Goal: Contribute content: Contribute content

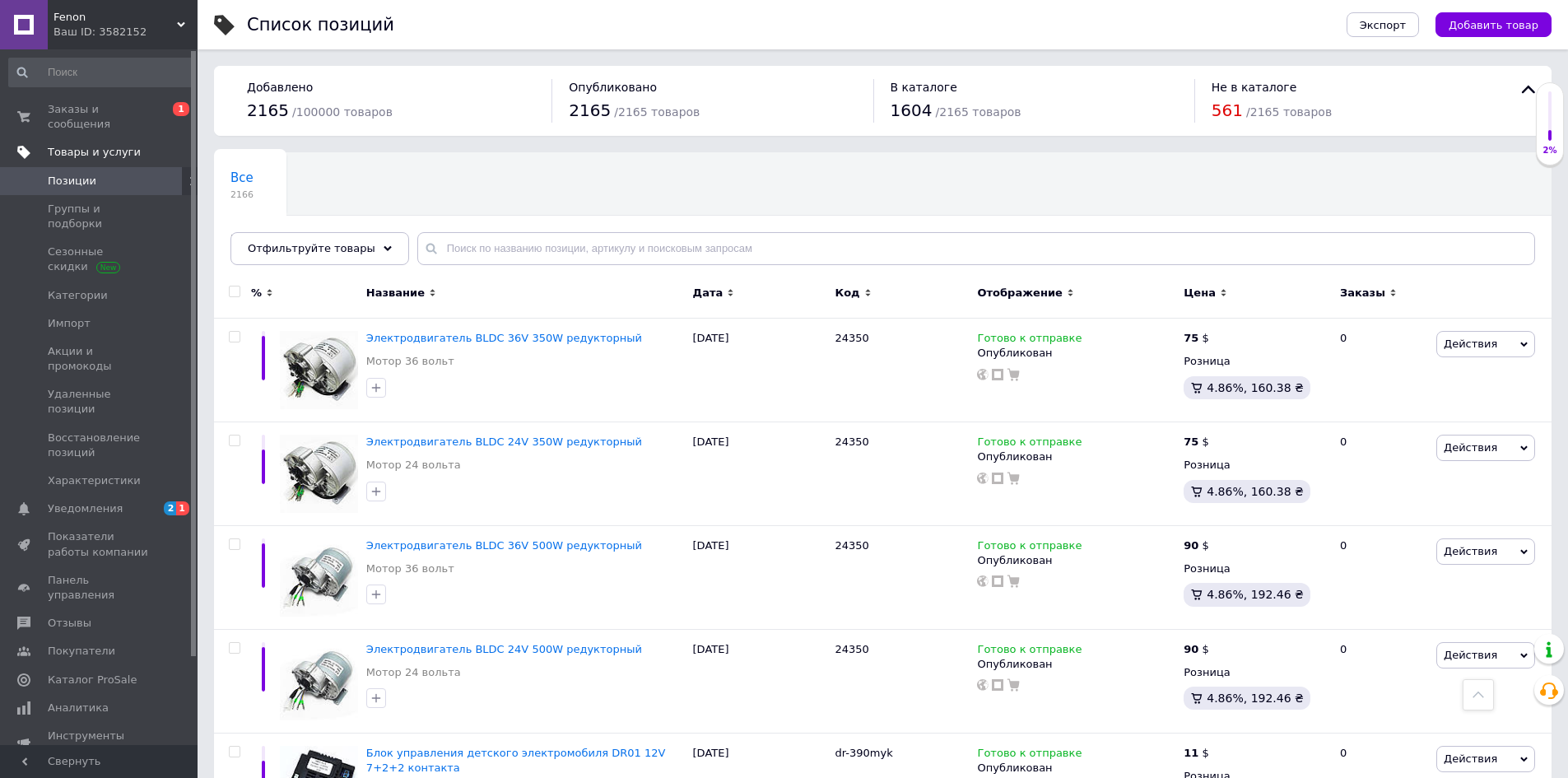
scroll to position [1727, 0]
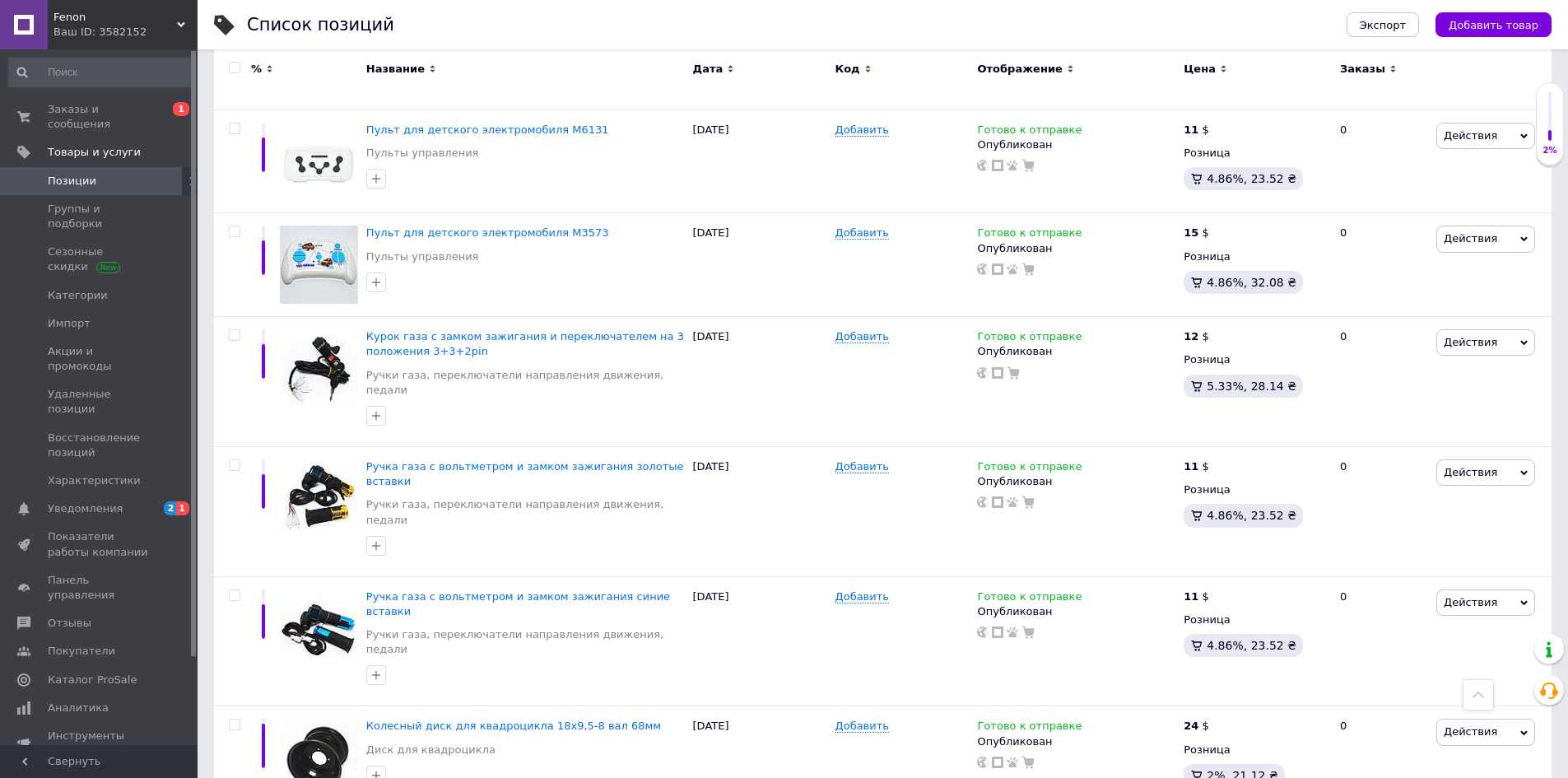
click at [70, 174] on span "Позиции" at bounding box center [72, 182] width 49 height 15
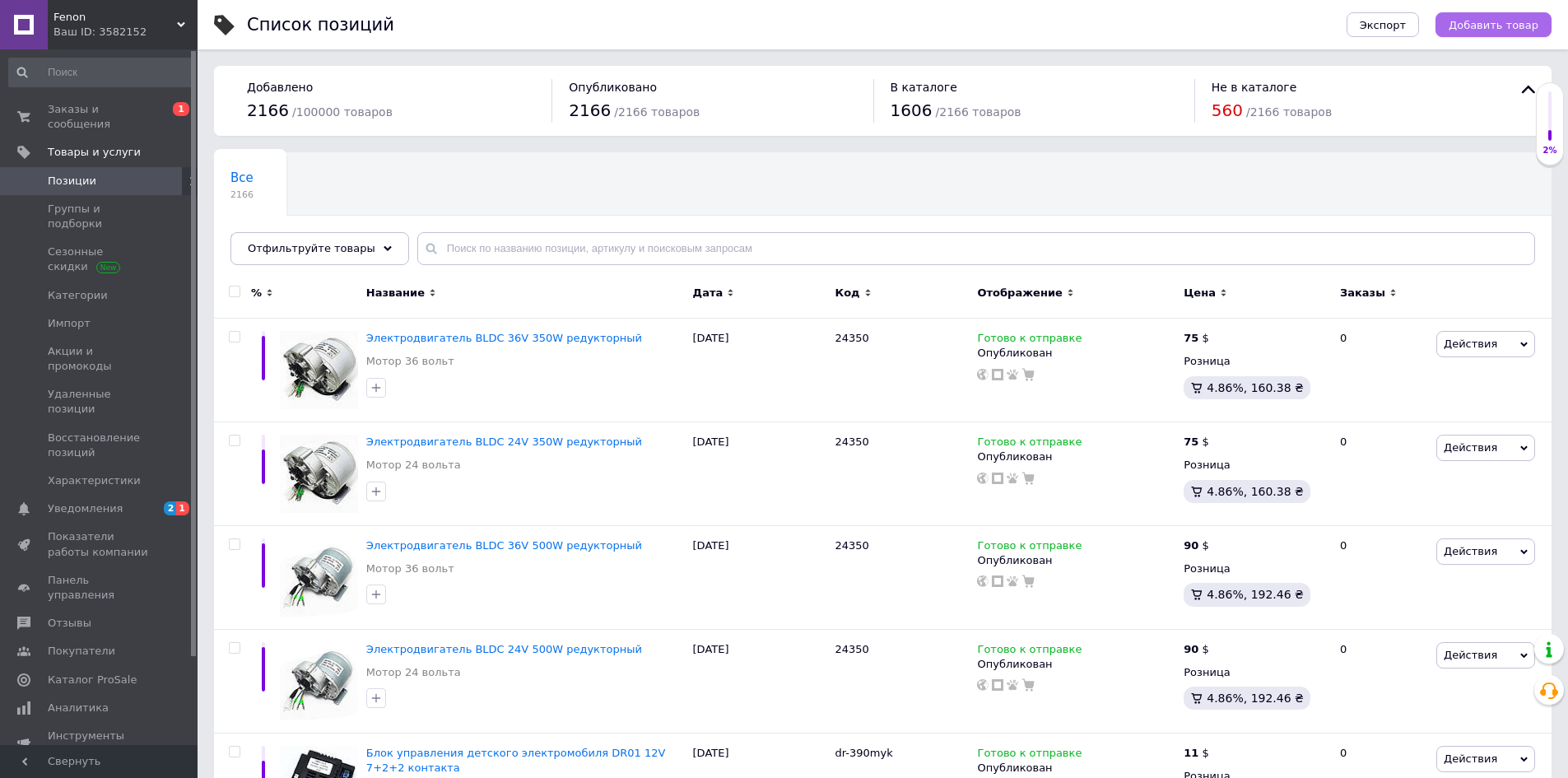
click at [1471, 35] on button "Добавить товар" at bounding box center [1493, 24] width 116 height 24
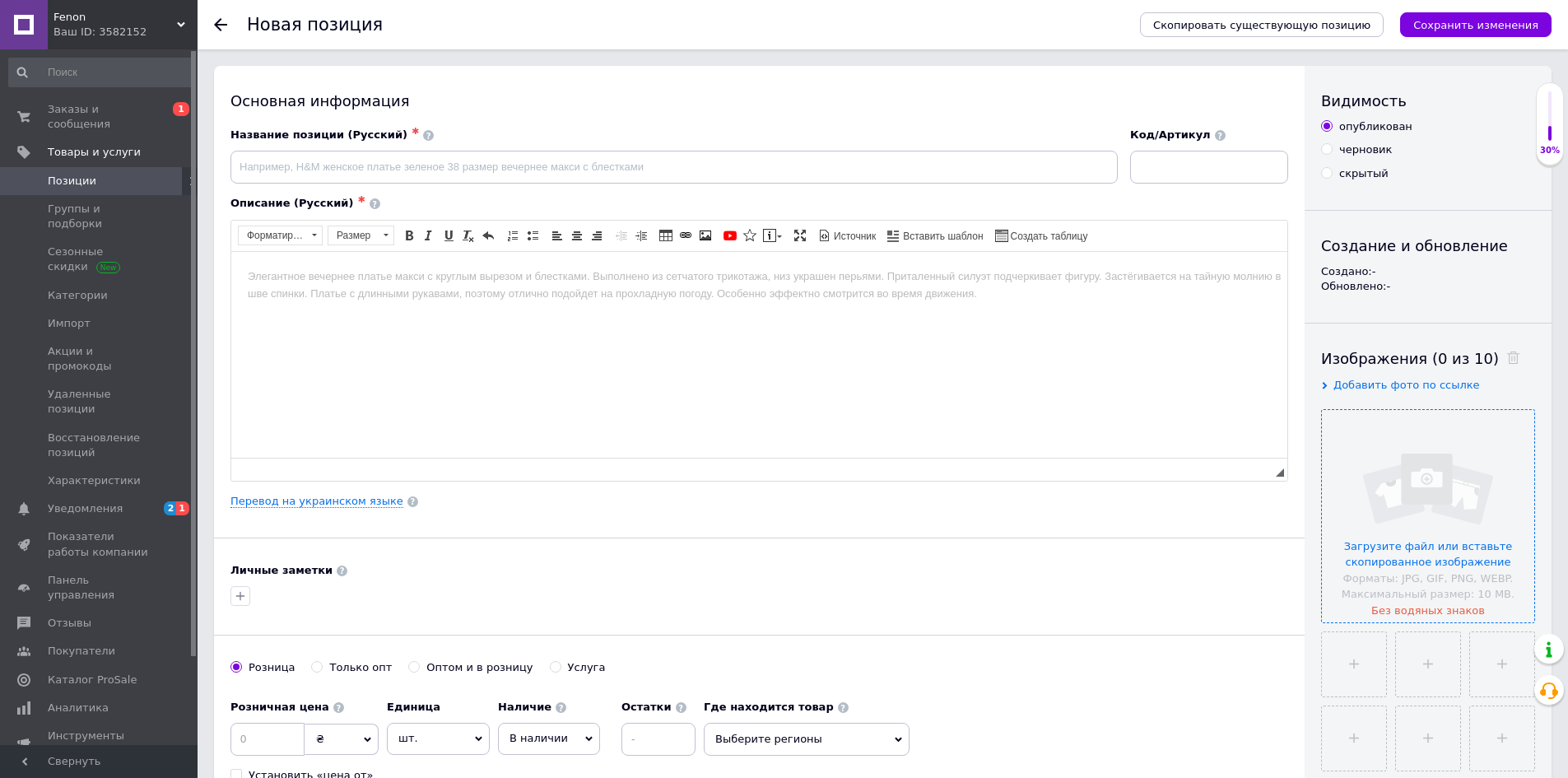
click at [1450, 466] on input "file" at bounding box center [1428, 516] width 213 height 213
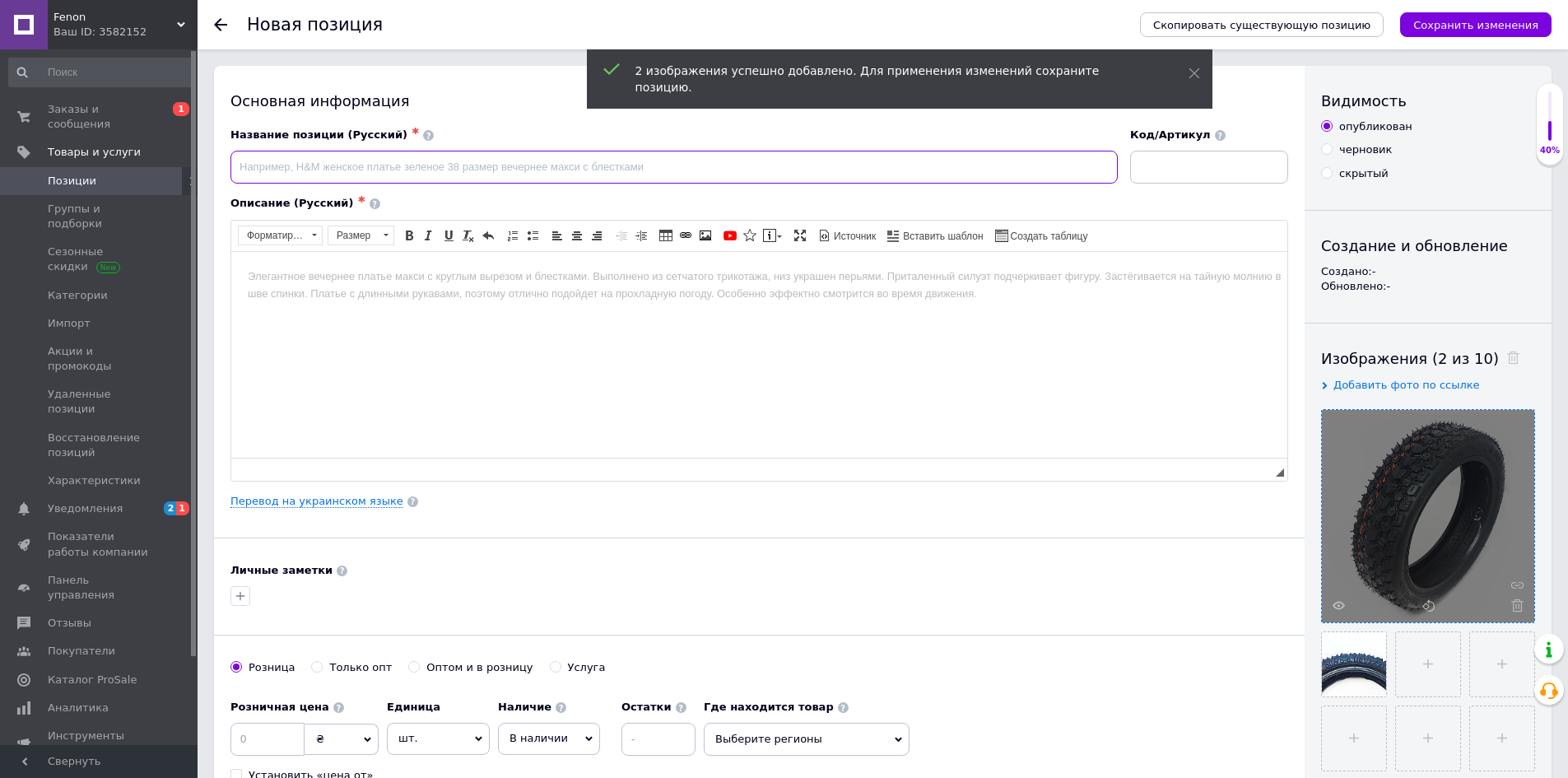
click at [325, 168] on input at bounding box center [673, 167] width 887 height 33
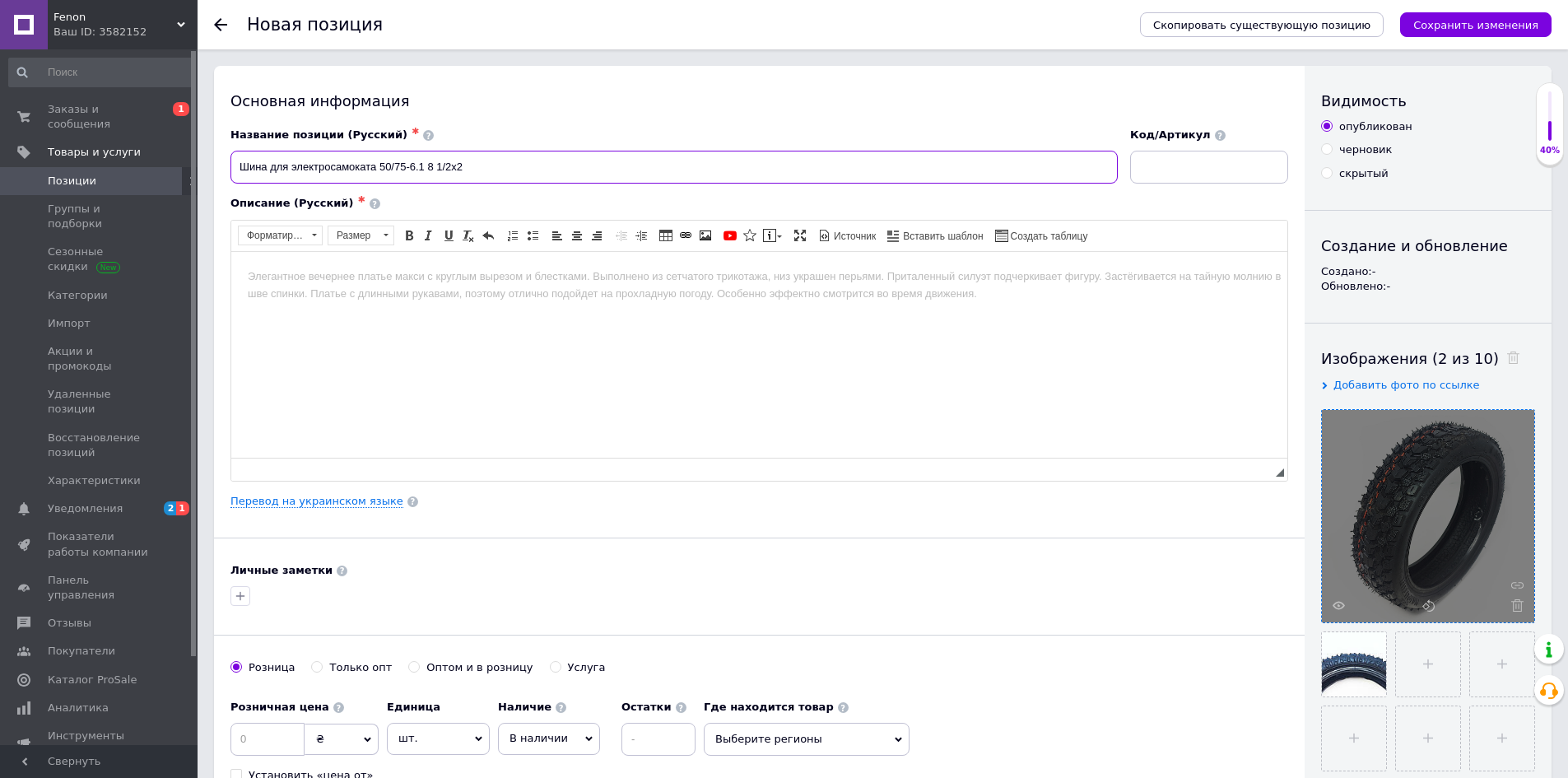
click at [528, 167] on input "Шина для электросамоката 50/75-6.1 8 1/2х2" at bounding box center [673, 167] width 887 height 33
type input "Шина для электросамоката 50/75-6.1 8 1/2х2"
click at [544, 299] on html at bounding box center [759, 276] width 1056 height 50
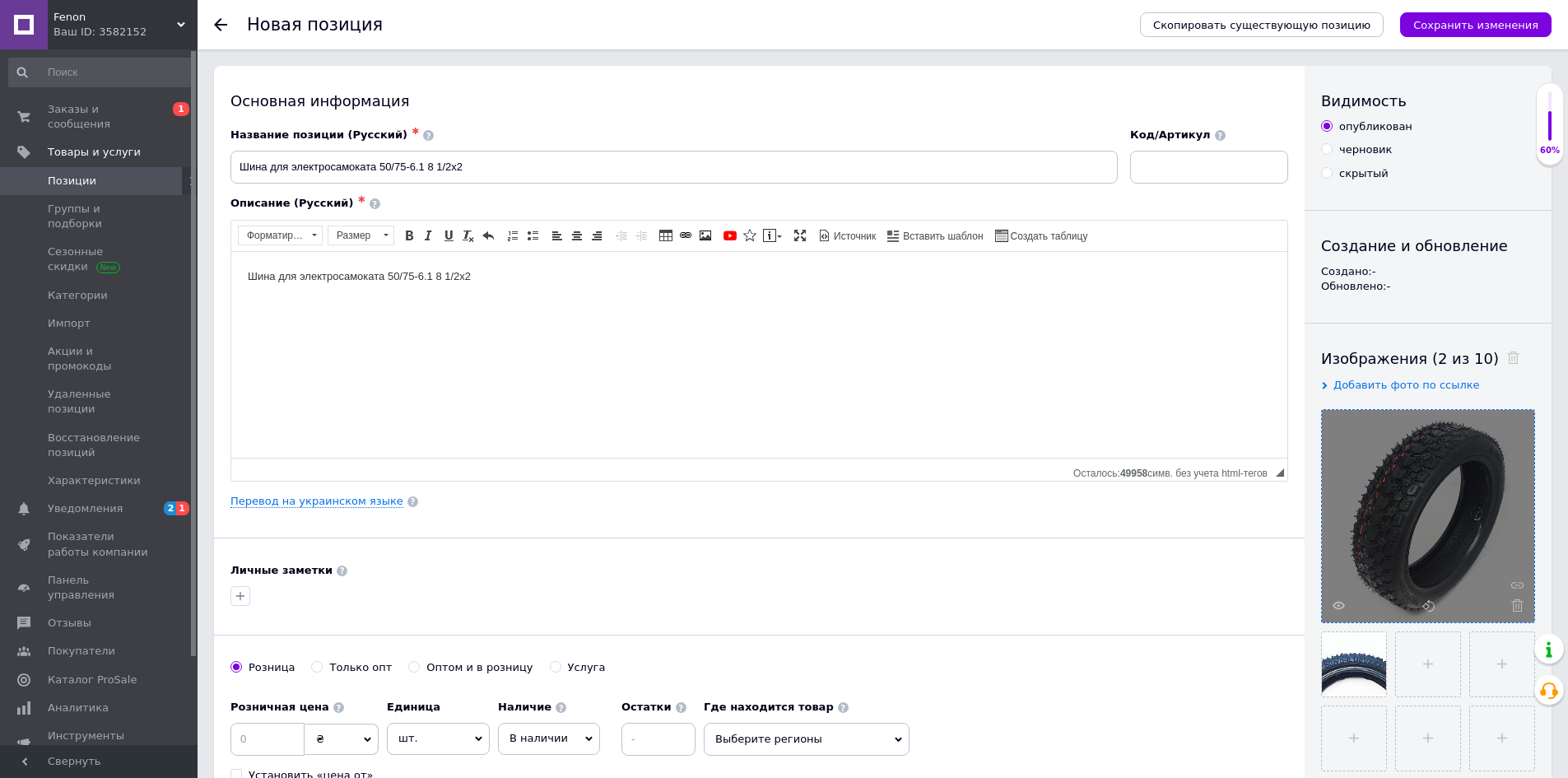
scroll to position [247, 0]
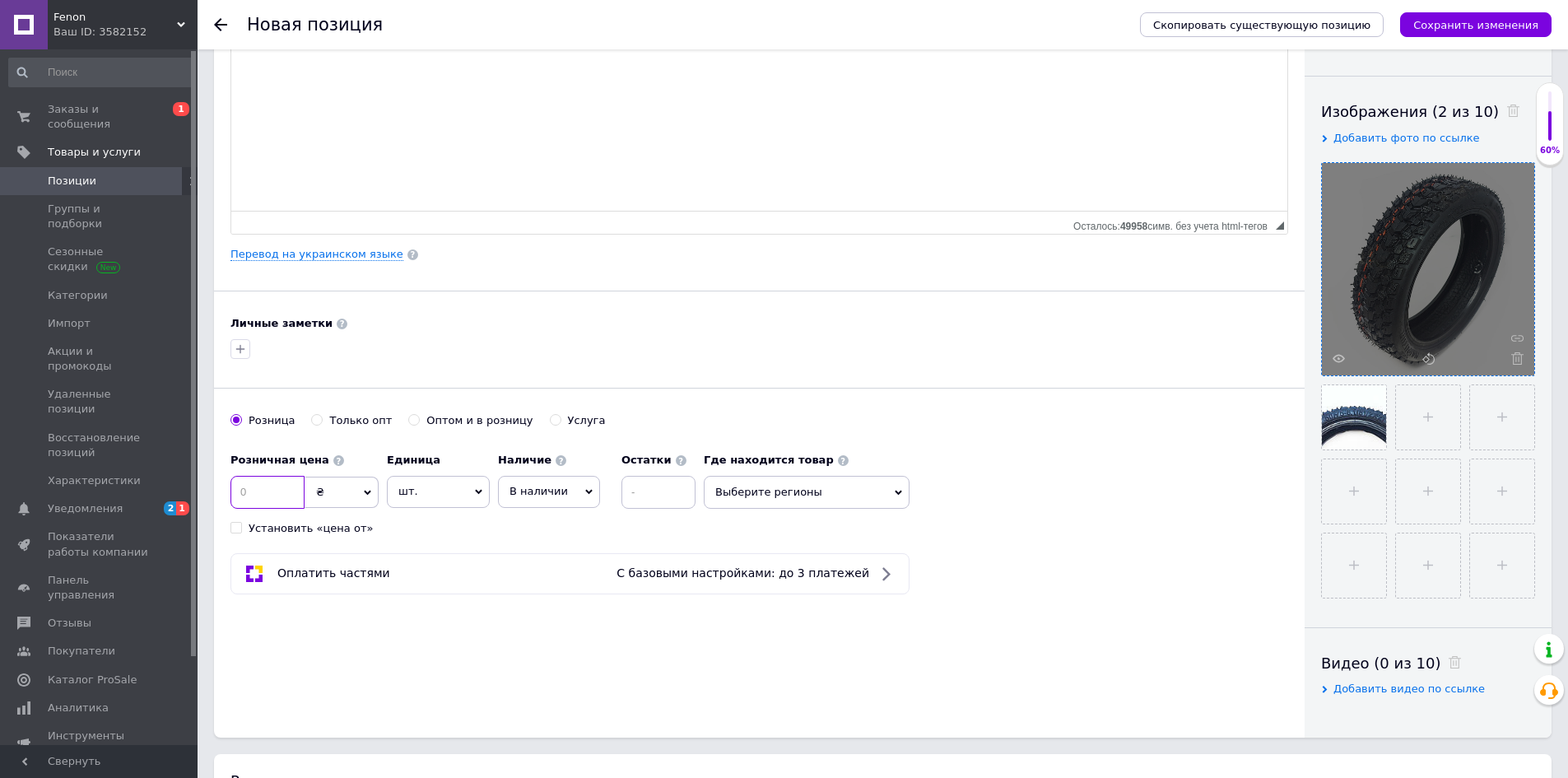
click at [267, 503] on input at bounding box center [267, 492] width 74 height 33
type input "15"
click at [330, 495] on span "₴" at bounding box center [341, 492] width 74 height 31
click at [332, 526] on li "$" at bounding box center [341, 526] width 72 height 24
click at [544, 490] on span "В наличии" at bounding box center [539, 490] width 58 height 12
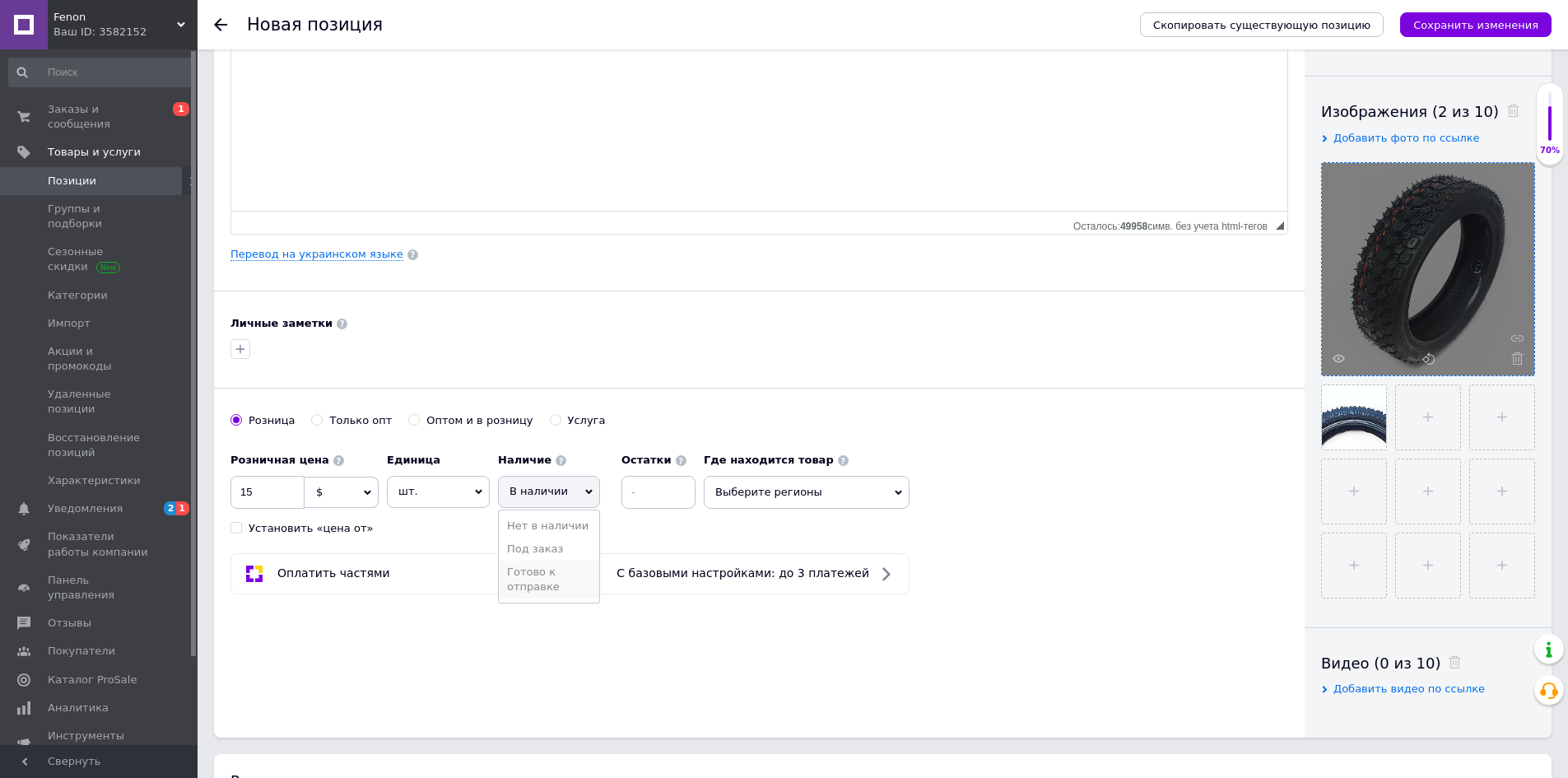
click at [562, 576] on li "Готово к отправке" at bounding box center [548, 580] width 101 height 38
click at [1042, 565] on div "Оплатить частями С базовыми настройками: до 3 платежей" at bounding box center [759, 574] width 1057 height 41
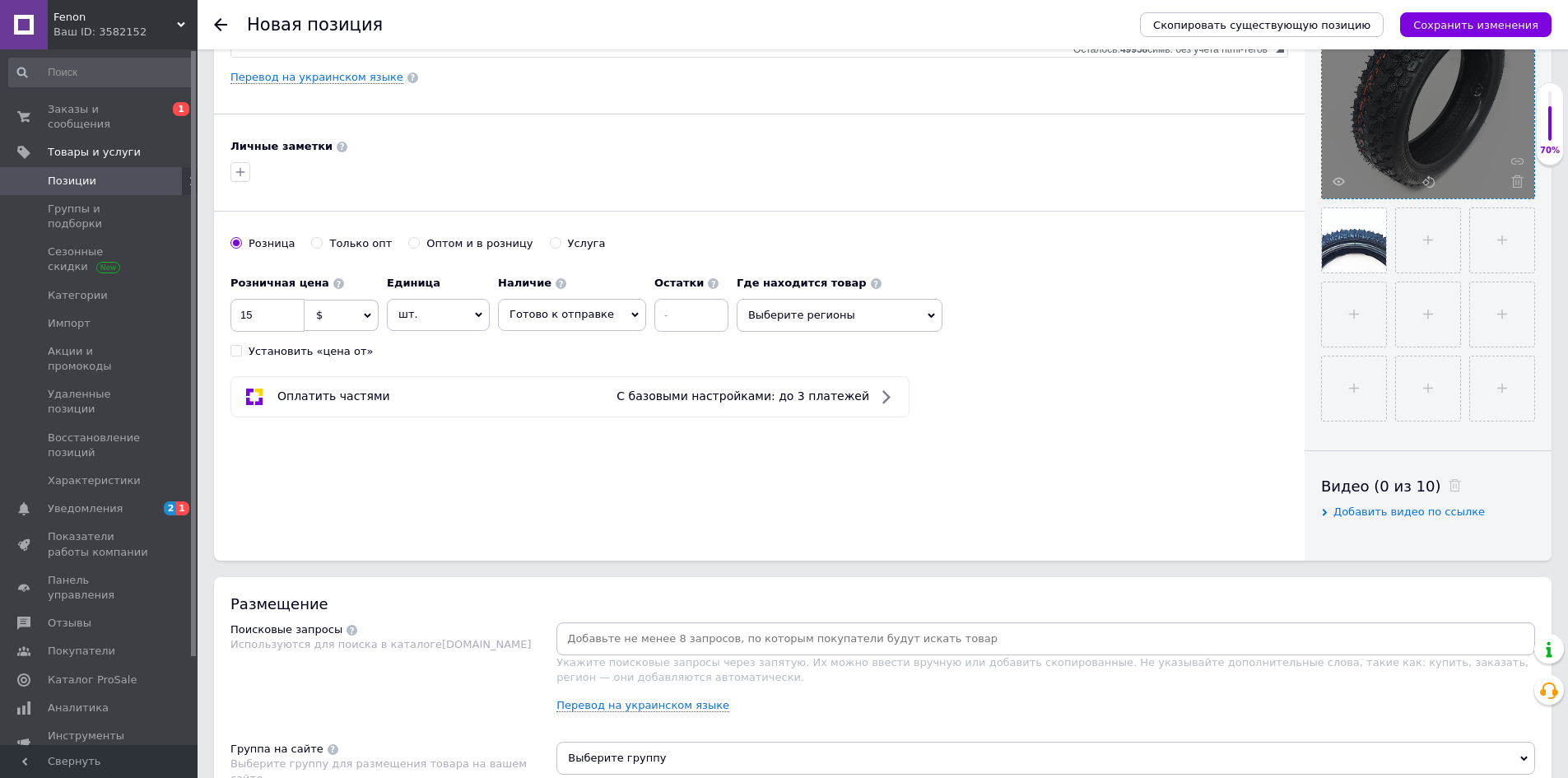
scroll to position [577, 0]
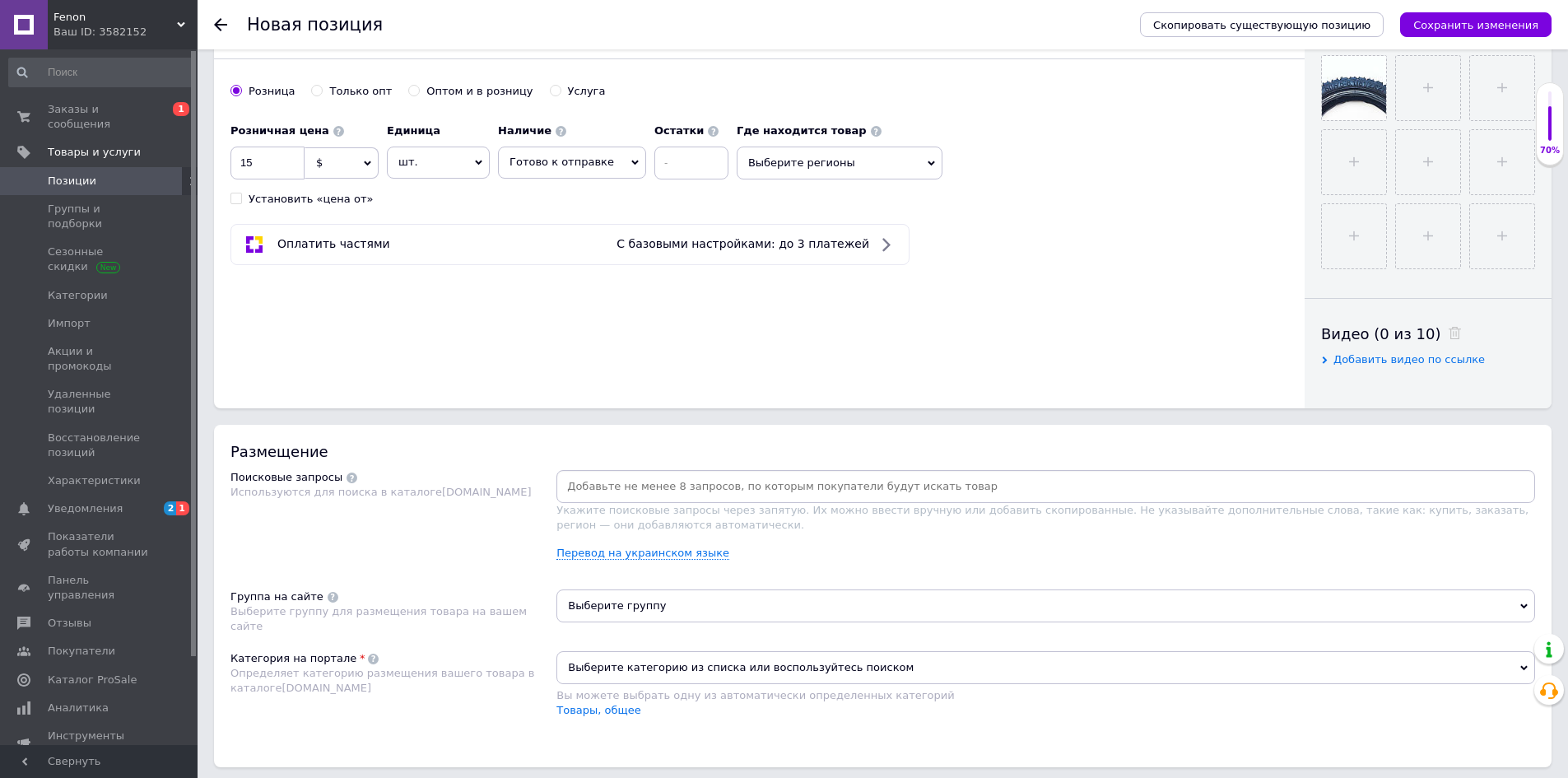
click at [728, 485] on input at bounding box center [1045, 486] width 972 height 24
paste input "Шина для электросамоката 50/75-6.1 8 1/2х2"
type input "Шина для электросамоката 50/75-6.1 8 1/2х2"
click at [711, 610] on span "Выберите группу" at bounding box center [1046, 606] width 978 height 33
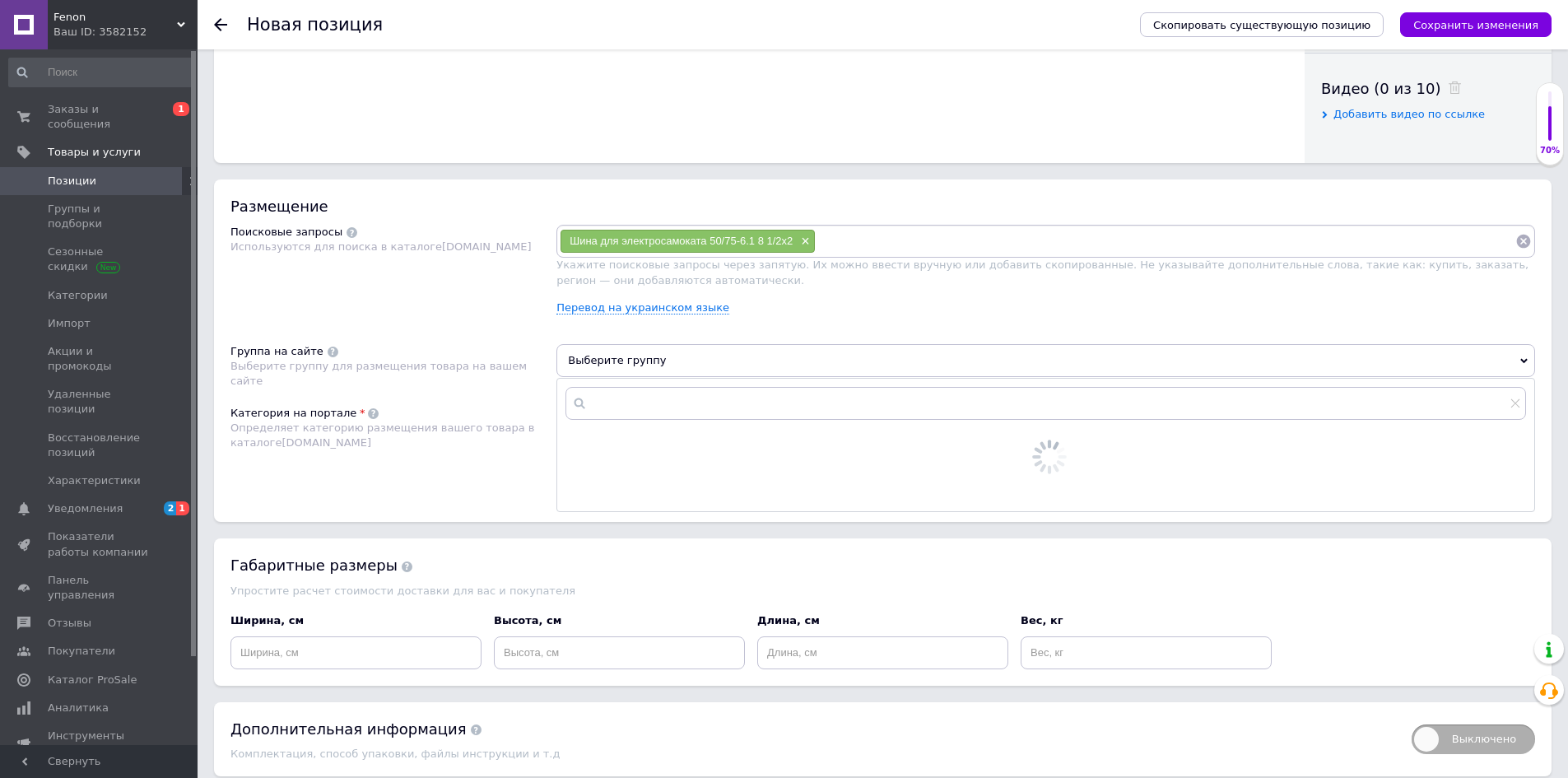
scroll to position [823, 0]
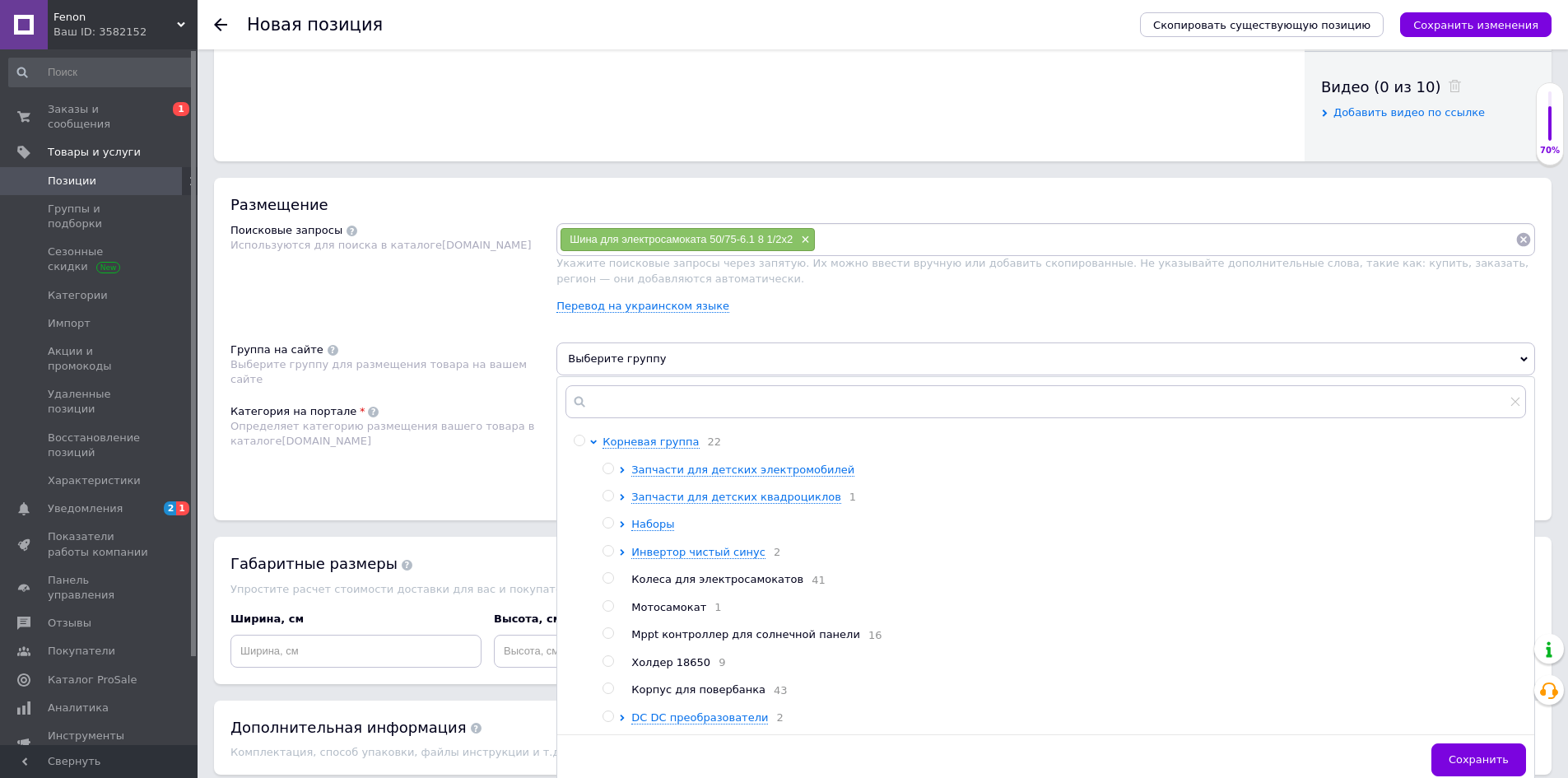
click at [672, 582] on span "Колеса для электросамокатов" at bounding box center [717, 579] width 172 height 12
radio input "true"
click at [1459, 766] on span "Сохранить" at bounding box center [1479, 759] width 60 height 12
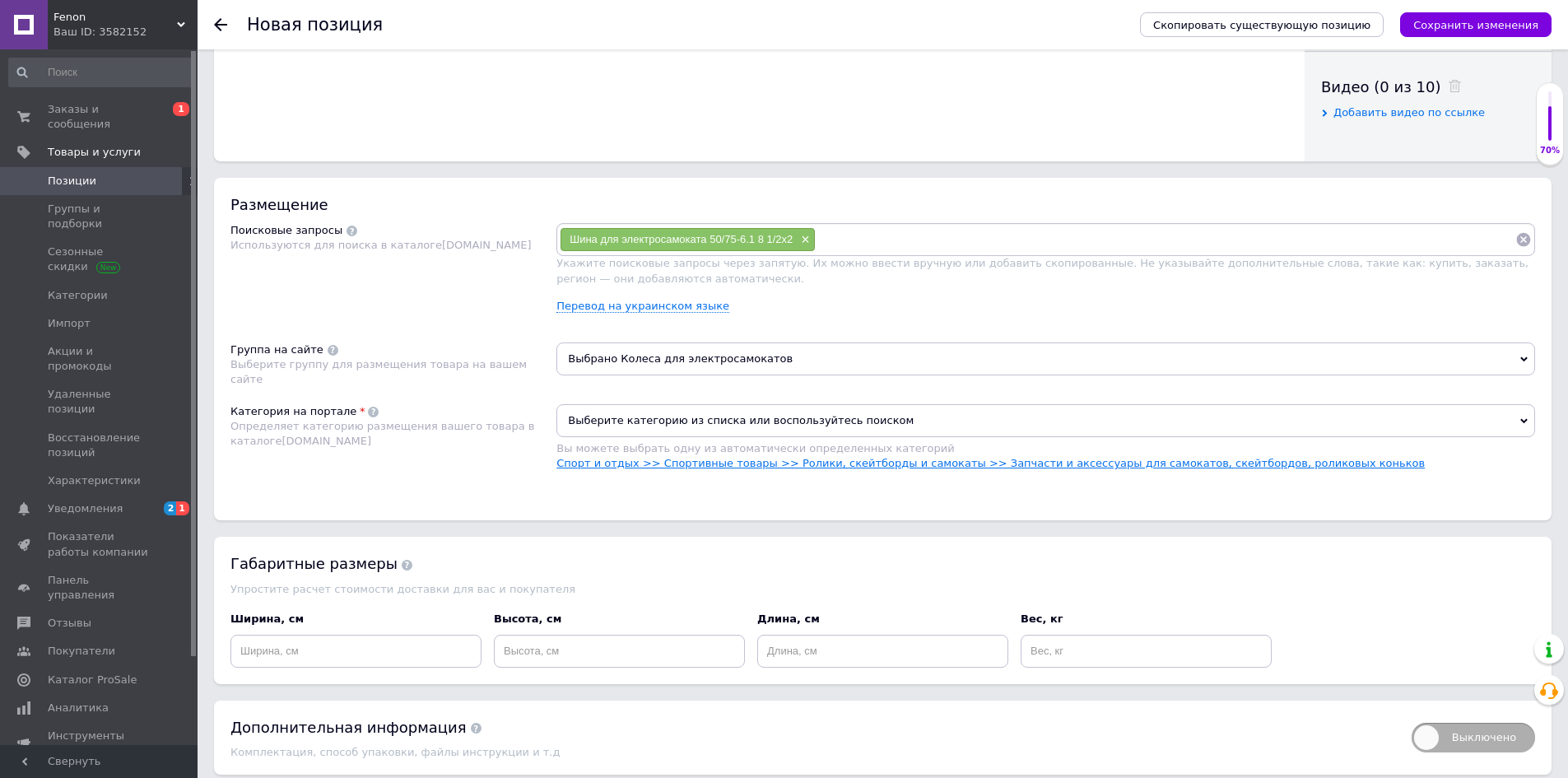
click at [1076, 464] on link "Спорт и отдых >> Спортивные товары >> Ролики, скейтборды и самокаты >> Запчасти…" at bounding box center [990, 463] width 868 height 12
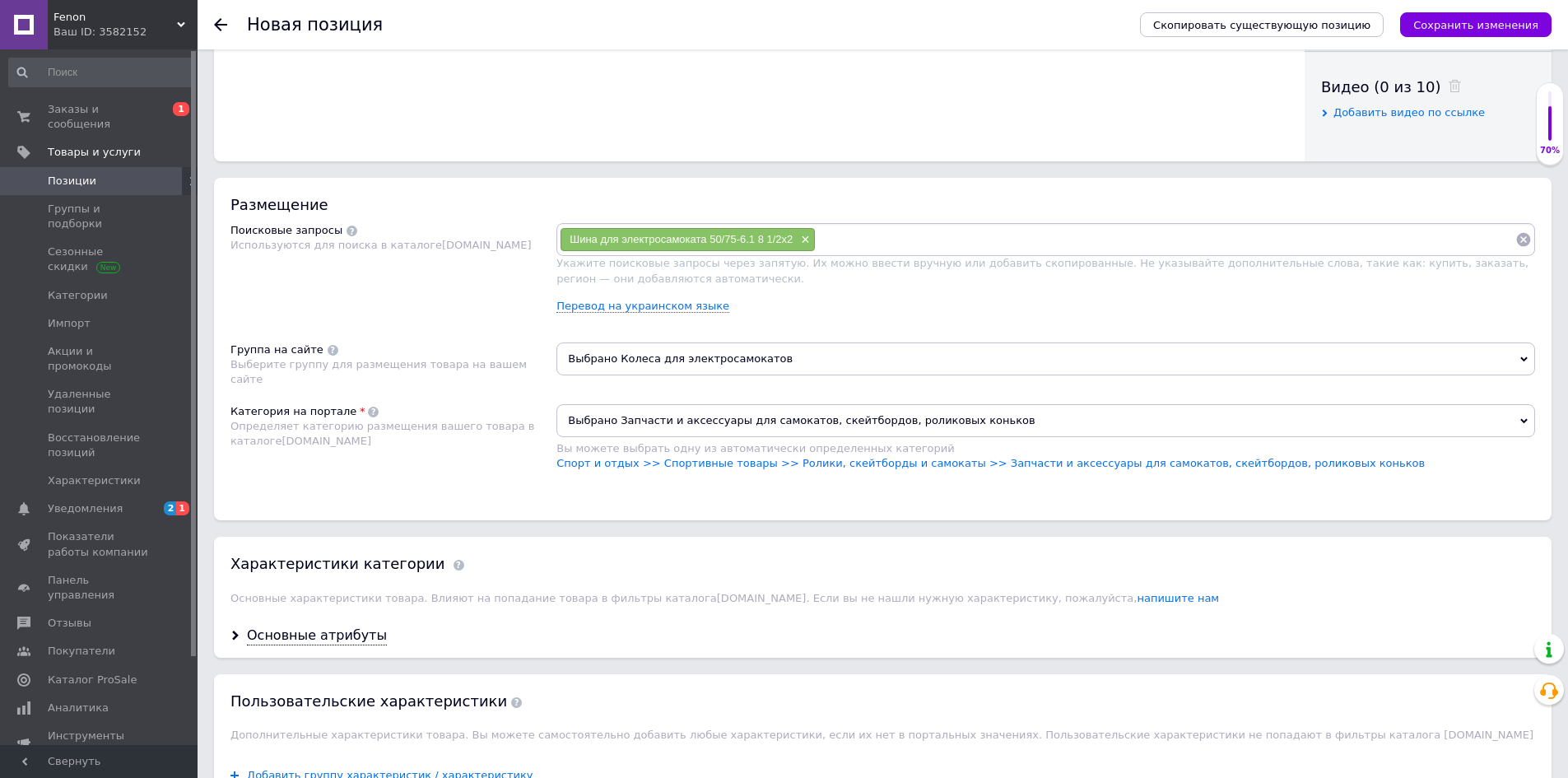
click at [1508, 19] on icon "Сохранить изменения" at bounding box center [1476, 24] width 125 height 12
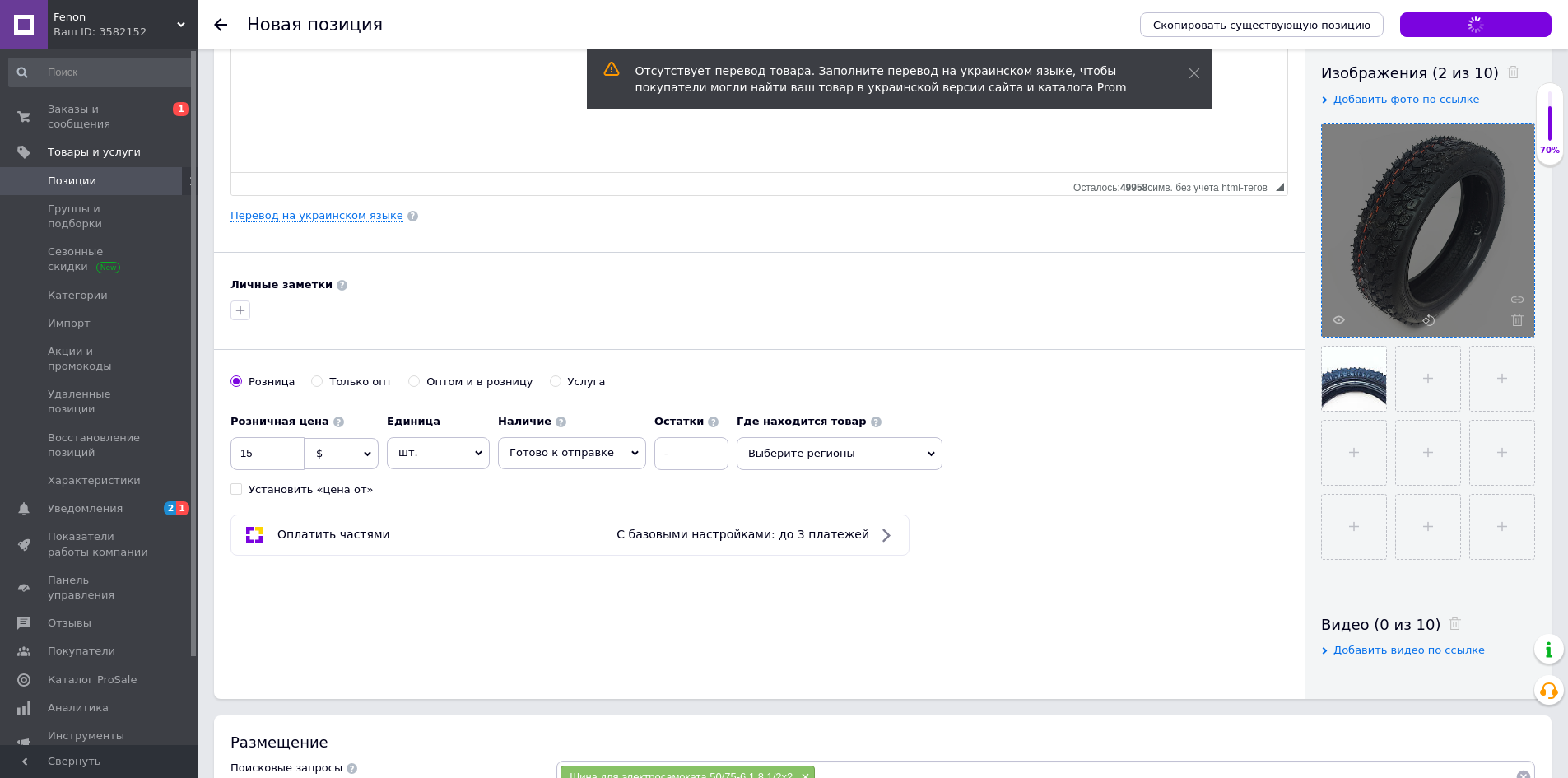
scroll to position [247, 0]
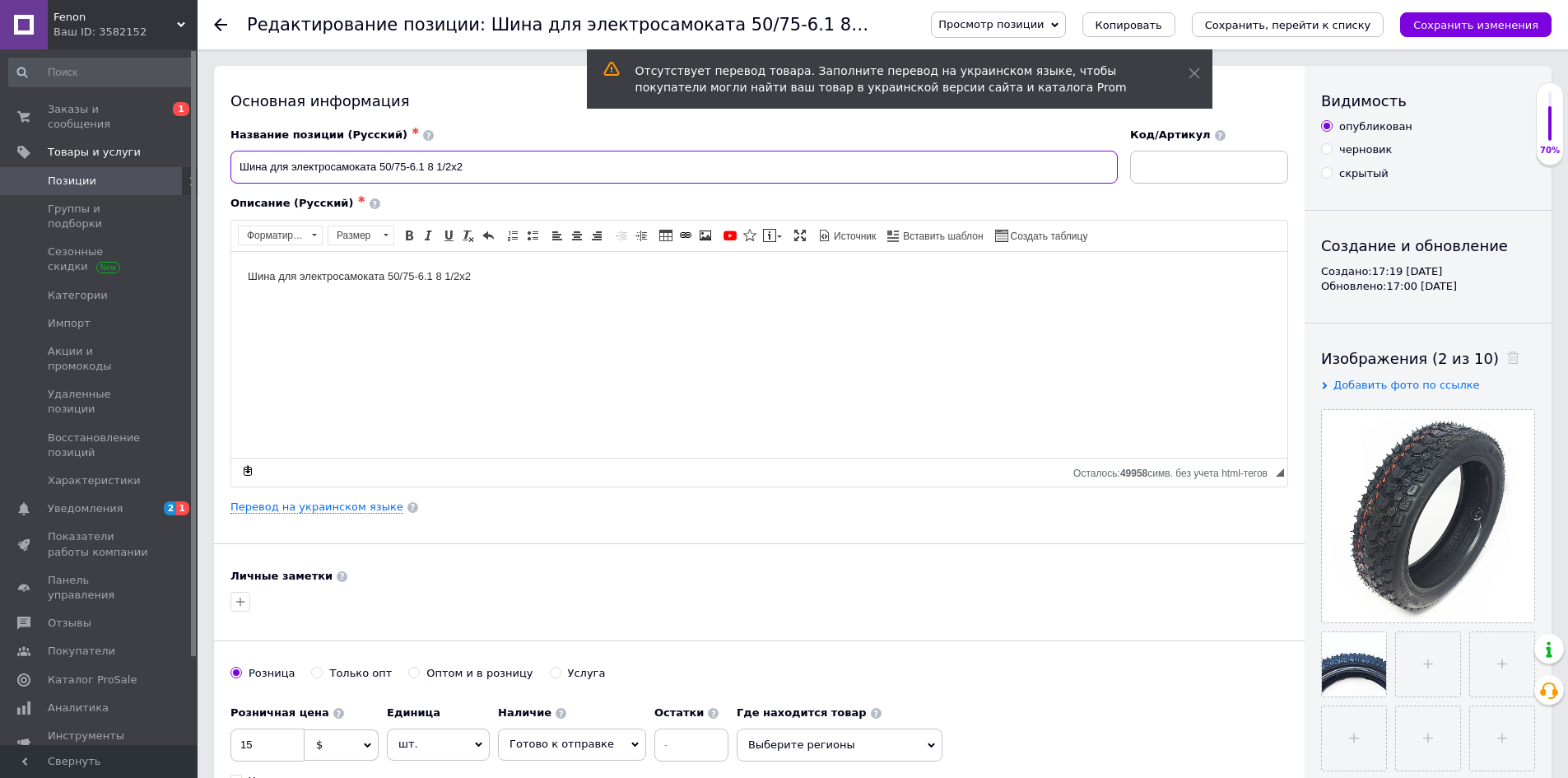
drag, startPoint x: 379, startPoint y: 167, endPoint x: 474, endPoint y: 167, distance: 95.0
click at [474, 167] on input "Шина для электросамоката 50/75-6.1 8 1/2х2" at bounding box center [673, 167] width 887 height 33
click at [168, 18] on span "Fenon" at bounding box center [115, 18] width 123 height 15
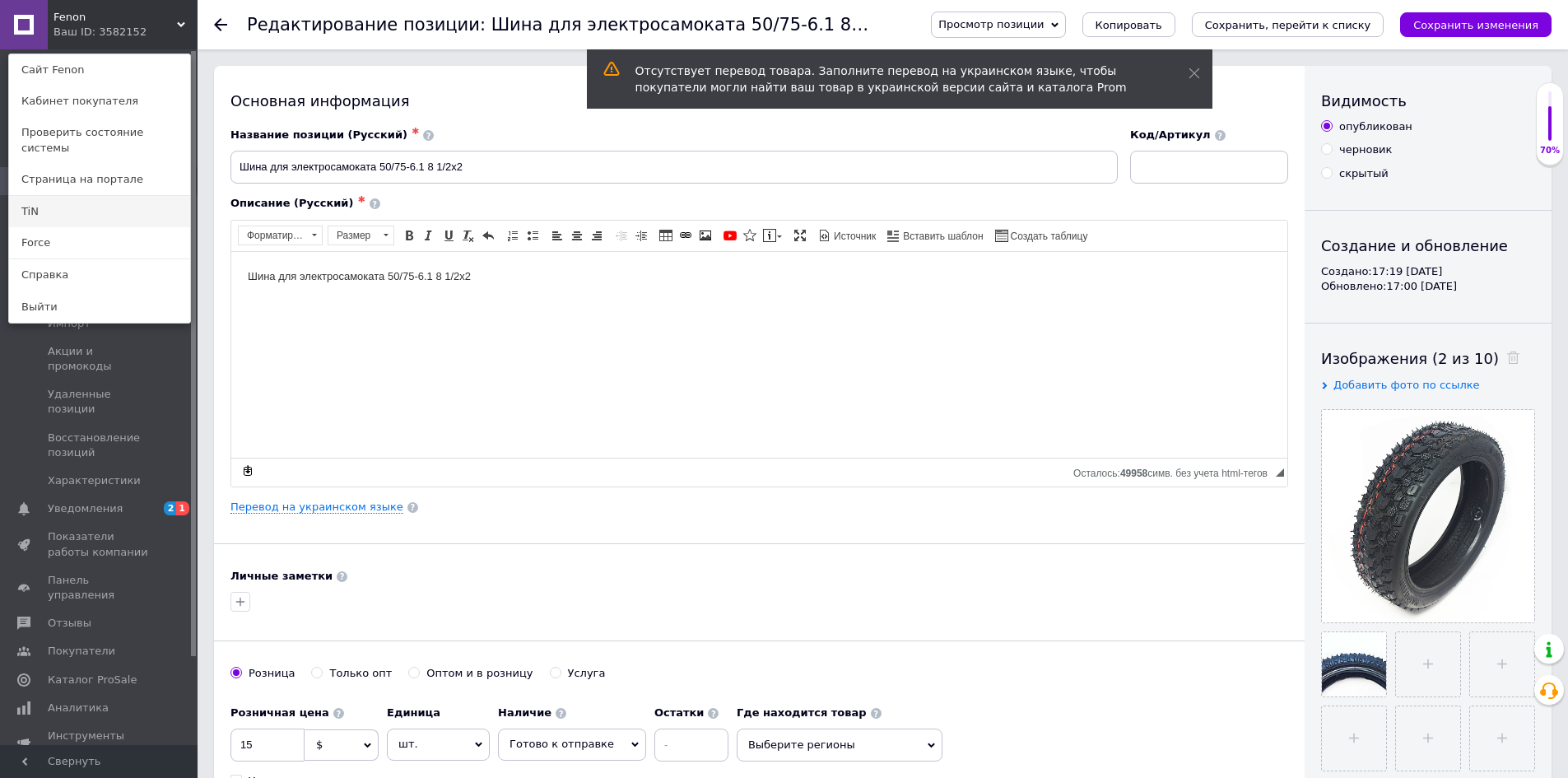
click at [92, 196] on link "TiN" at bounding box center [100, 211] width 182 height 31
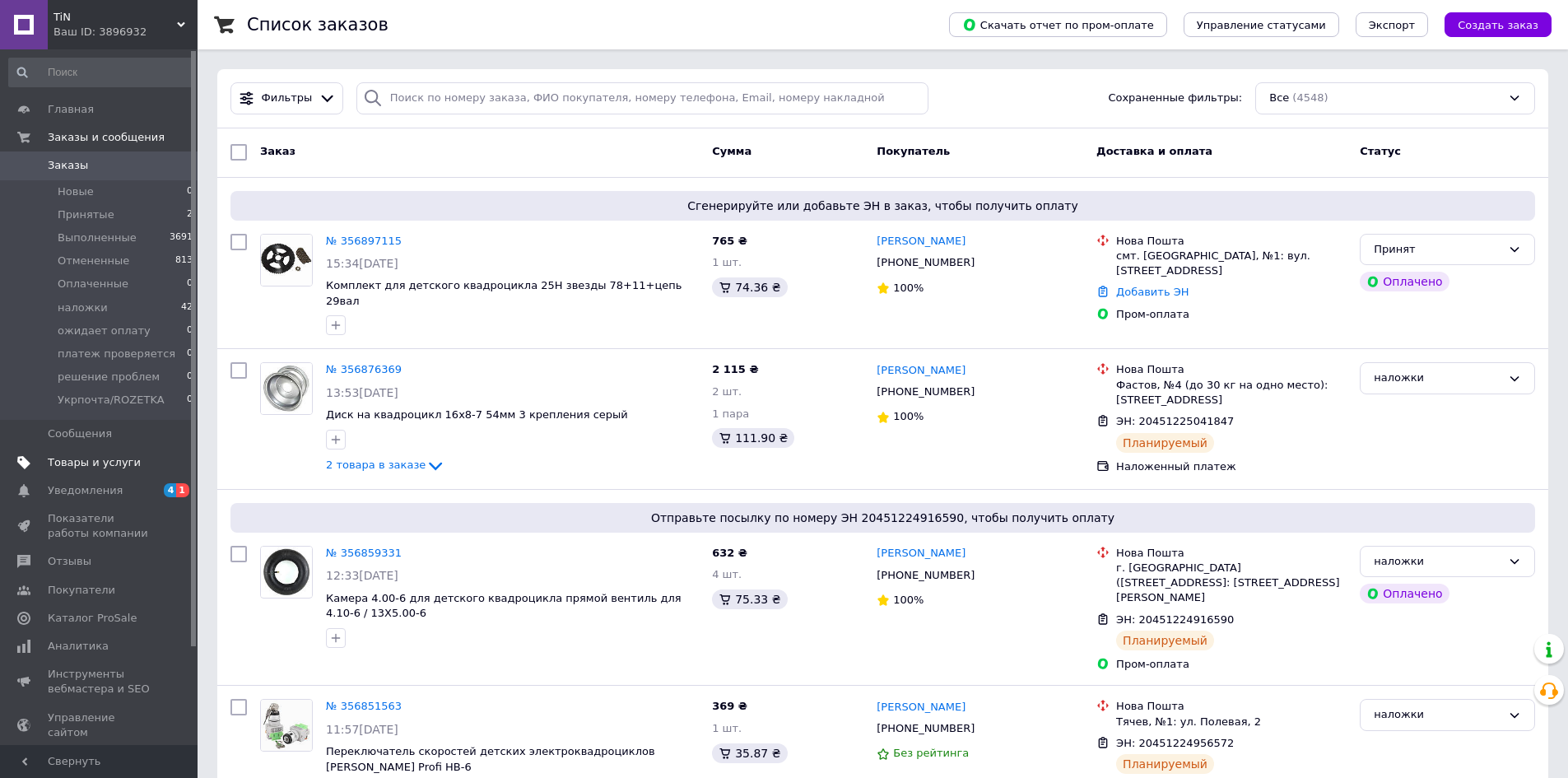
click at [96, 457] on span "Товары и услуги" at bounding box center [94, 463] width 93 height 15
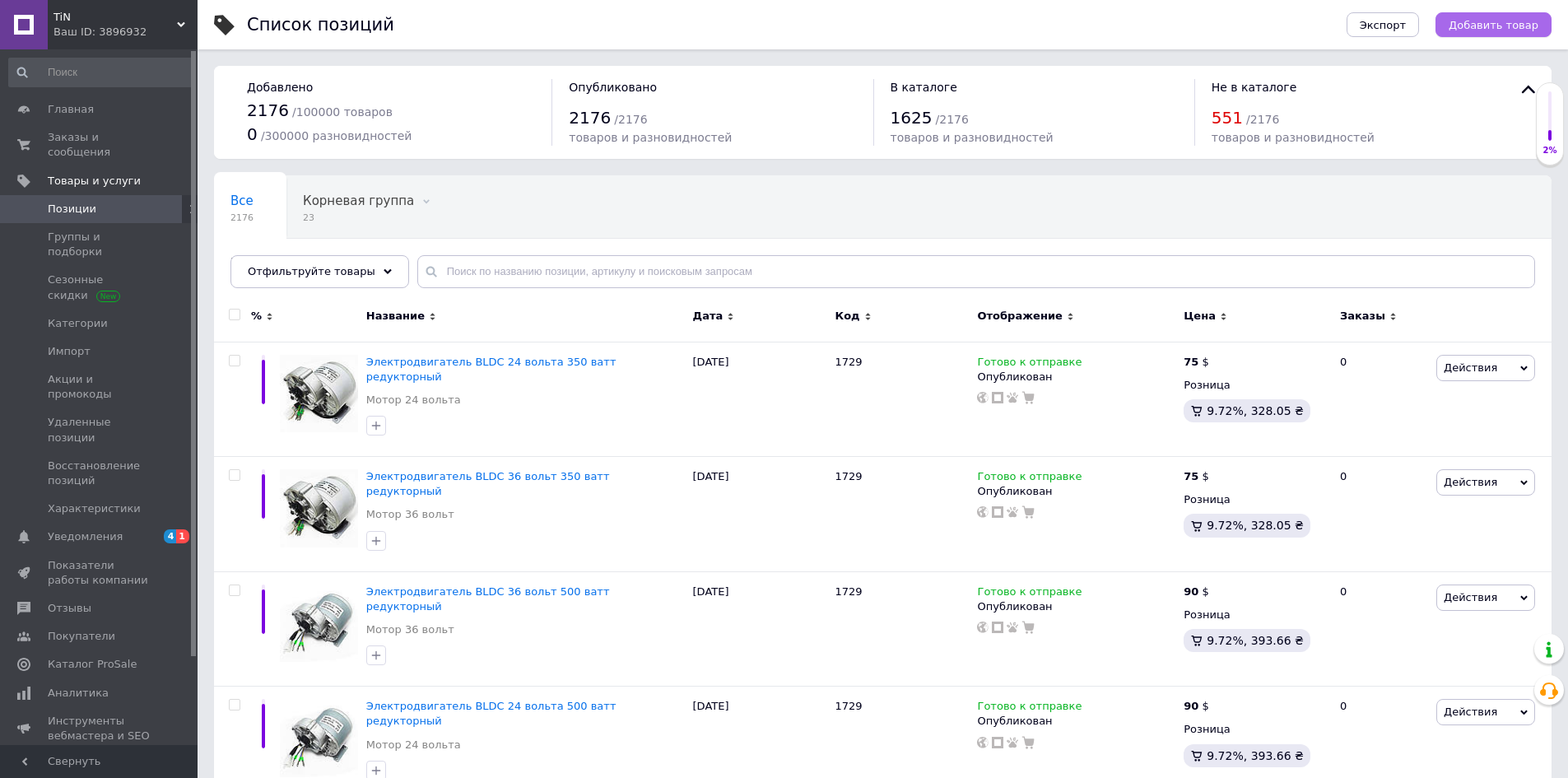
click at [1470, 23] on span "Добавить товар" at bounding box center [1493, 24] width 89 height 12
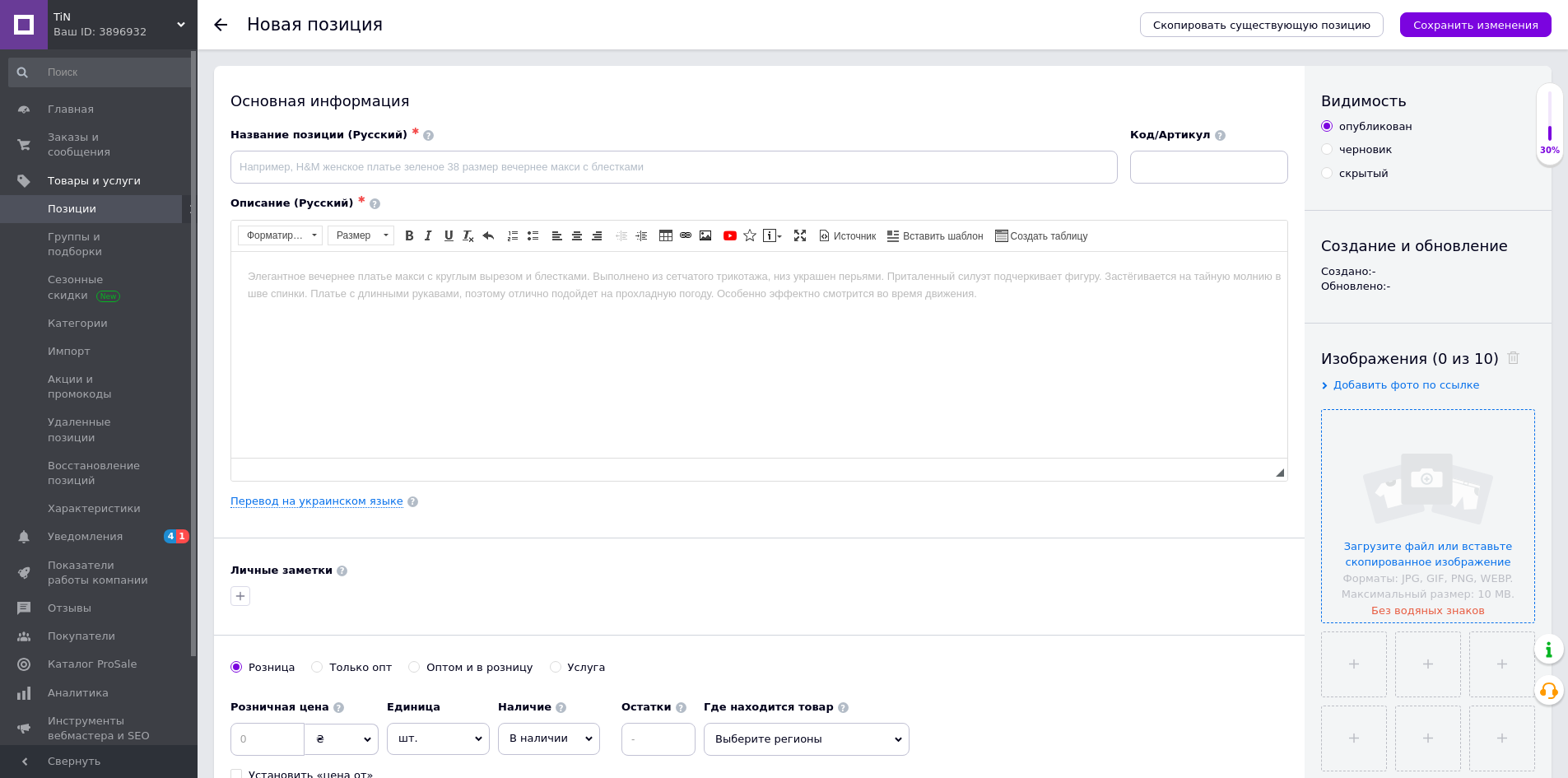
click at [1456, 503] on input "file" at bounding box center [1428, 516] width 213 height 213
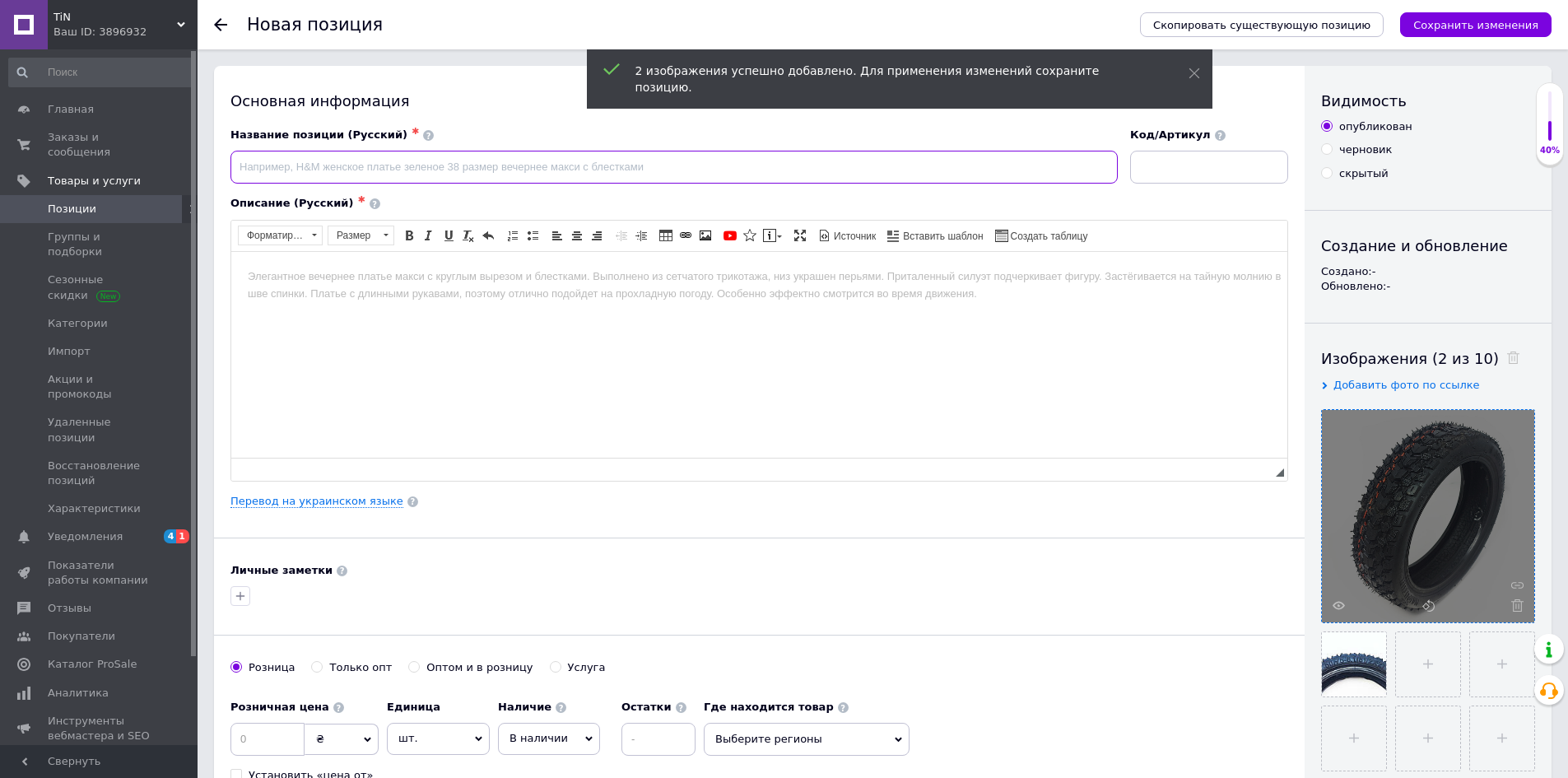
click at [353, 166] on input at bounding box center [673, 167] width 887 height 33
paste input "50/75-6.1 8 1/2х2"
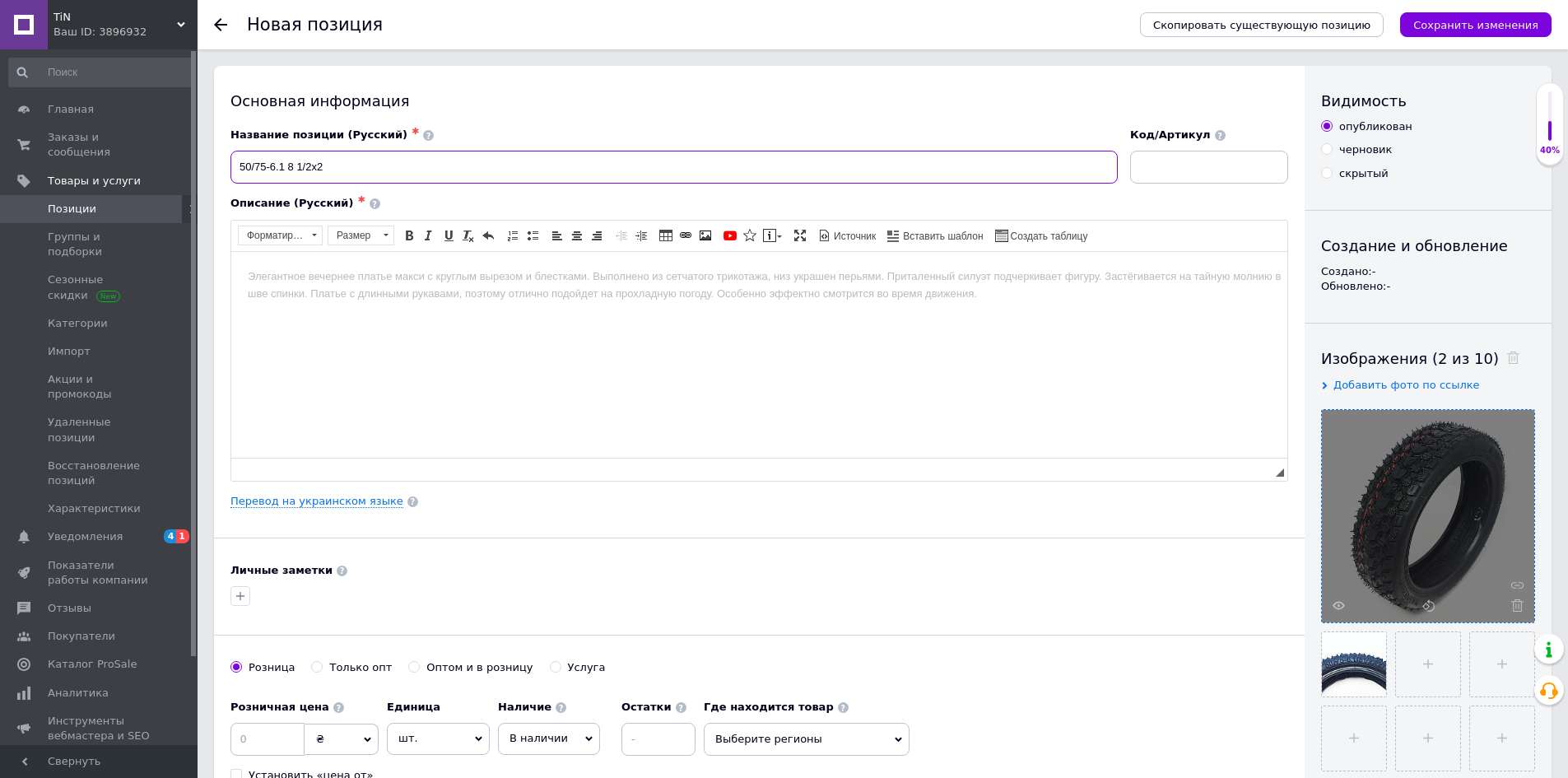
click at [240, 166] on input "50/75-6.1 8 1/2х2" at bounding box center [673, 167] width 887 height 33
click at [347, 162] on input "Шина 50/75-6.1 8 1/2х2" at bounding box center [673, 167] width 887 height 33
click at [319, 167] on input "Шина 50/75-6.1 8 1/2x2" at bounding box center [673, 167] width 887 height 33
click at [402, 162] on input "Шина 50/75-6.1 (8 1/2x2" at bounding box center [673, 167] width 887 height 33
click at [526, 168] on input "Шина 50/75-6.1 (8 1/2x2) для самокатовы" at bounding box center [673, 167] width 887 height 33
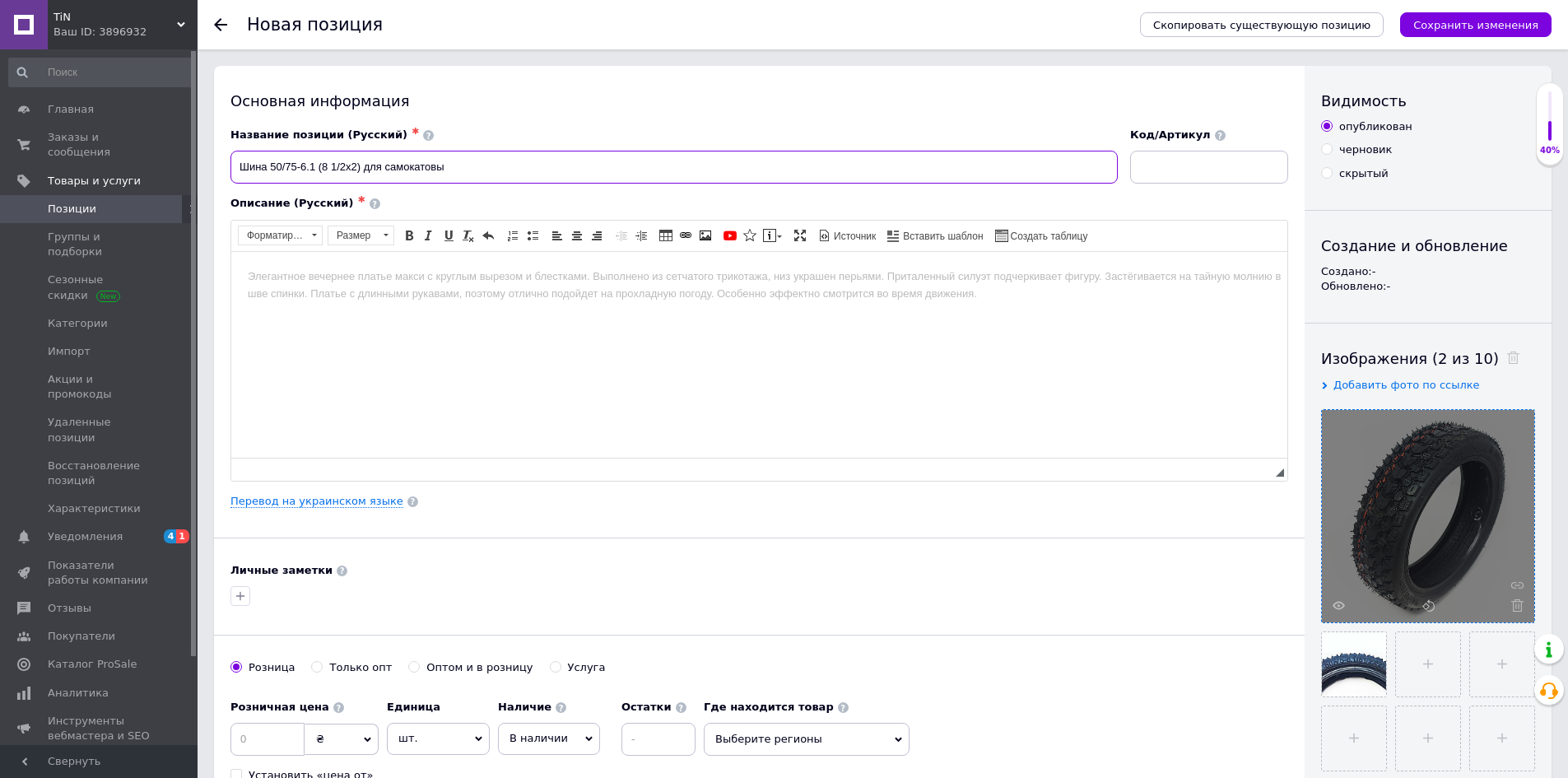
click at [526, 168] on input "Шина 50/75-6.1 (8 1/2x2) для самокатовы" at bounding box center [673, 167] width 887 height 33
click at [517, 164] on input "Шина 50/75-6.1 (8 1/2x2) для самокатовы" at bounding box center [673, 167] width 887 height 33
click at [449, 167] on input "Шина 50/75-6.1 (8 1/2x2) для самокатовы" at bounding box center [673, 167] width 887 height 33
click at [458, 170] on input "Шина 50/75-6.1 (8 1/2x2) для самокатов" at bounding box center [673, 167] width 887 height 33
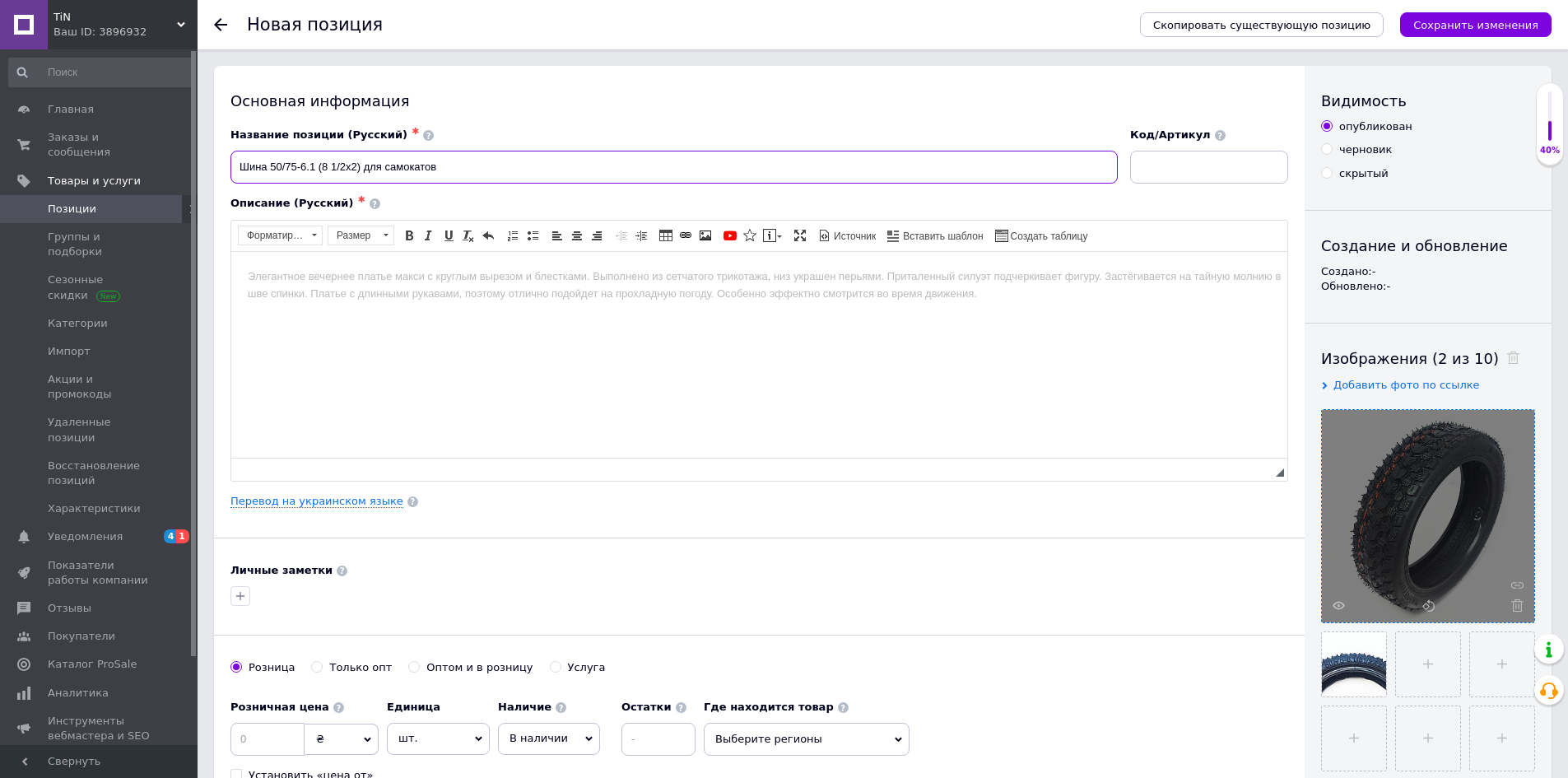
click at [458, 170] on input "Шина 50/75-6.1 (8 1/2x2) для самокатов" at bounding box center [673, 167] width 887 height 33
type input "Шина 50/75-6.1 (8 1/2x2) для самокатов"
click at [471, 301] on html at bounding box center [759, 276] width 1056 height 50
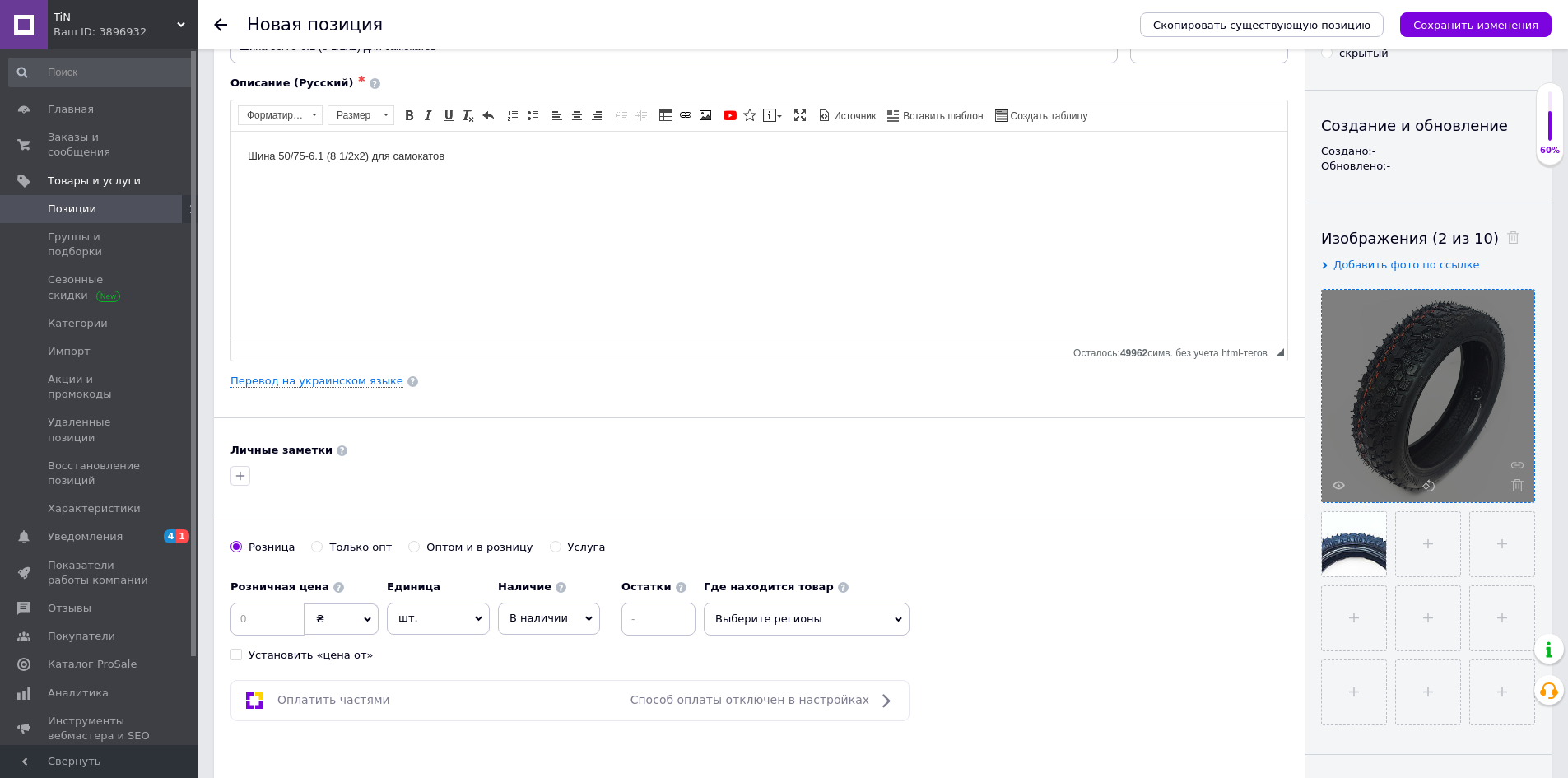
scroll to position [247, 0]
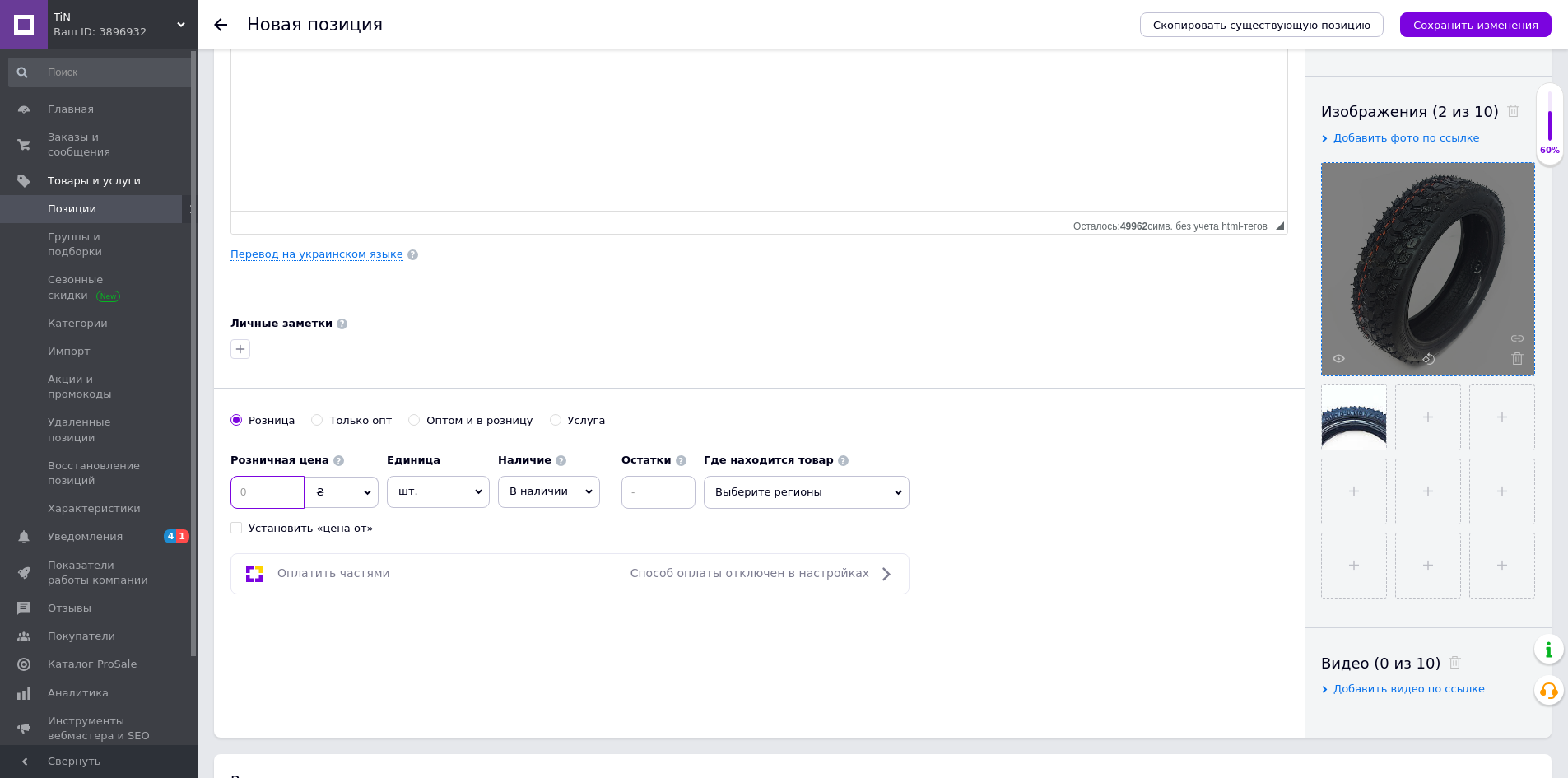
click at [247, 502] on input at bounding box center [267, 492] width 74 height 33
type input "15"
click at [341, 498] on span "₴" at bounding box center [341, 492] width 74 height 31
click at [338, 531] on li "$" at bounding box center [341, 526] width 72 height 24
click at [564, 500] on span "В наличии" at bounding box center [548, 491] width 103 height 31
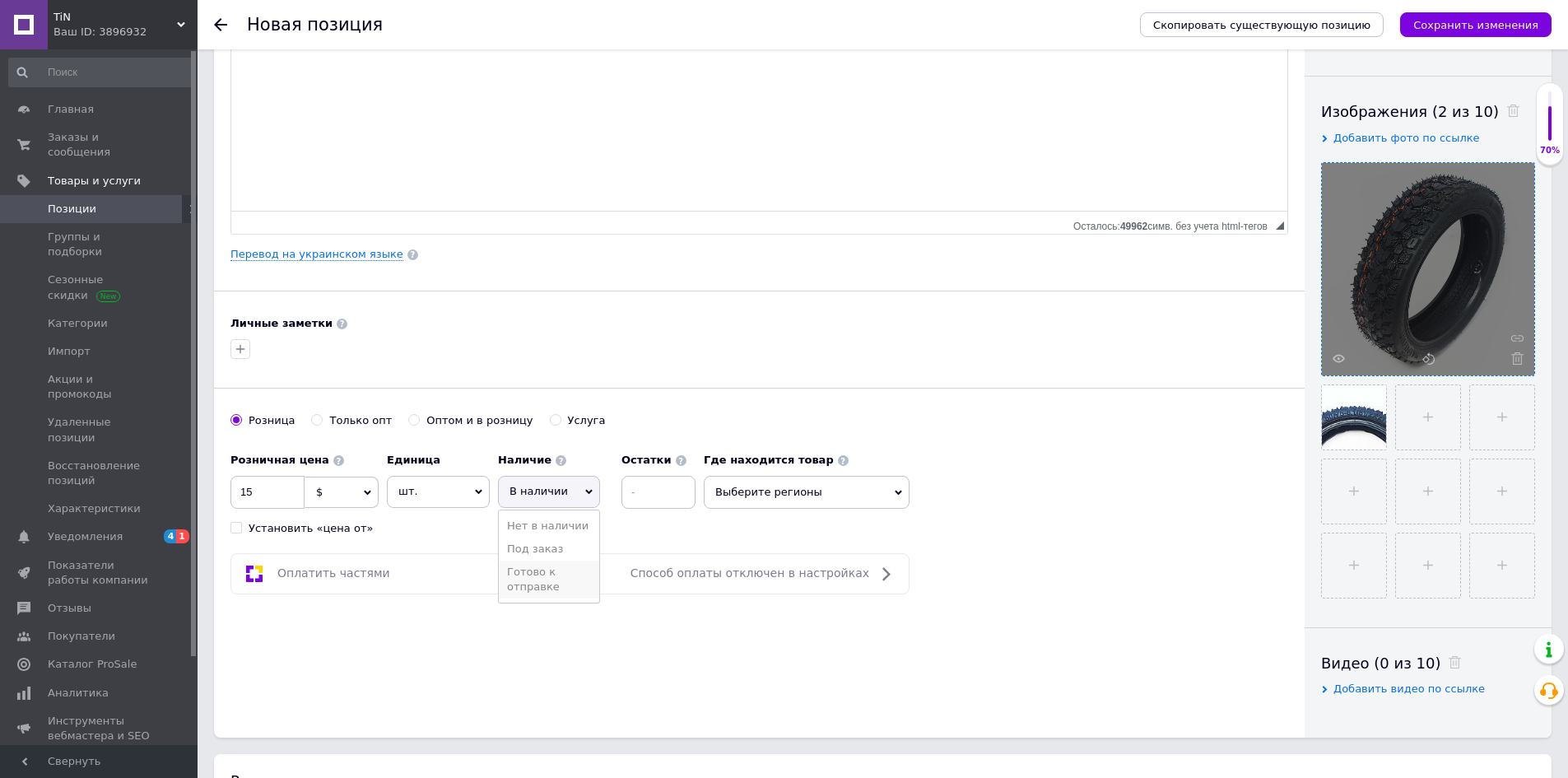
click at [553, 580] on li "Готово к отправке" at bounding box center [548, 580] width 101 height 38
click at [675, 646] on div "Основная информация Название позиции (Русский) ✱ Шина 50/75-6.1 (8 1/2x2) для с…" at bounding box center [759, 278] width 1090 height 919
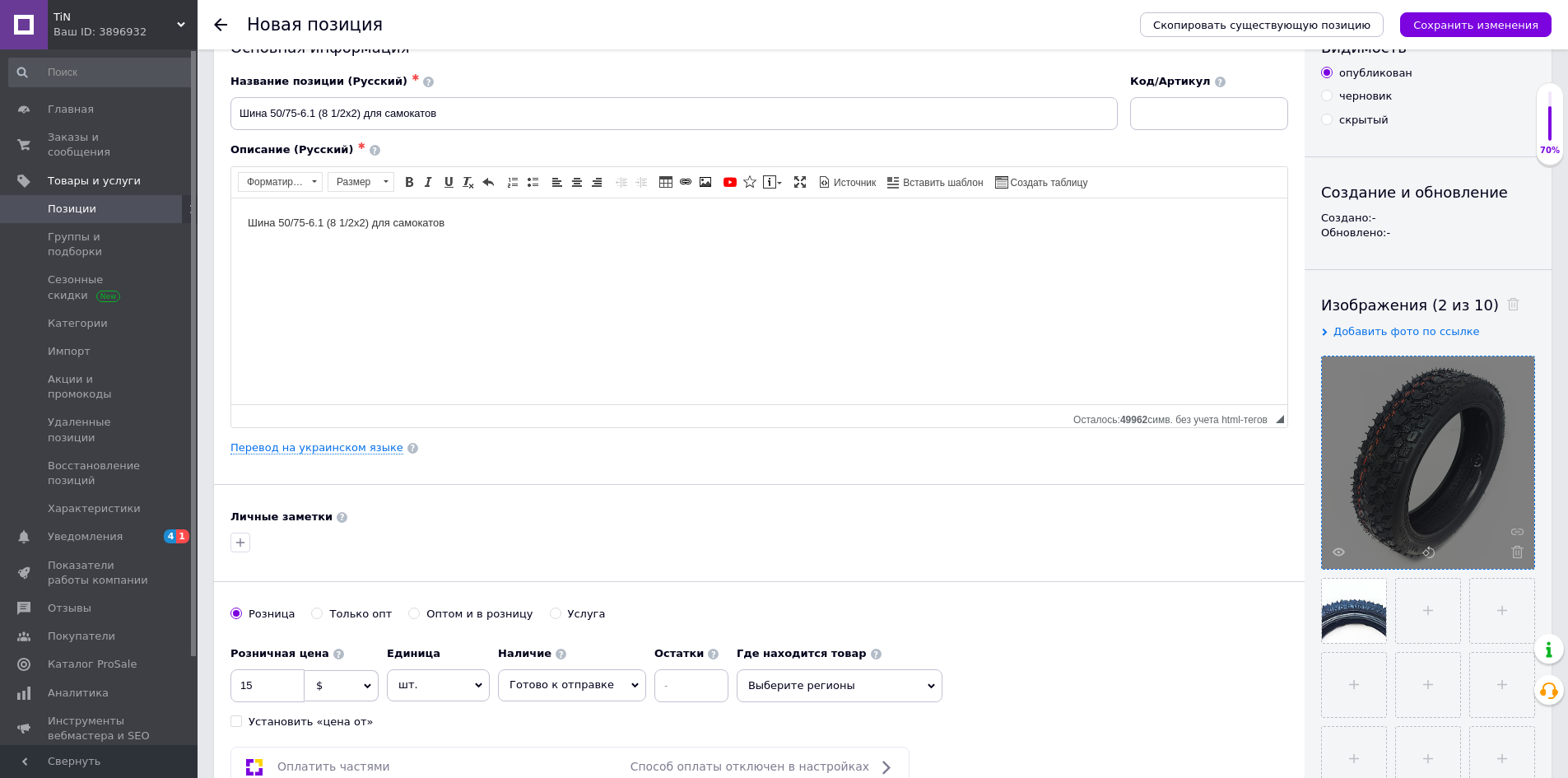
scroll to position [0, 0]
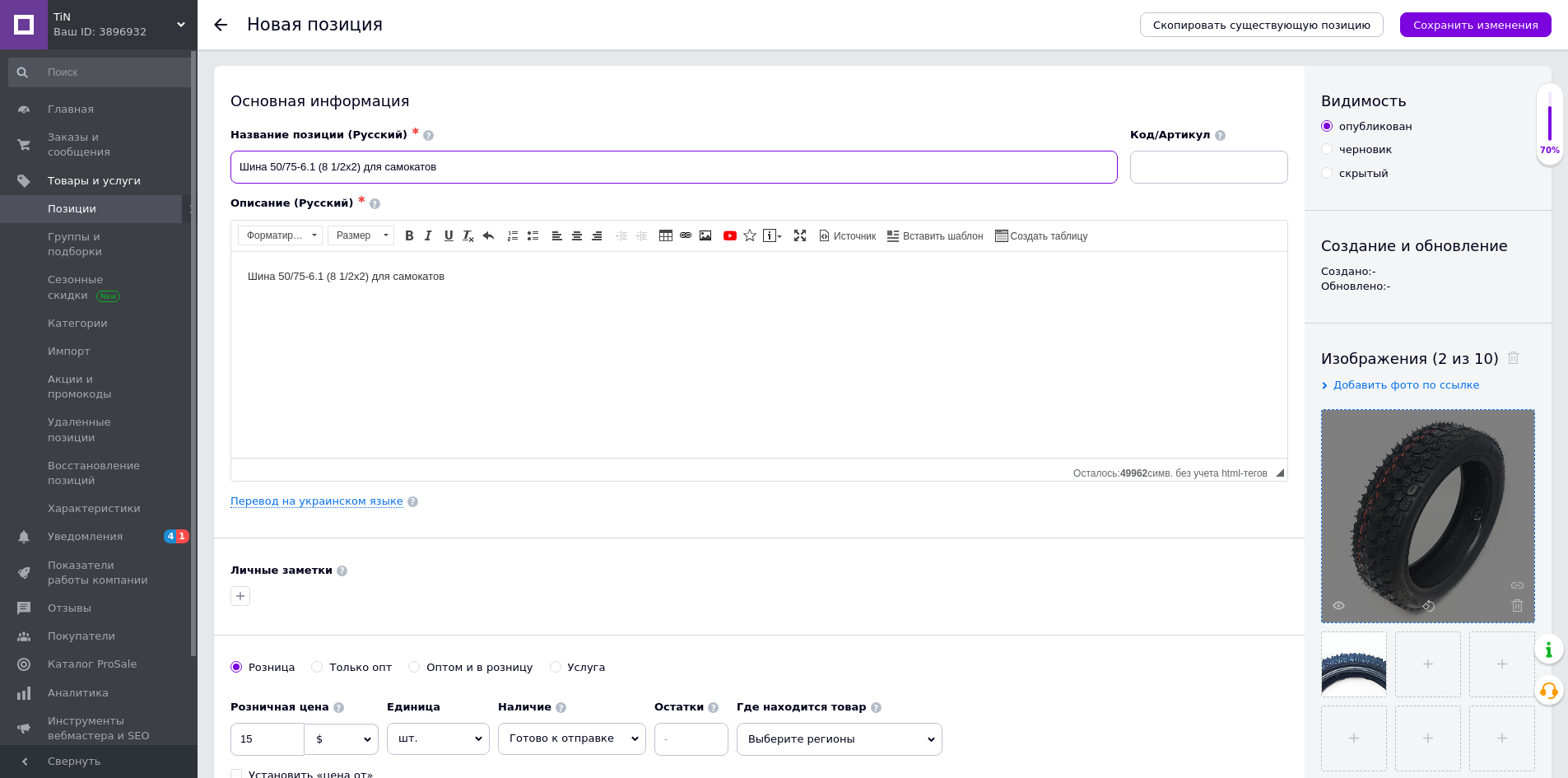
click at [560, 172] on input "Шина 50/75-6.1 (8 1/2x2) для самокатов" at bounding box center [673, 167] width 887 height 33
click at [586, 166] on input "Шина 50/75-6.1 (8 1/2x2) для самокатов" at bounding box center [673, 167] width 887 height 33
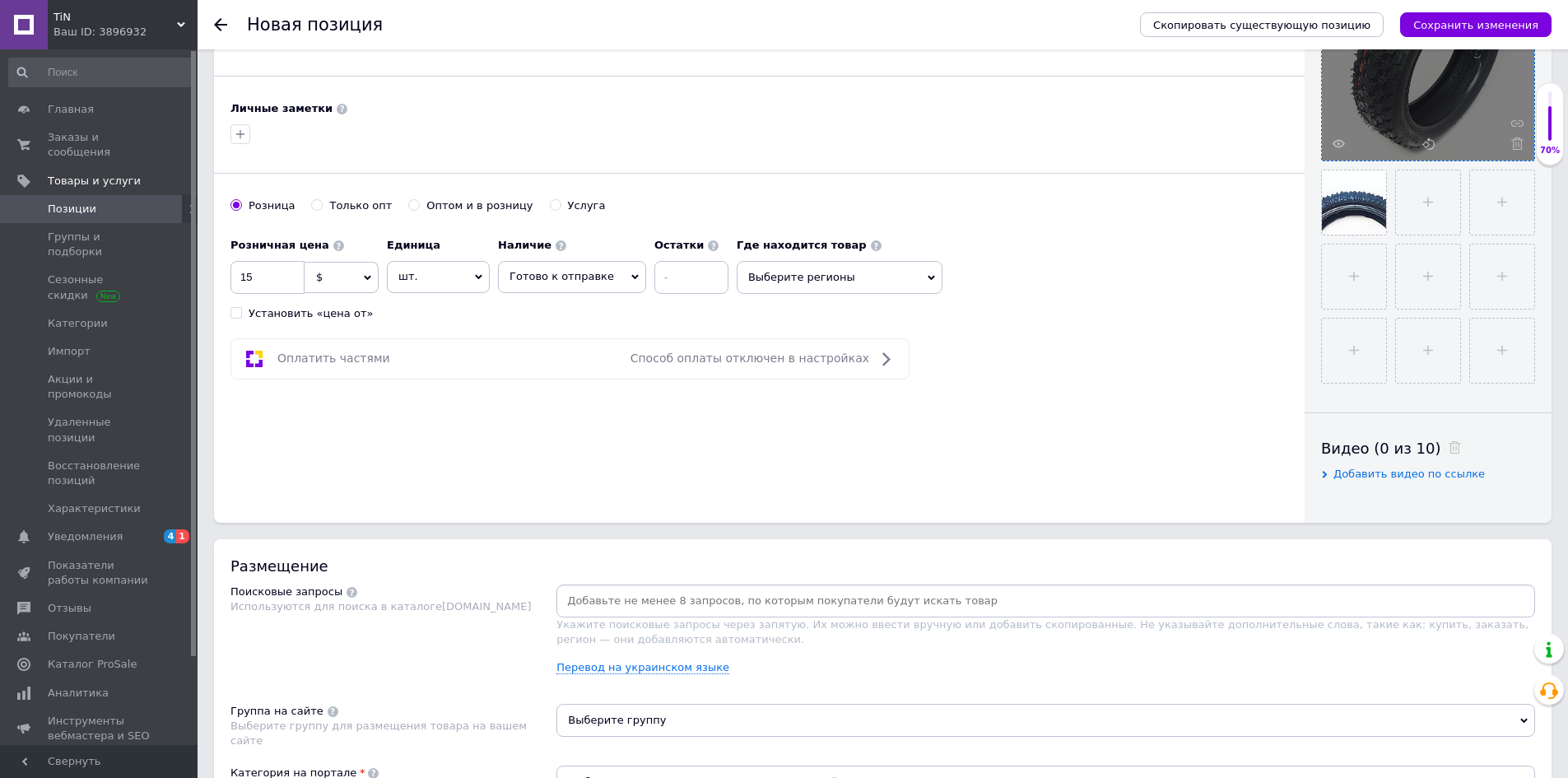
scroll to position [577, 0]
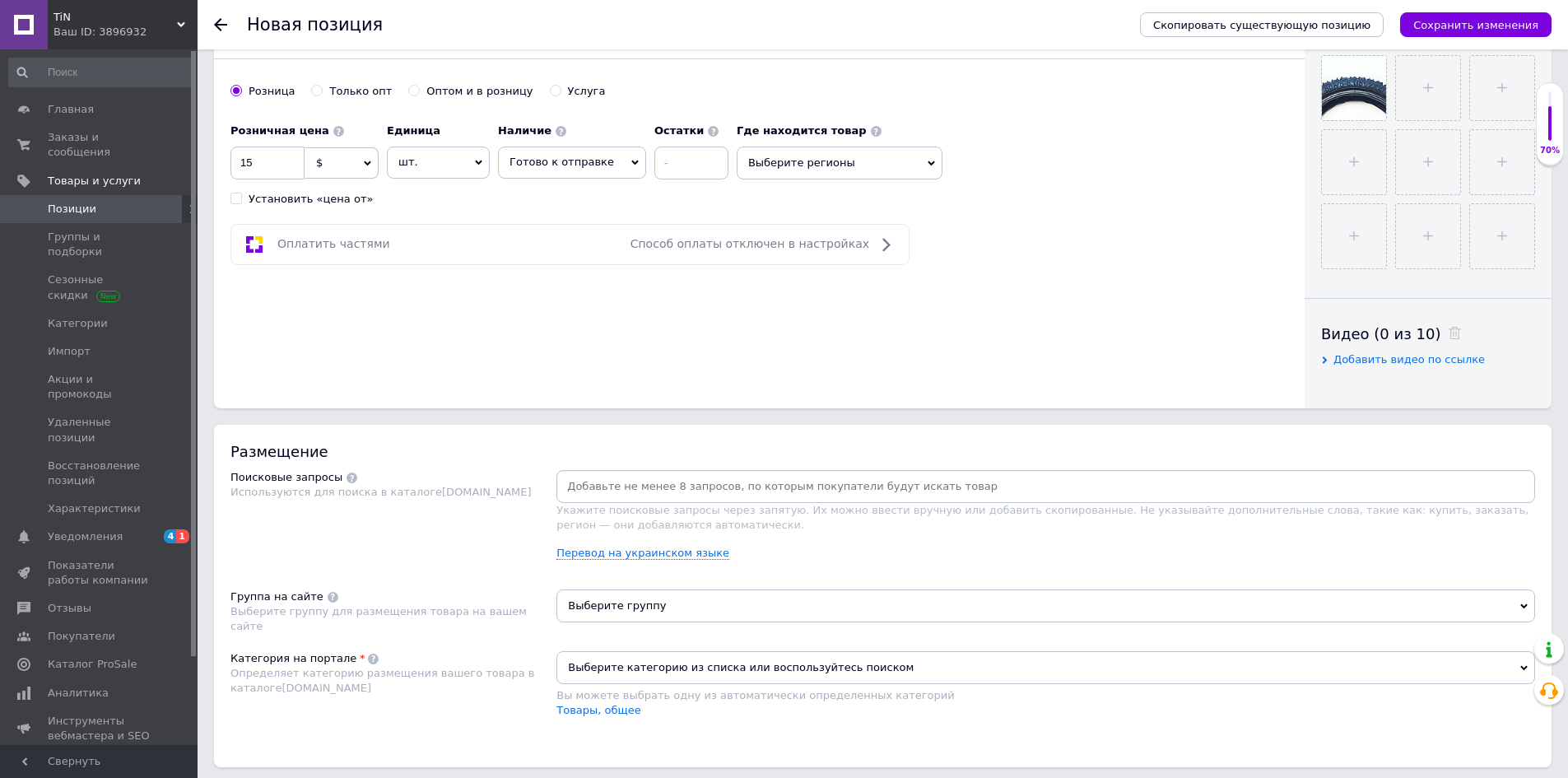
click at [678, 479] on input at bounding box center [1045, 486] width 972 height 24
paste input "Шина 50/75-6.1 (8 1/2x2) для самокатов"
type input "Шина 50/75-6.1 (8 1/2x2) для самокатов"
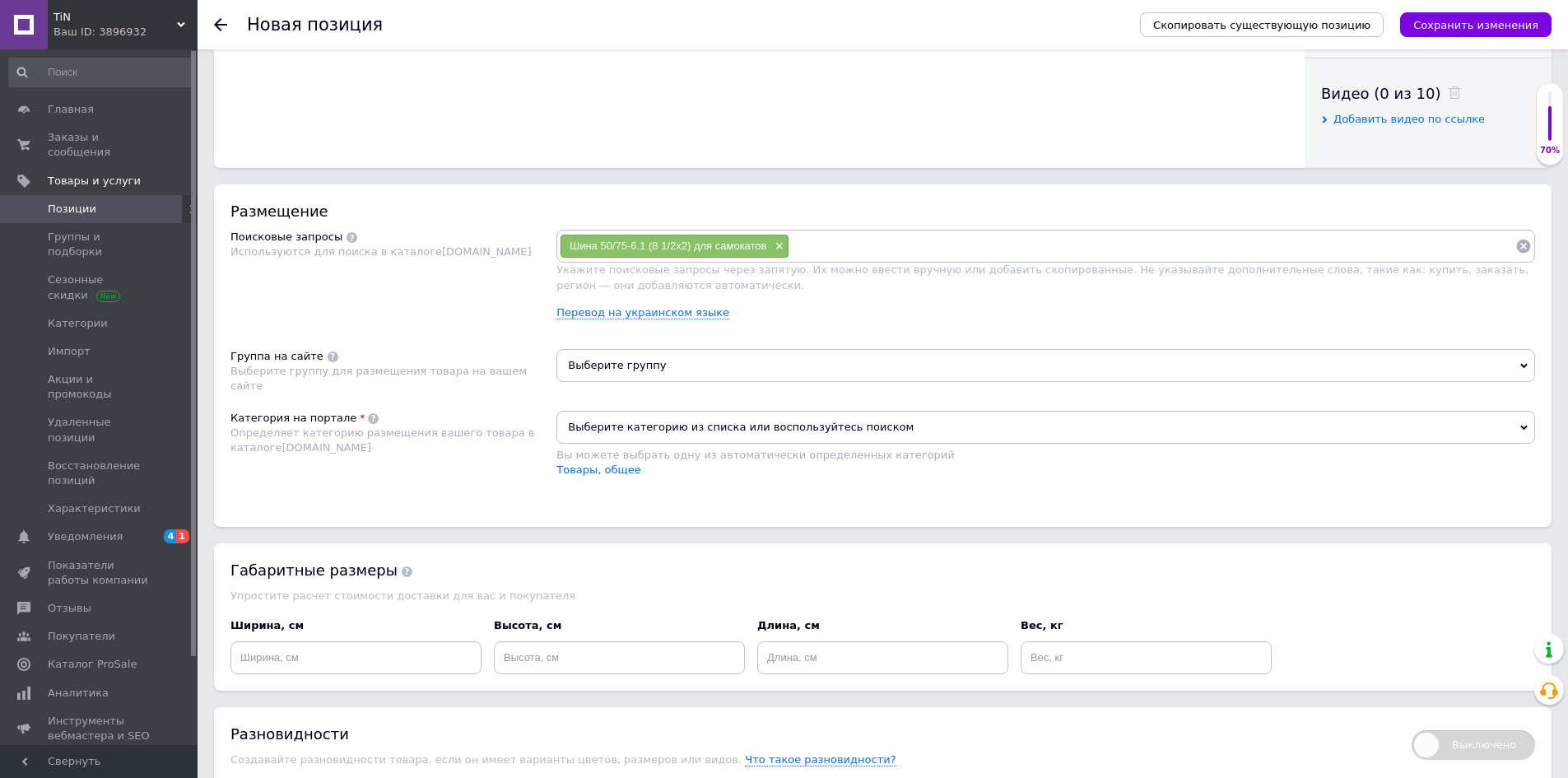
scroll to position [823, 0]
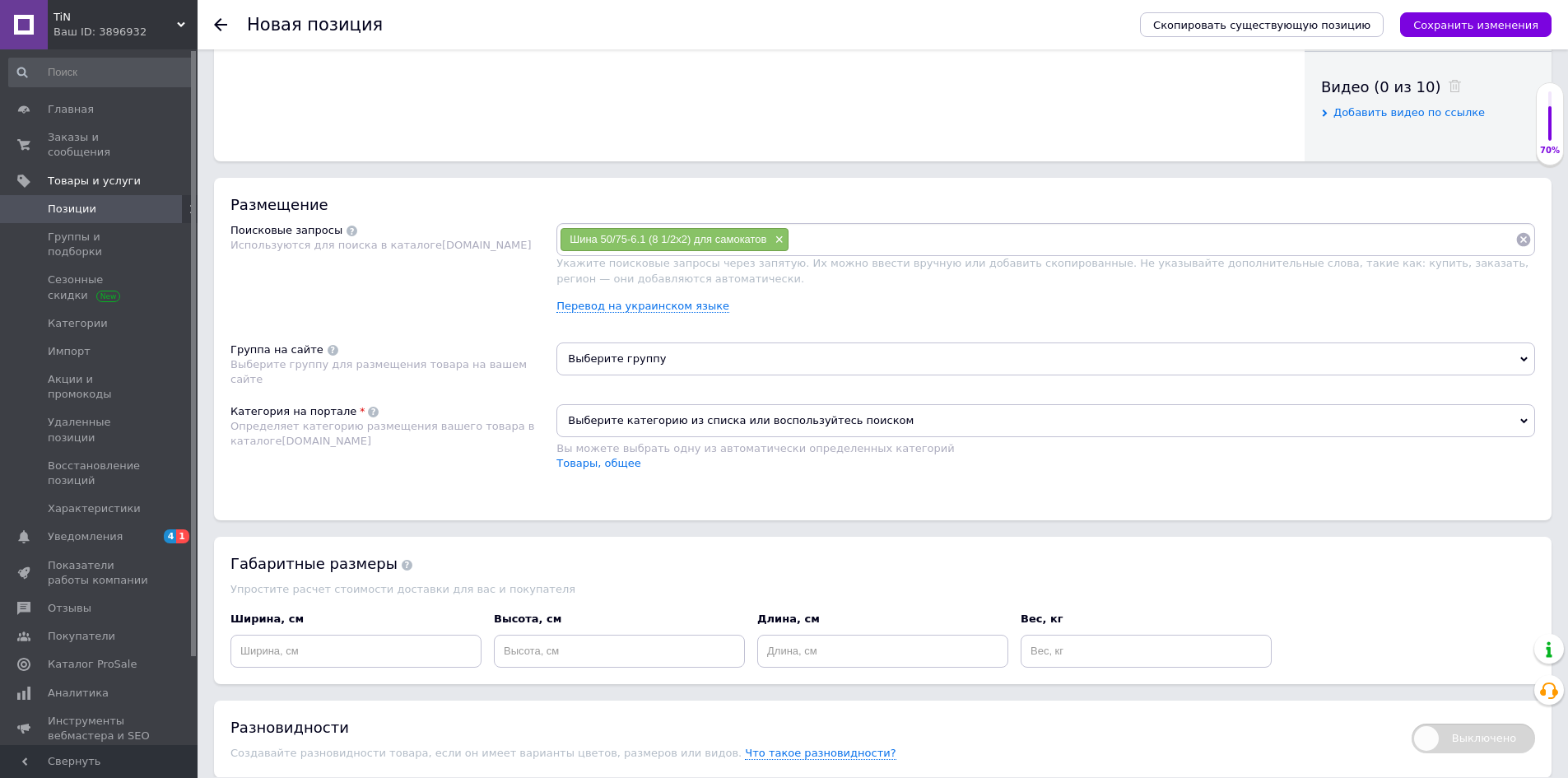
drag, startPoint x: 656, startPoint y: 326, endPoint x: 656, endPoint y: 336, distance: 10.0
click at [656, 328] on div "Размещение Поисковые запросы Используются для поиска в каталоге Prom.ua Шина 50…" at bounding box center [883, 349] width 1338 height 342
click at [660, 339] on div "Размещение Поисковые запросы Используются для поиска в каталоге Prom.ua Шина 50…" at bounding box center [883, 349] width 1338 height 342
click at [663, 358] on span "Выберите группу" at bounding box center [1046, 358] width 978 height 33
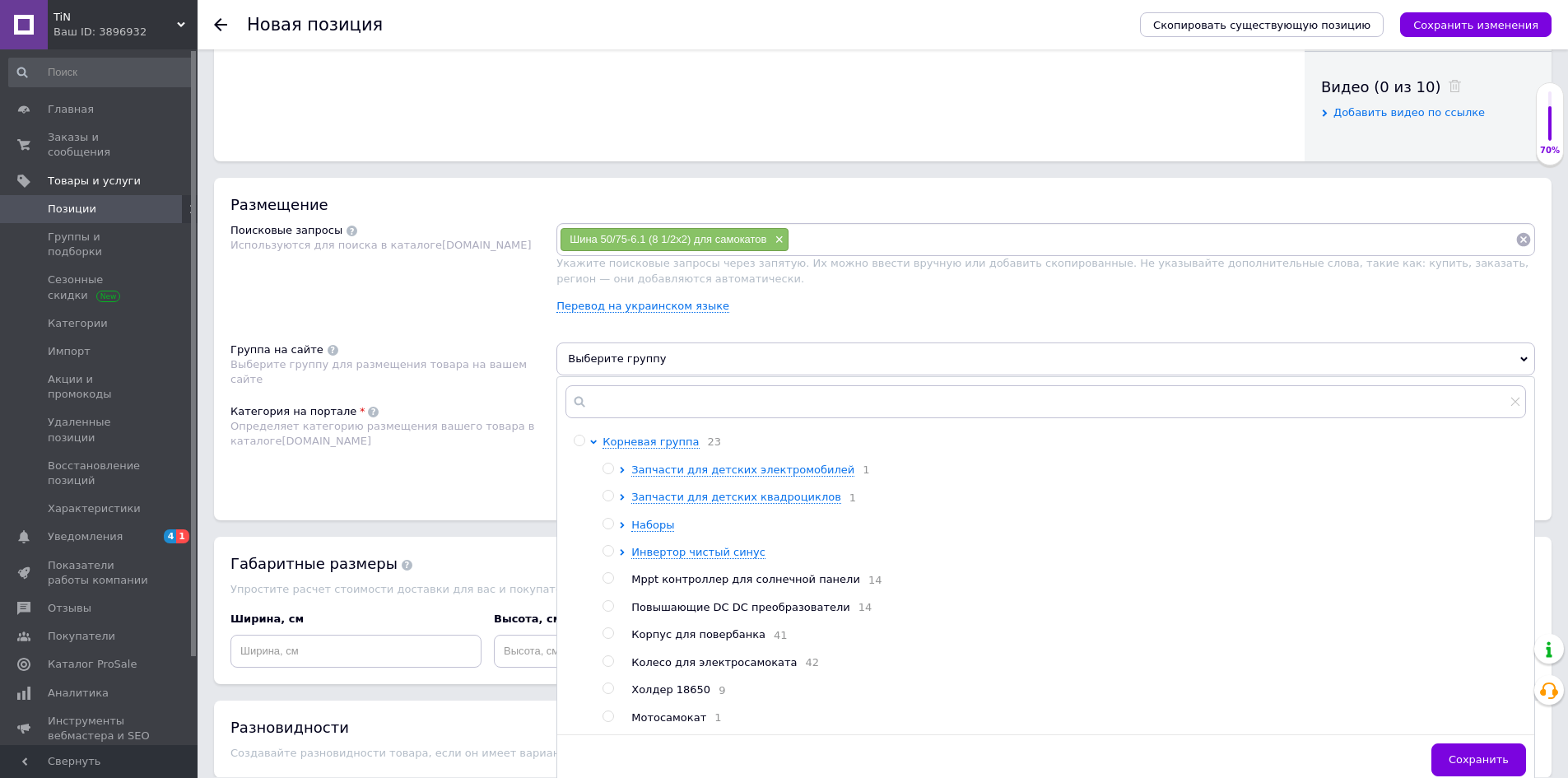
click at [695, 669] on span "Колесо для электросамоката" at bounding box center [714, 661] width 166 height 12
radio input "true"
click at [1459, 761] on span "Сохранить" at bounding box center [1479, 759] width 60 height 12
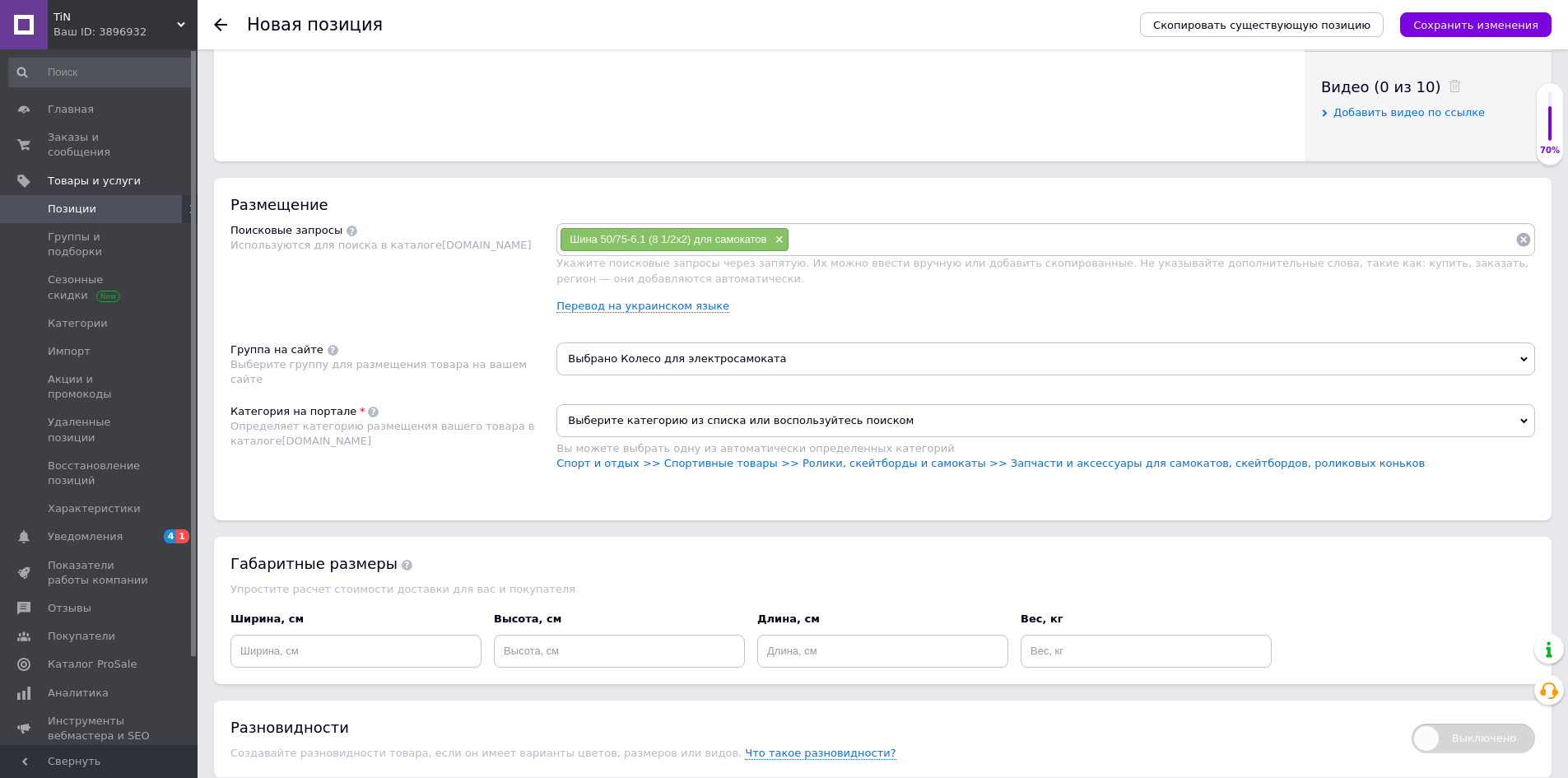
click at [798, 432] on span "Выберите категорию из списка или воспользуйтесь поиском" at bounding box center [1046, 421] width 978 height 33
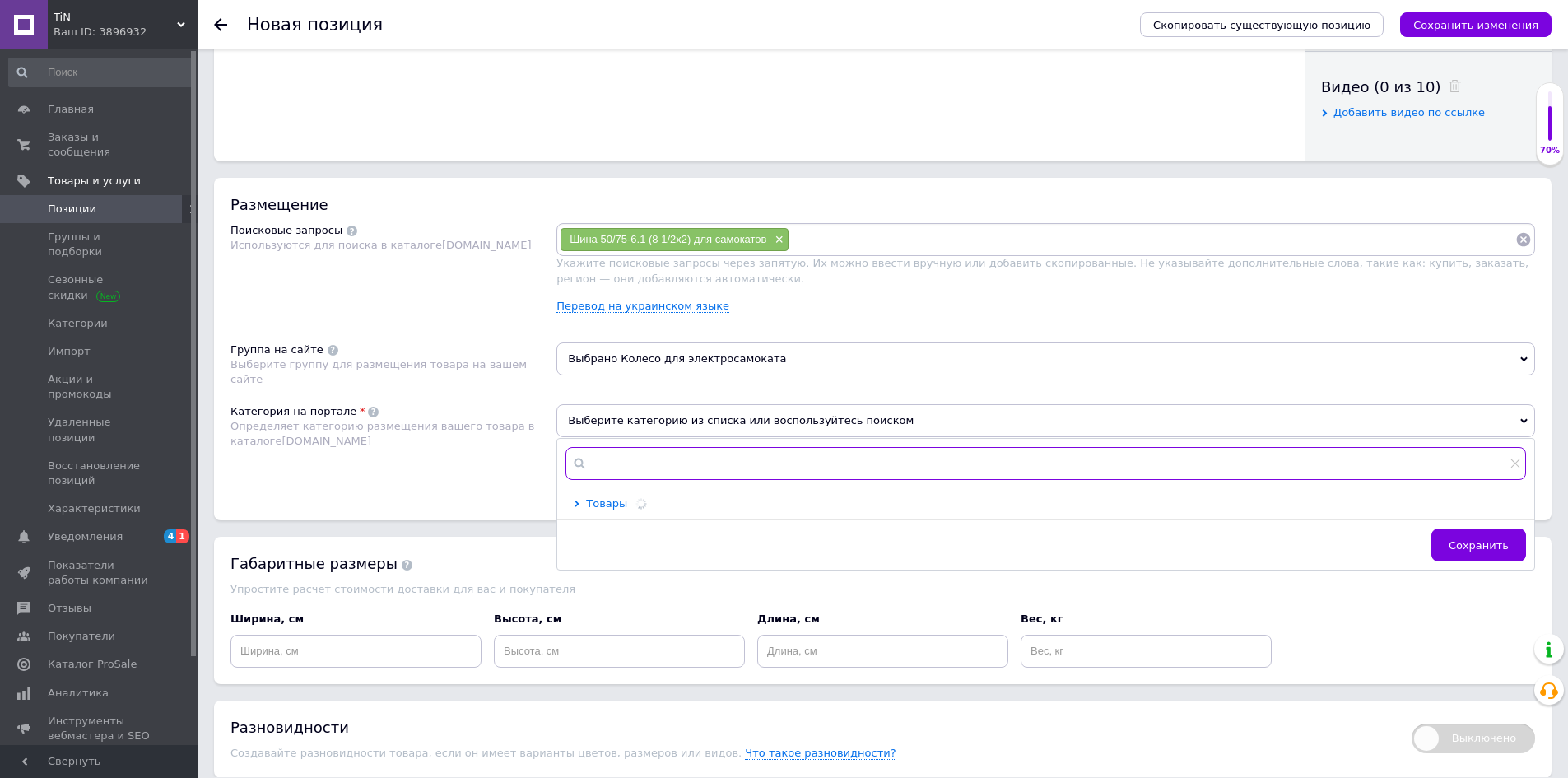
click at [708, 468] on input "text" at bounding box center [1045, 463] width 960 height 33
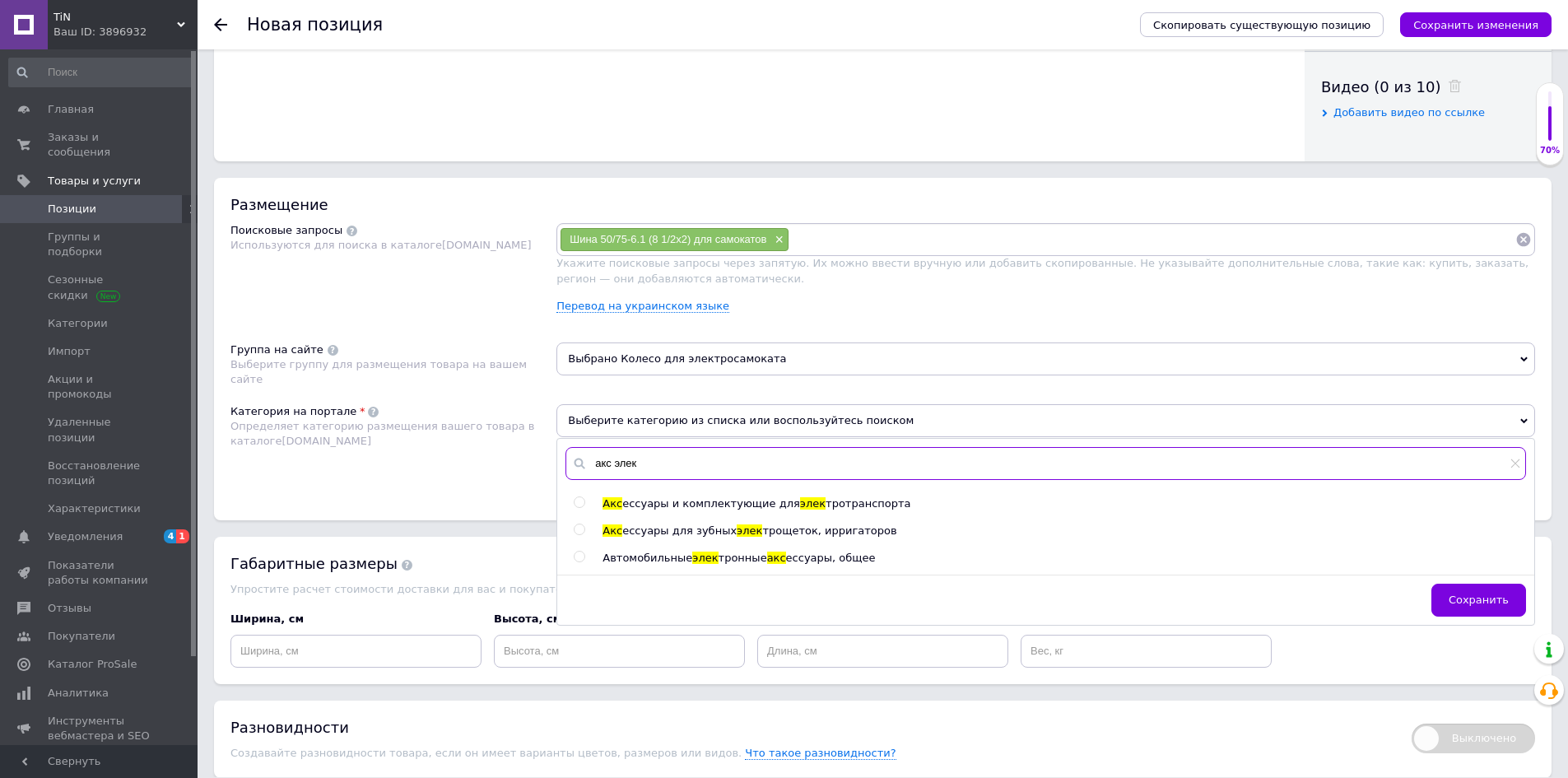
type input "акс элек"
click at [692, 501] on span "ессуары и комплектующие для" at bounding box center [711, 503] width 178 height 12
radio input "true"
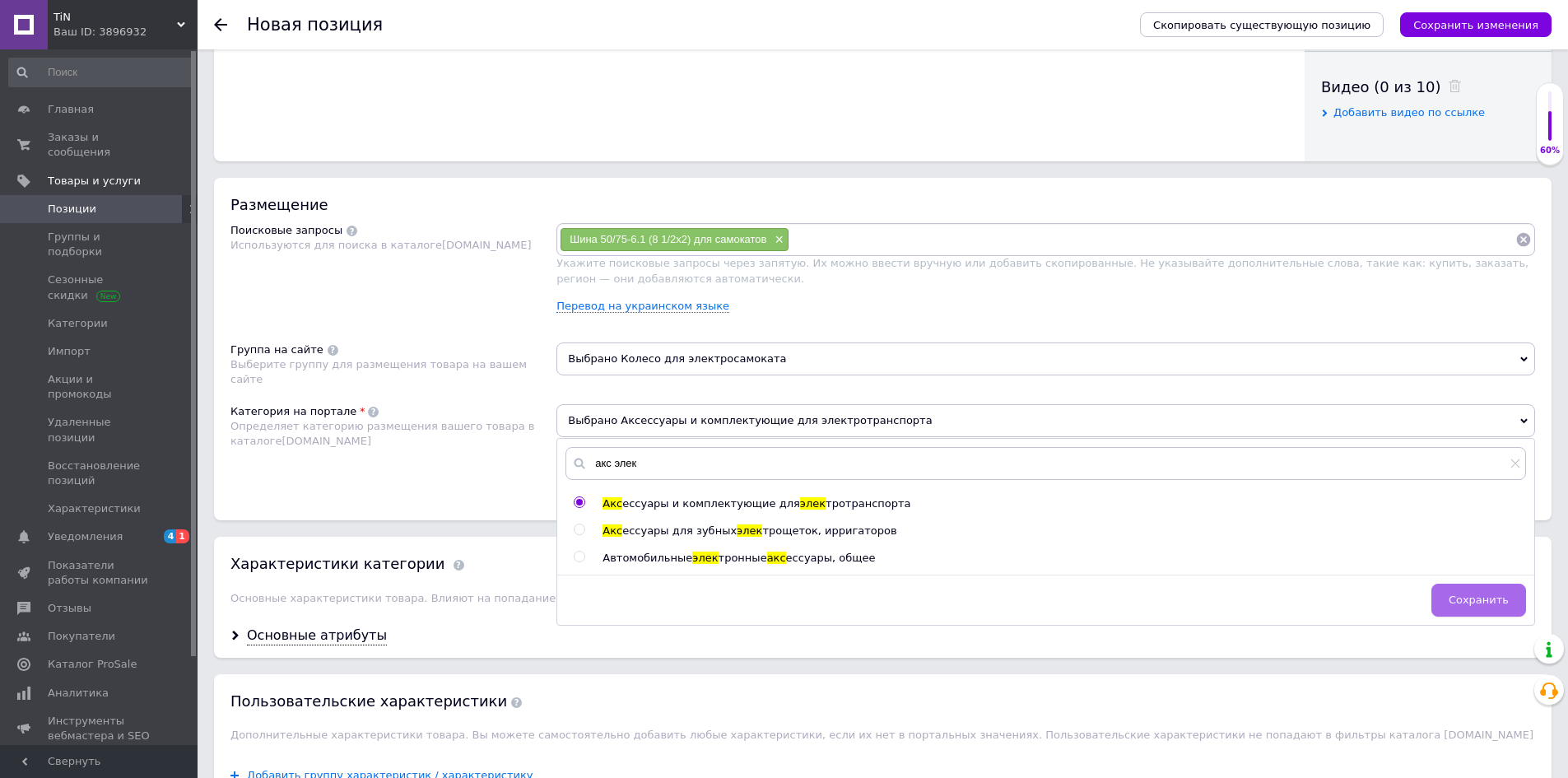
click at [1485, 595] on span "Сохранить" at bounding box center [1479, 599] width 60 height 12
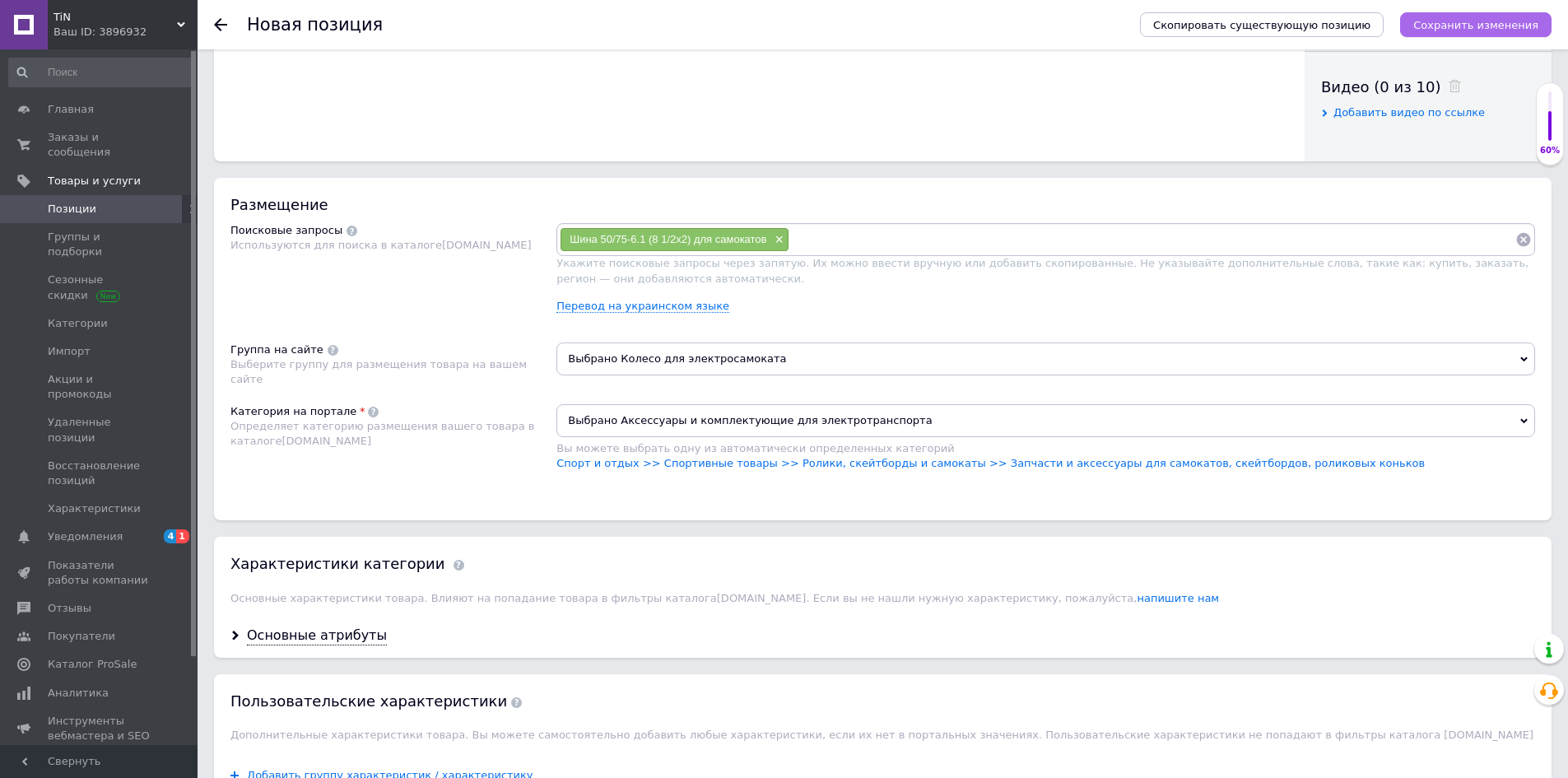
click at [1473, 35] on button "Сохранить изменения" at bounding box center [1476, 24] width 151 height 24
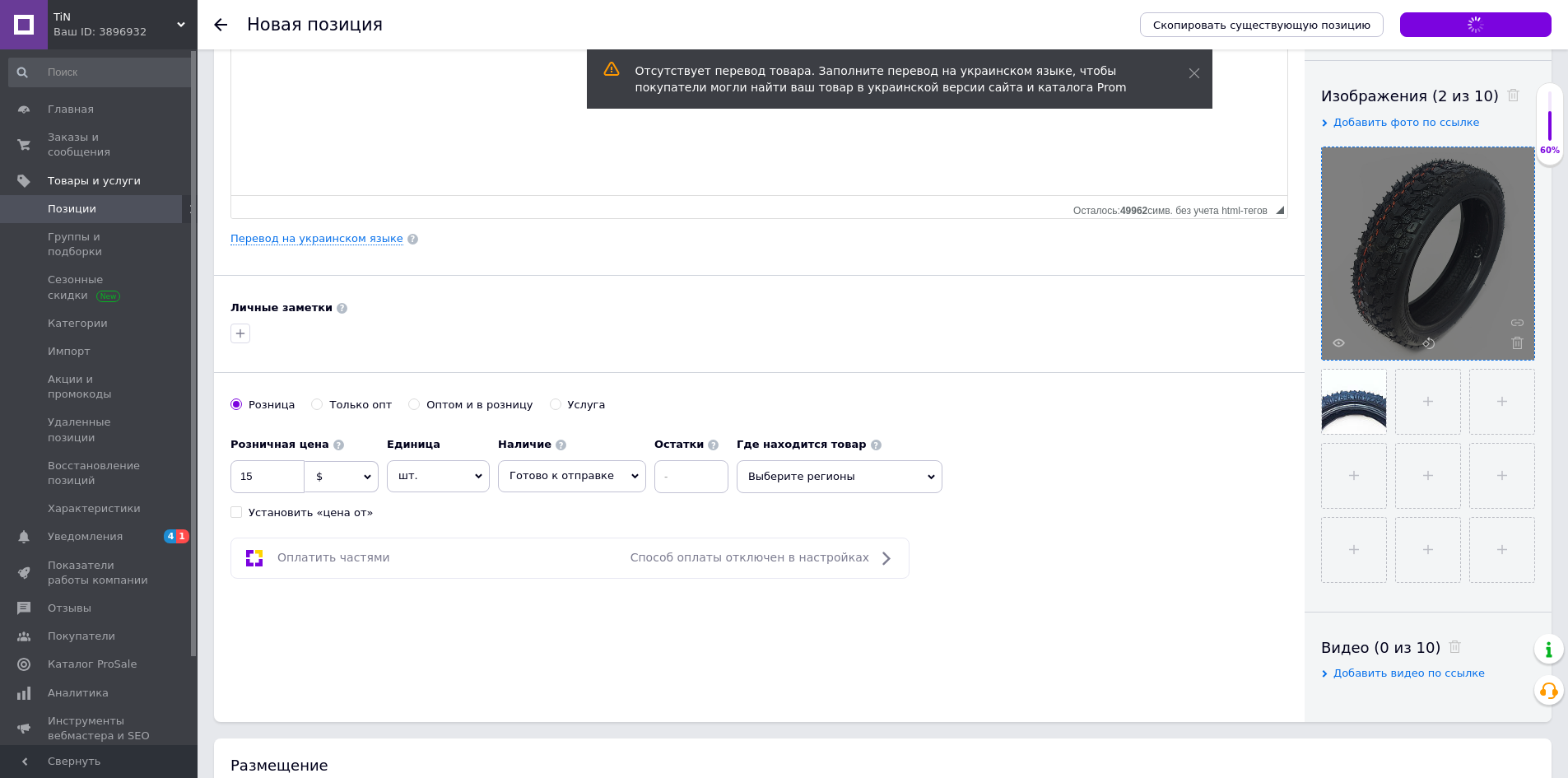
scroll to position [165, 0]
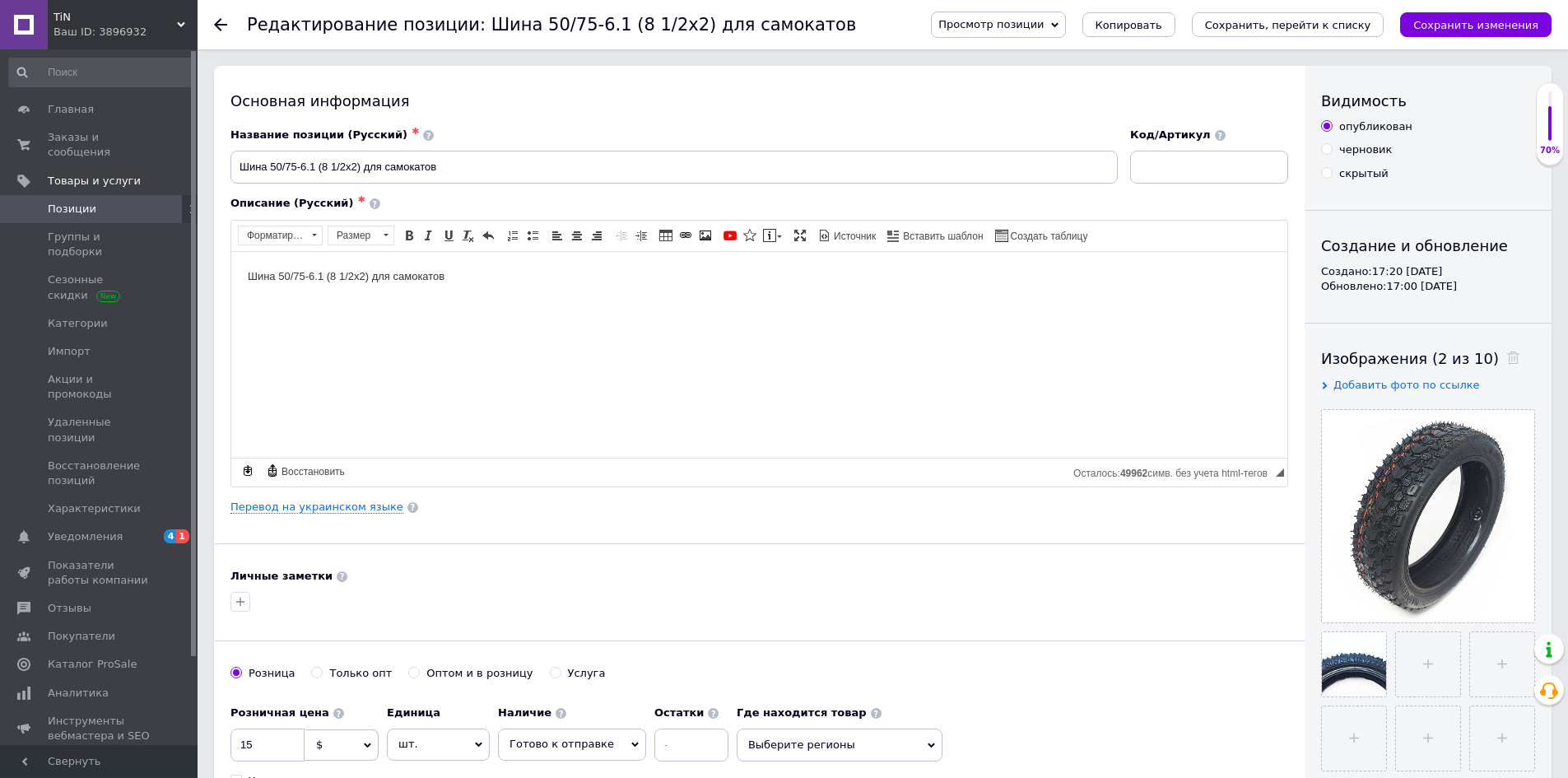
click at [104, 201] on span "Позиции" at bounding box center [100, 209] width 104 height 15
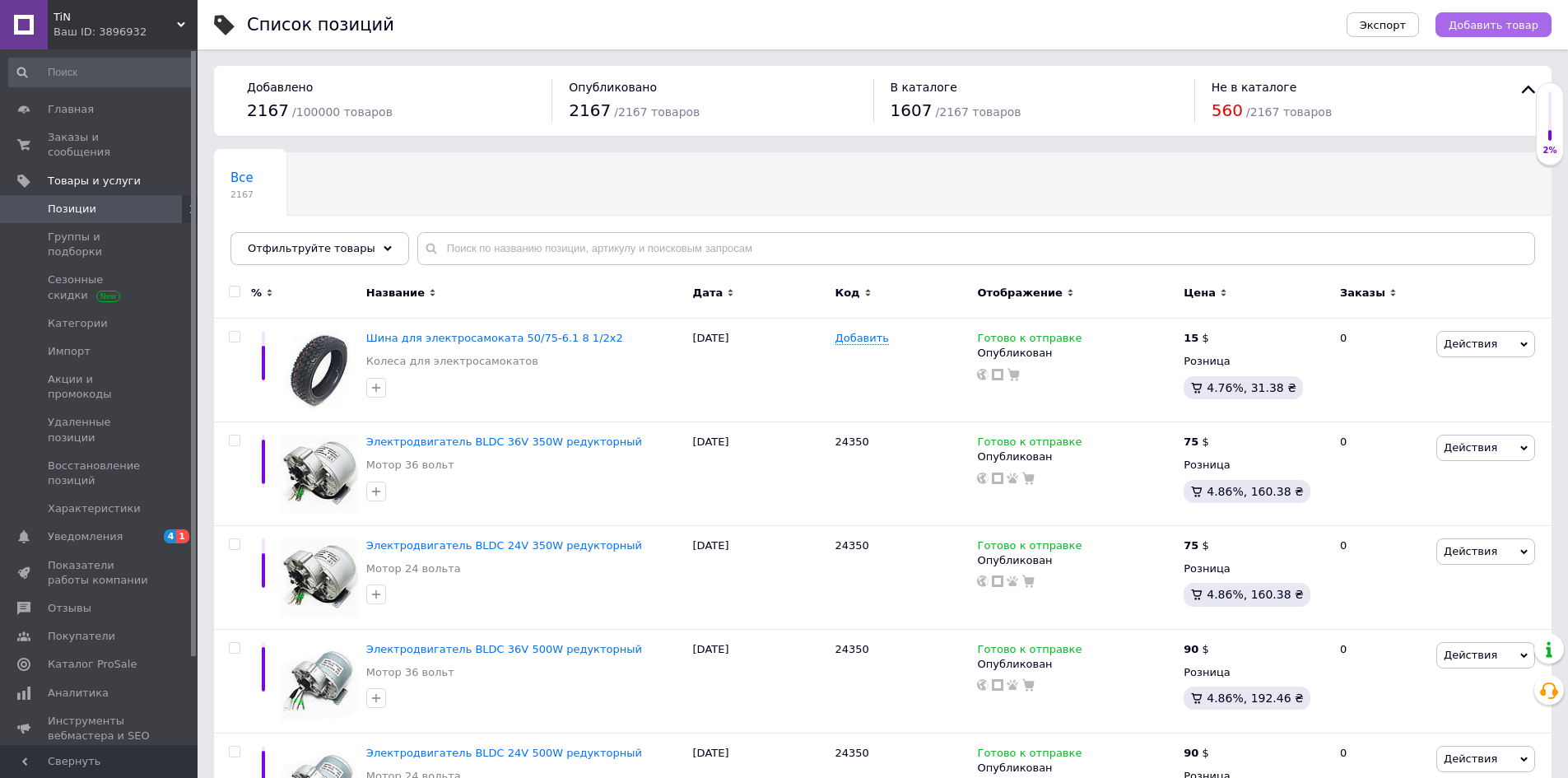
click at [1481, 28] on span "Добавить товар" at bounding box center [1493, 24] width 89 height 12
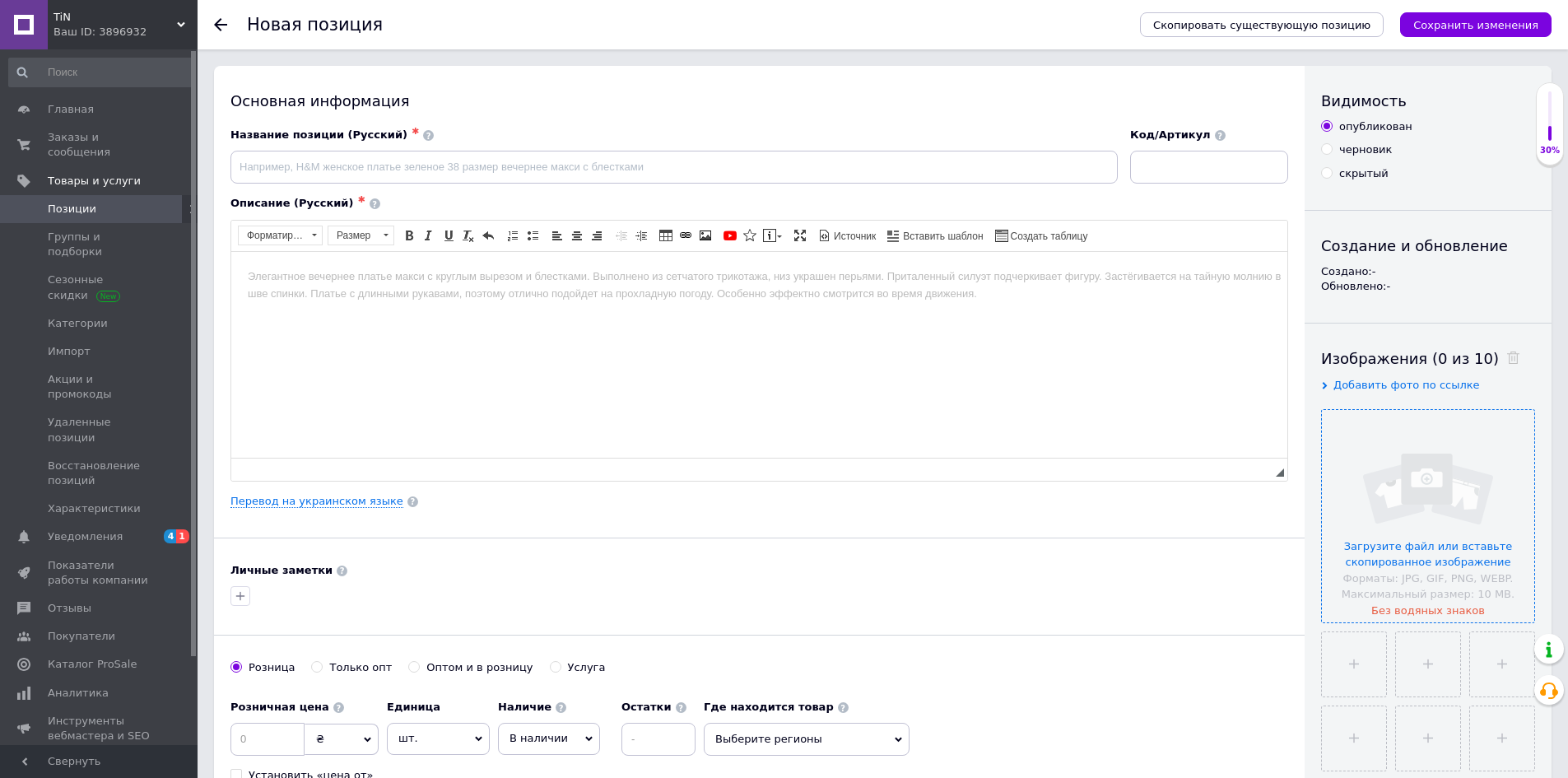
click at [1452, 458] on input "file" at bounding box center [1428, 516] width 213 height 213
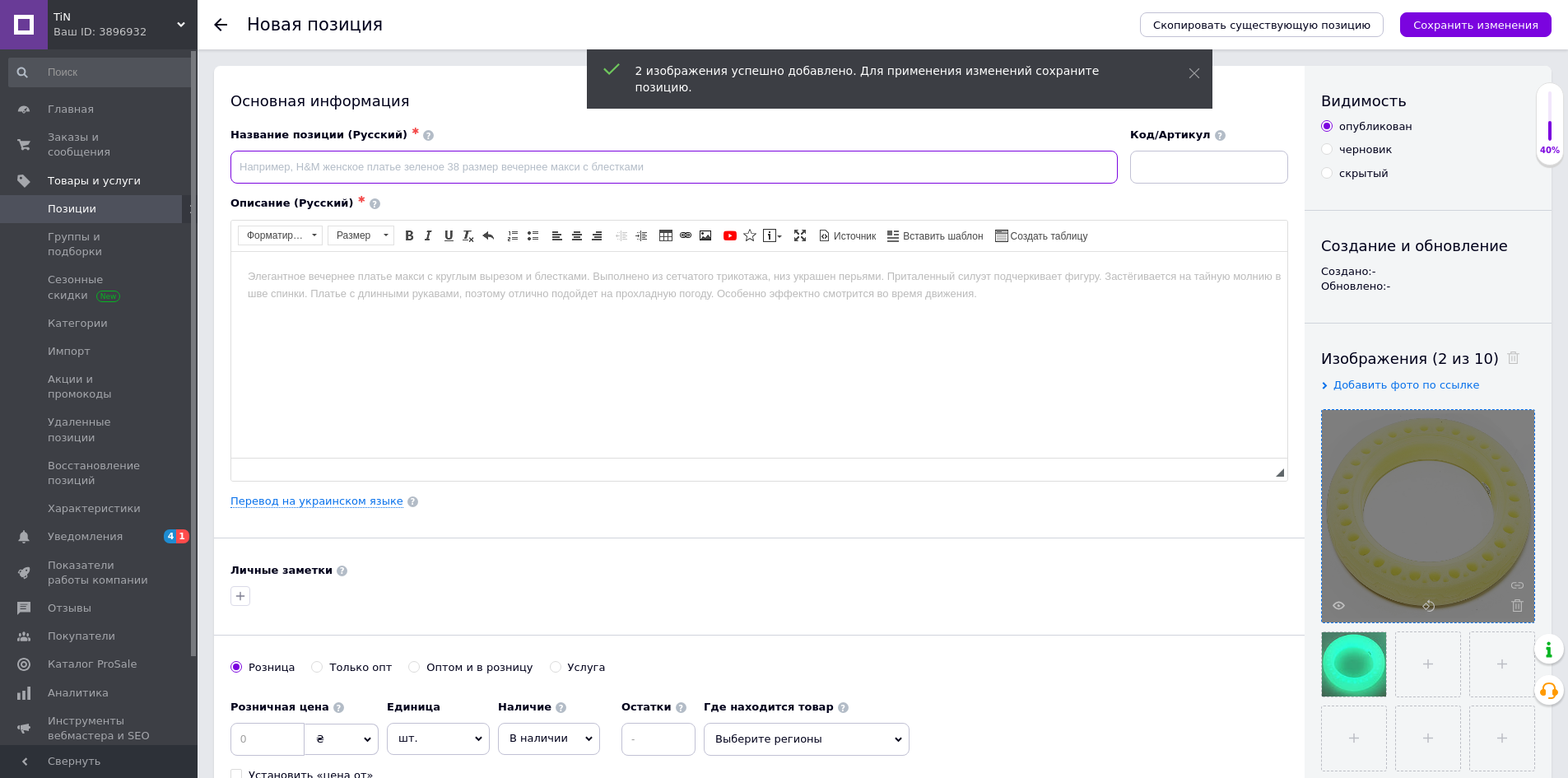
click at [447, 172] on input at bounding box center [673, 167] width 887 height 33
click at [446, 172] on input at bounding box center [673, 167] width 887 height 33
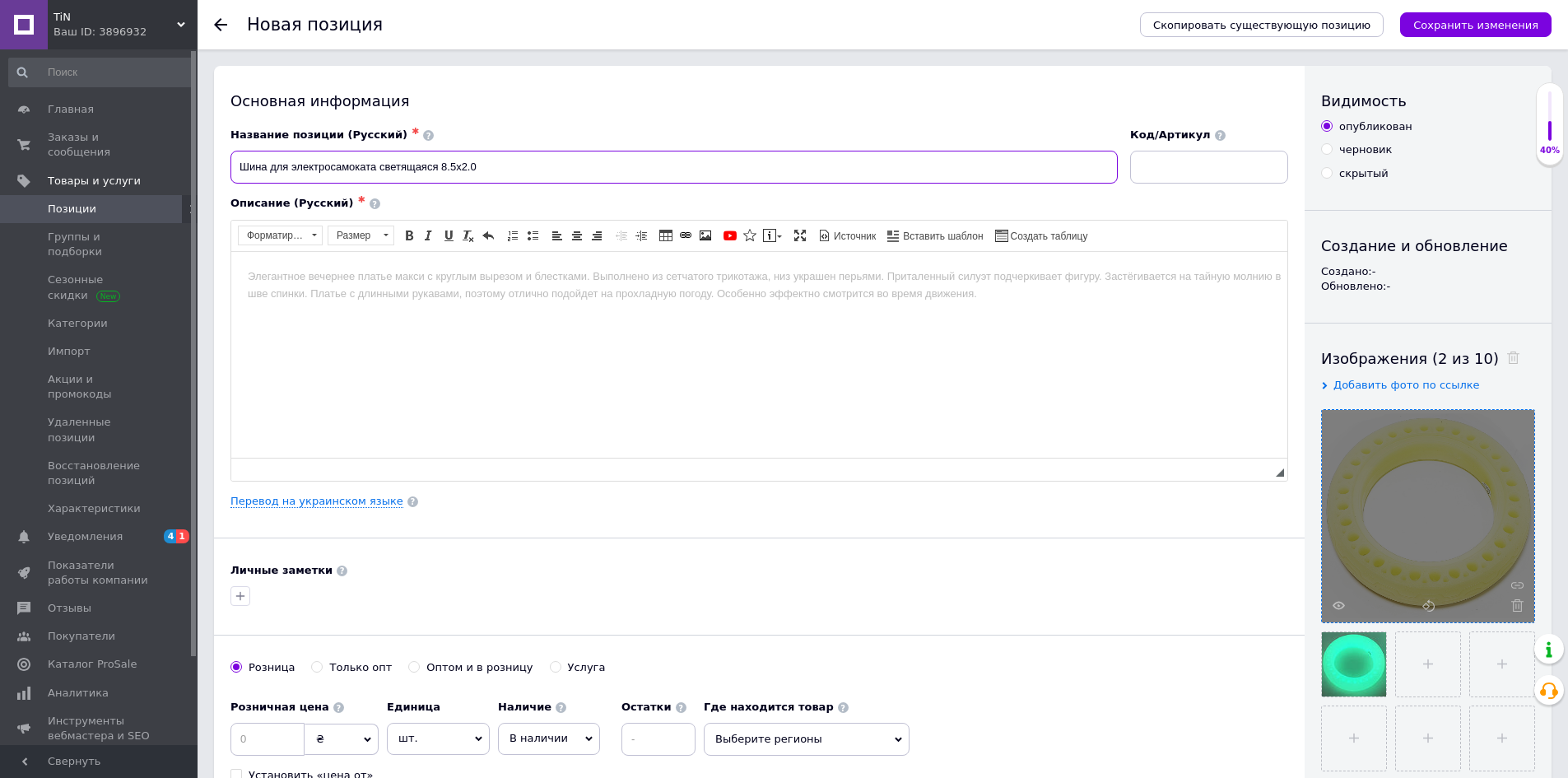
click at [616, 173] on input "Шина для электросамоката светящаяся 8.5х2.0" at bounding box center [673, 167] width 887 height 33
type input "Шина для электросамоката светящаяся 8.5х2.0"
click at [630, 276] on body "Визуальный текстовый редактор, B87CBA9E-8FC4-430D-9B31-8B8D7295E767" at bounding box center [759, 276] width 1023 height 17
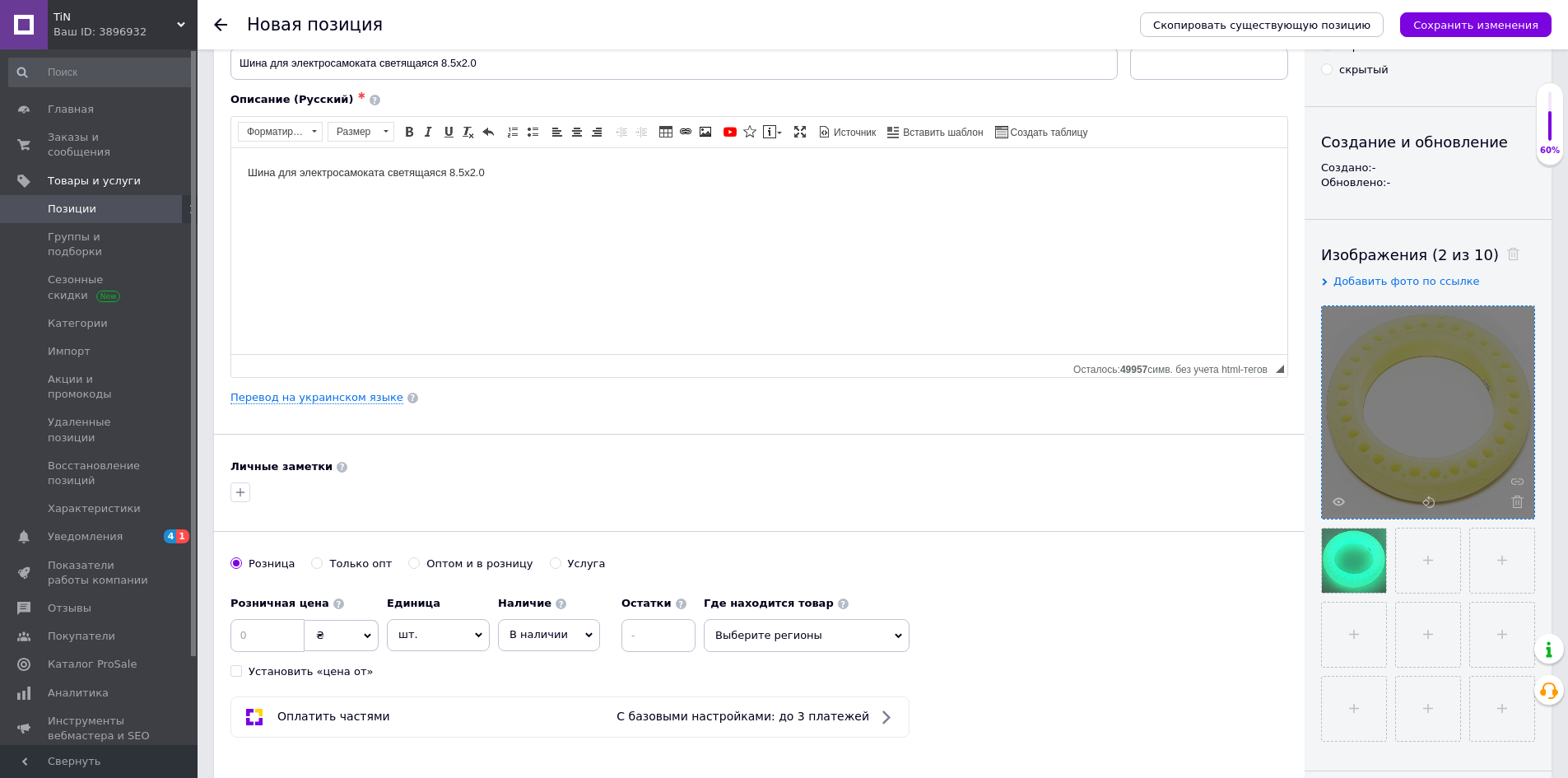
scroll to position [165, 0]
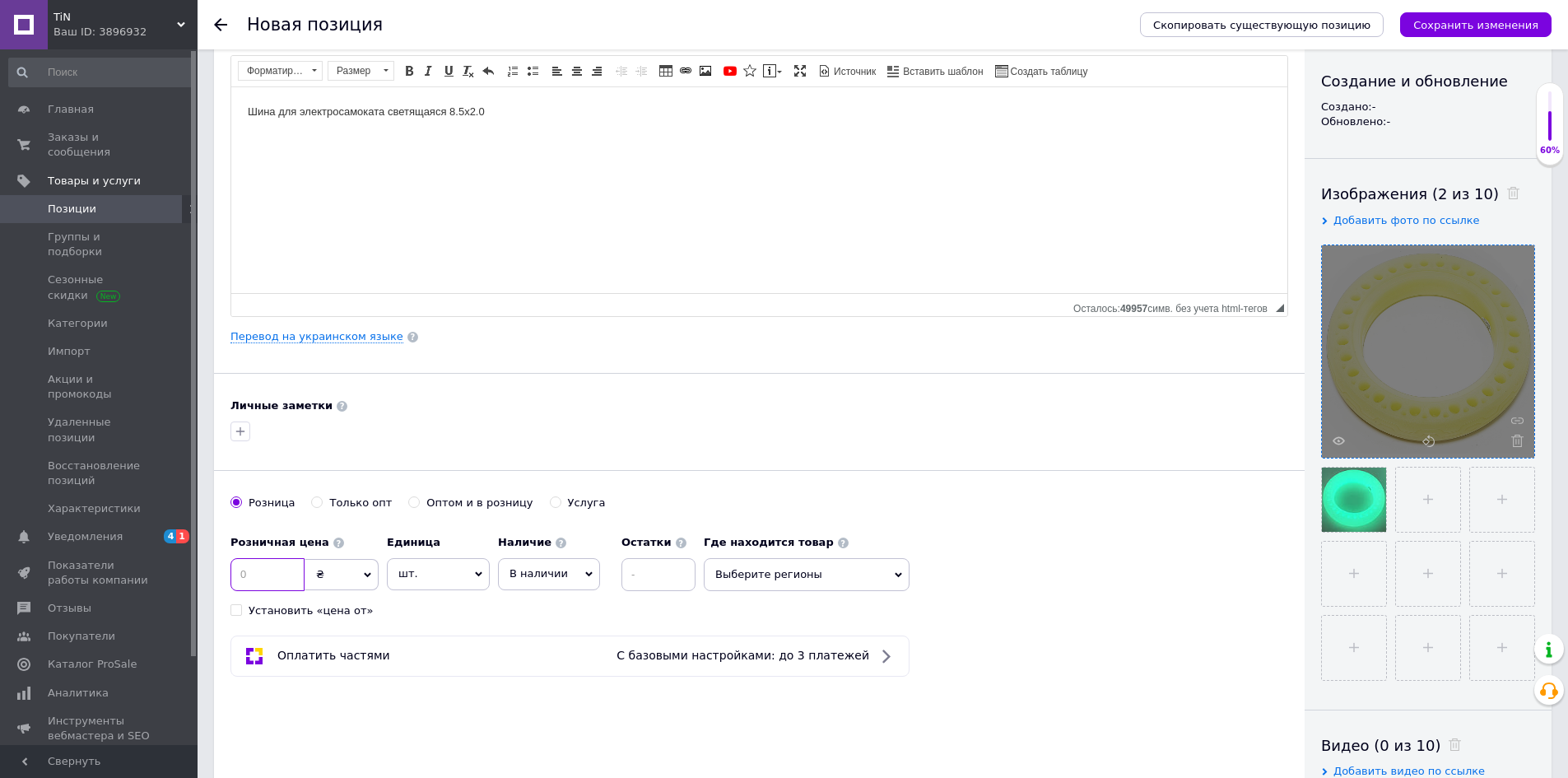
click at [267, 569] on input at bounding box center [267, 574] width 74 height 33
type input "21"
click at [308, 568] on span "₴" at bounding box center [341, 574] width 74 height 31
click at [335, 609] on li "$" at bounding box center [341, 608] width 72 height 24
click at [503, 580] on span "В наличии" at bounding box center [548, 573] width 103 height 31
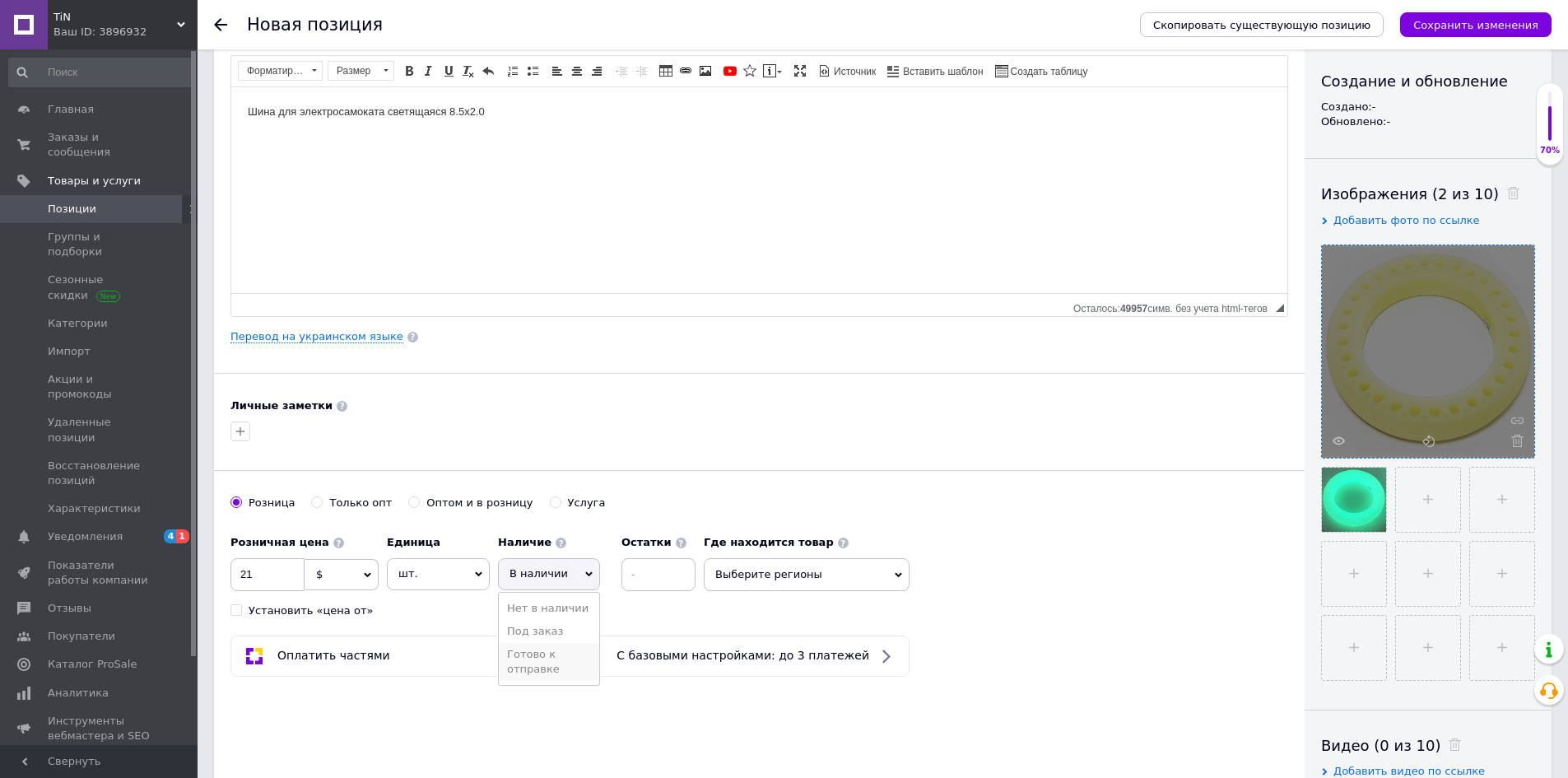
click at [525, 656] on li "Готово к отправке" at bounding box center [548, 661] width 101 height 38
click at [1032, 577] on div "Розничная цена 21 $ € CHF ₴ £ ¥ PLN ₸ MDL HUF KGS CN¥ TRY ₩ lei Установить «цен…" at bounding box center [759, 572] width 1057 height 91
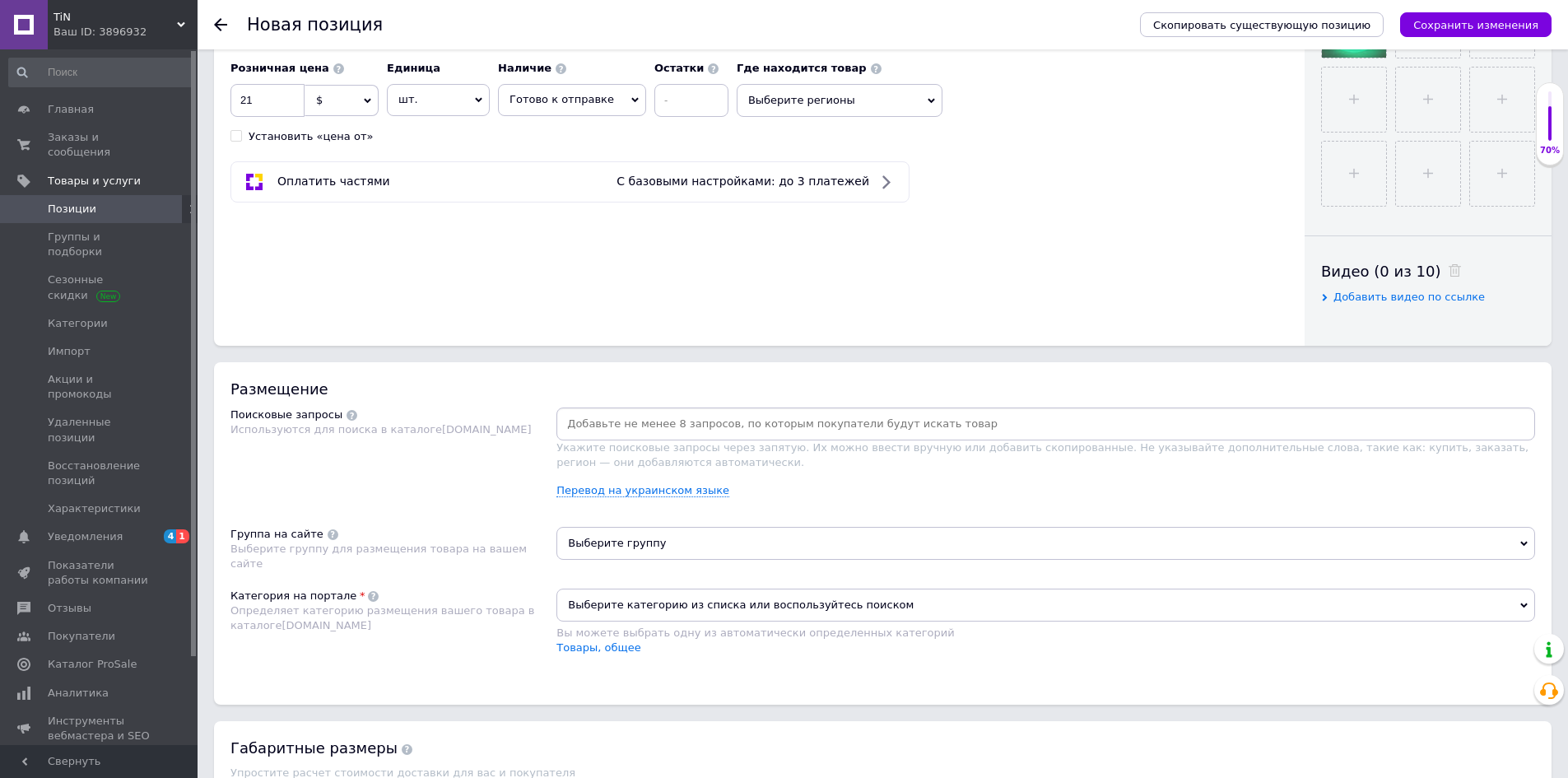
scroll to position [659, 0]
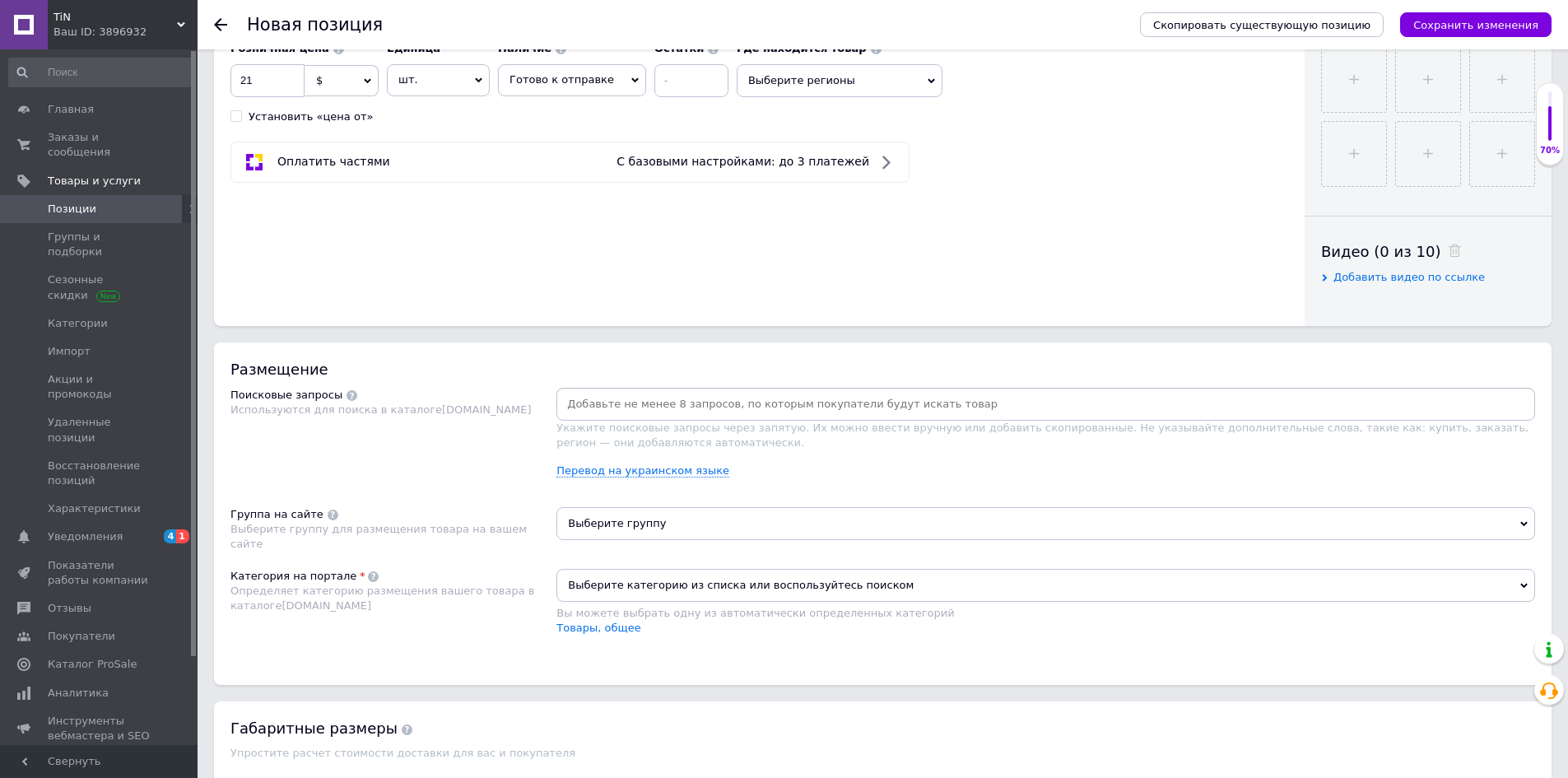
click at [719, 408] on input at bounding box center [1045, 405] width 972 height 24
paste input "Шина для электросамоката светящаяся 8.5х2.0"
type input "Шина для электросамоката светящаяся 8.5х2.0"
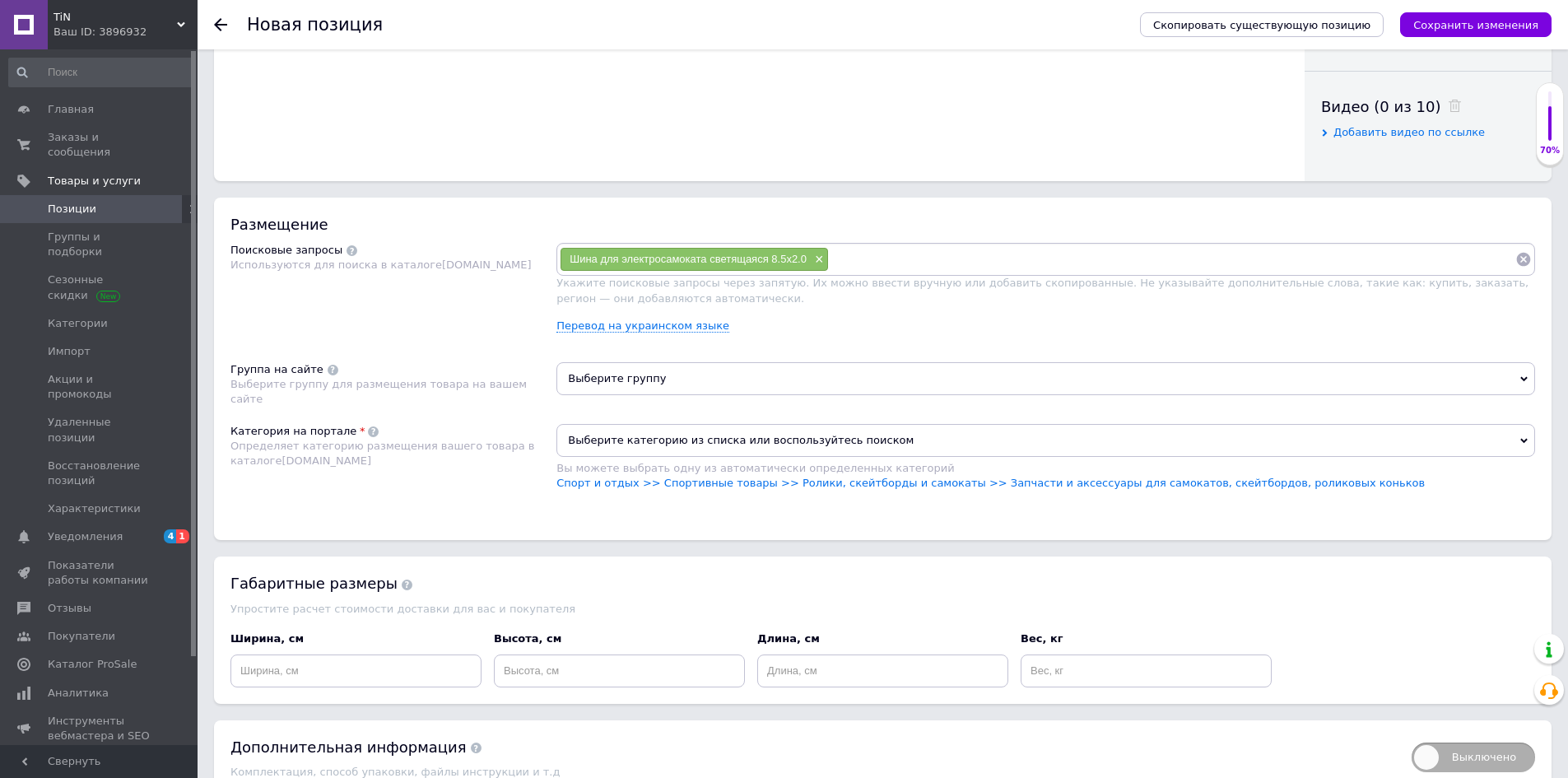
scroll to position [823, 0]
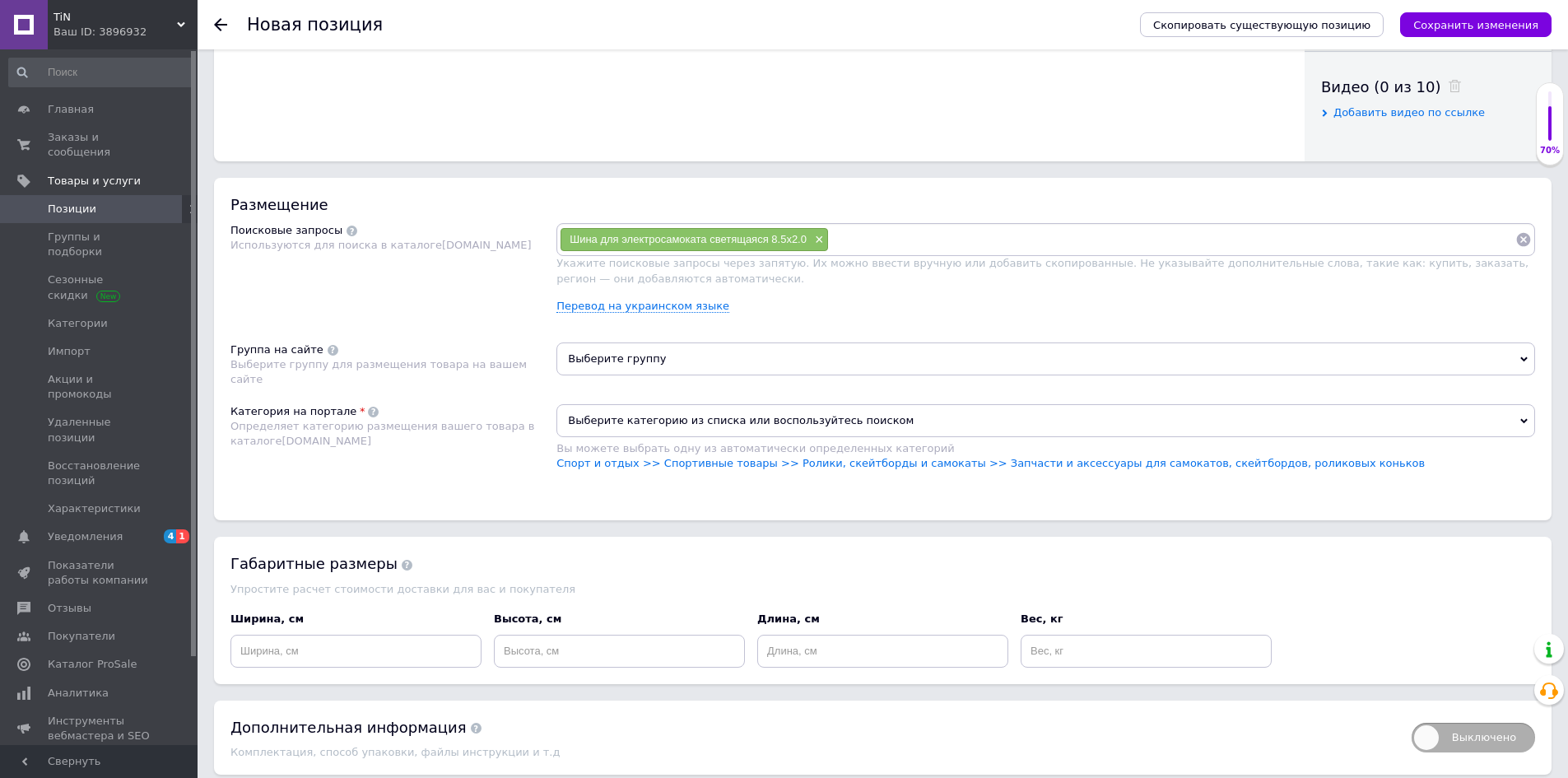
click at [781, 364] on span "Выберите группу" at bounding box center [1046, 358] width 978 height 33
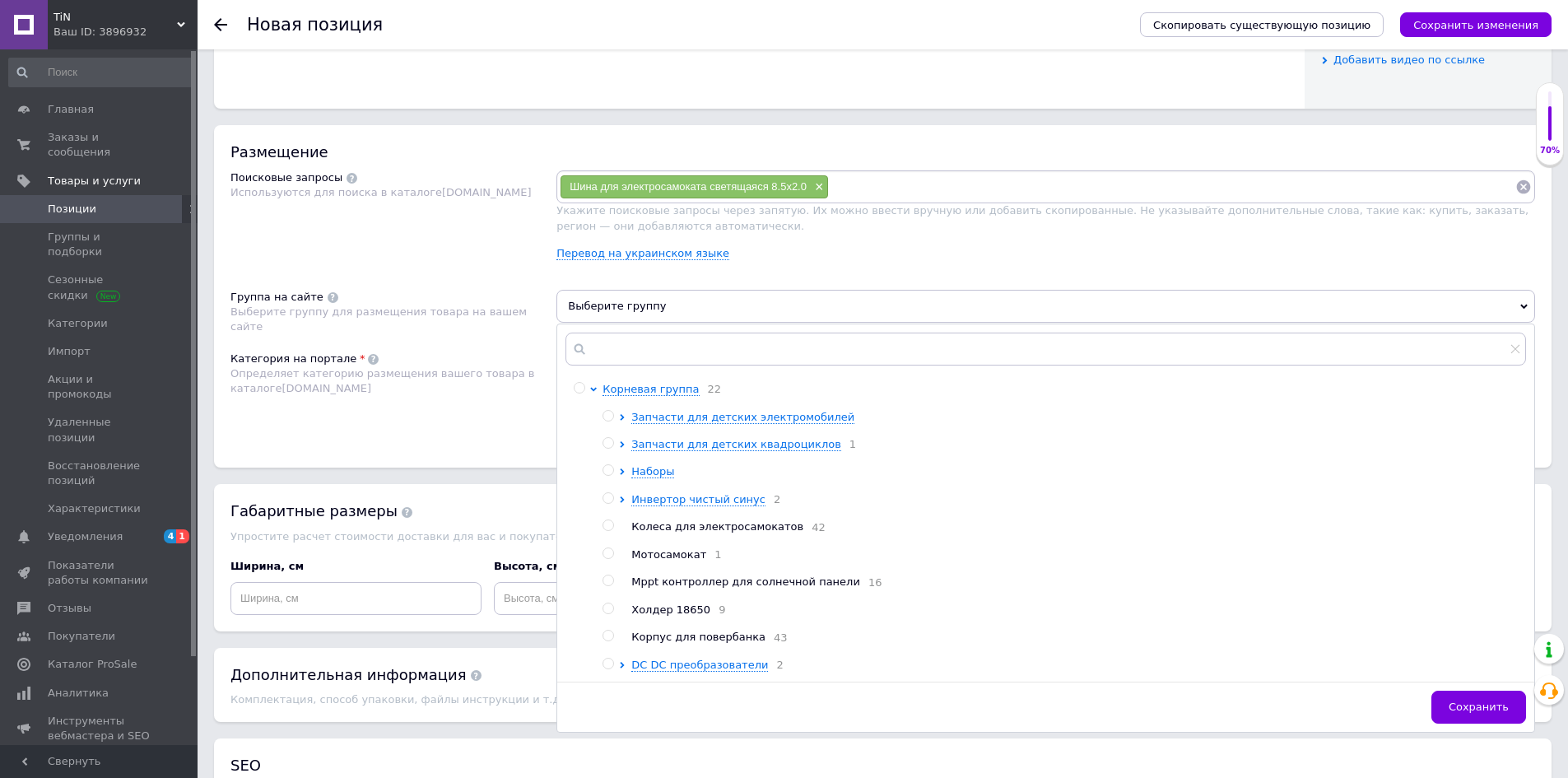
scroll to position [906, 0]
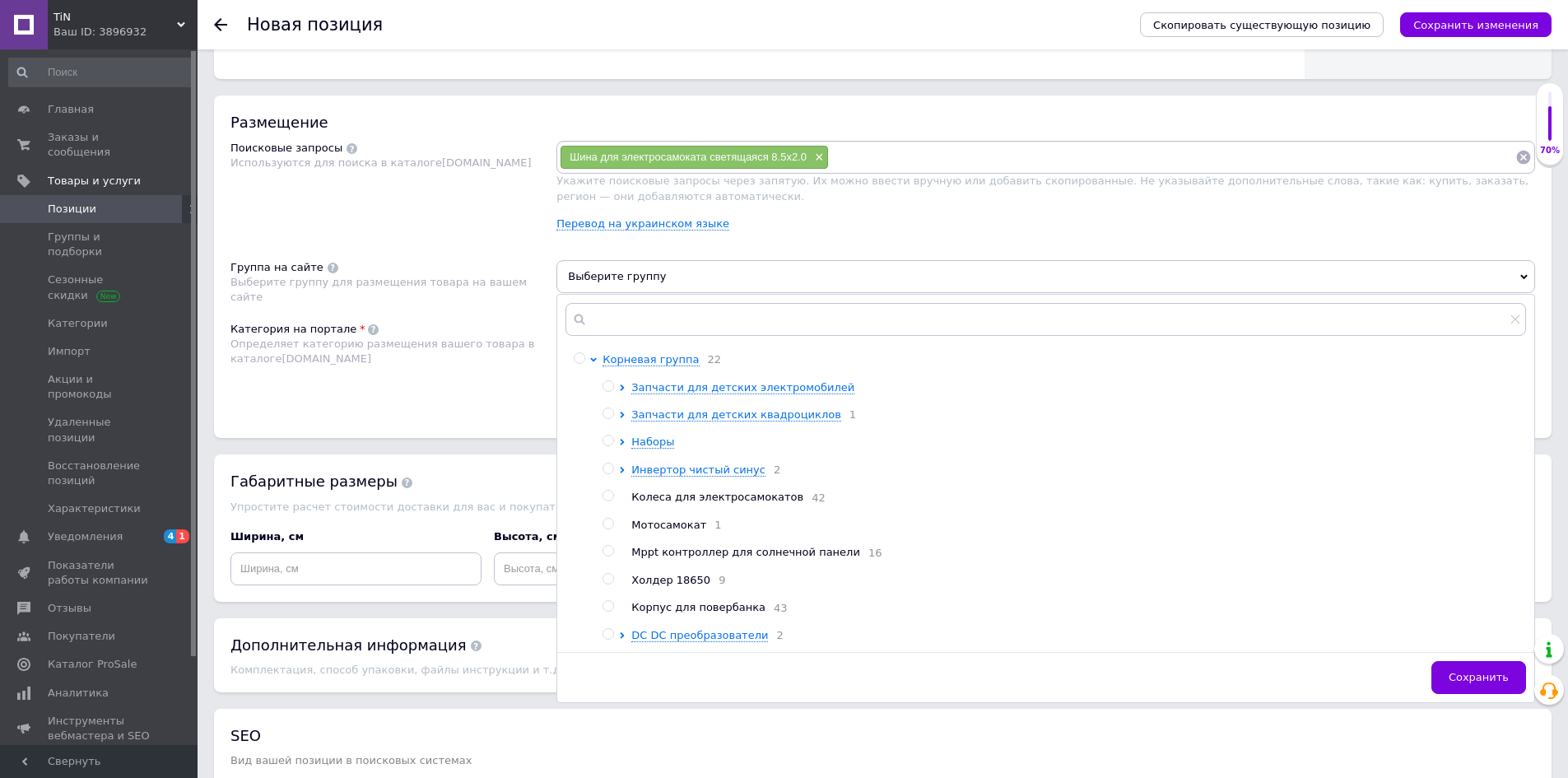
click at [691, 498] on span "Колеса для электросамокатов" at bounding box center [717, 497] width 172 height 12
radio input "true"
click at [1460, 683] on span "Сохранить" at bounding box center [1479, 676] width 60 height 12
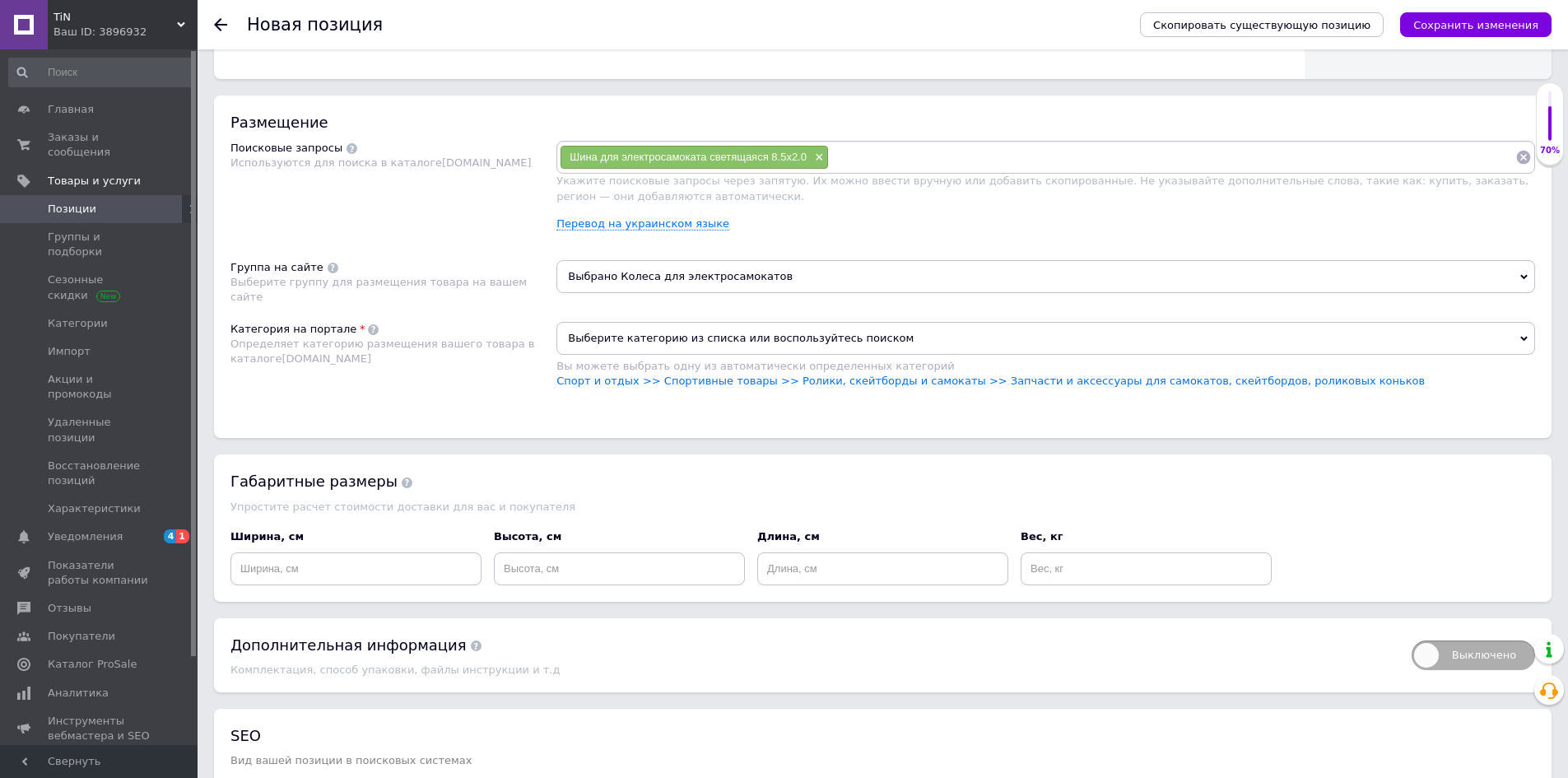
click at [943, 343] on span "Выберите категорию из списка или воспользуйтесь поиском" at bounding box center [1046, 338] width 978 height 33
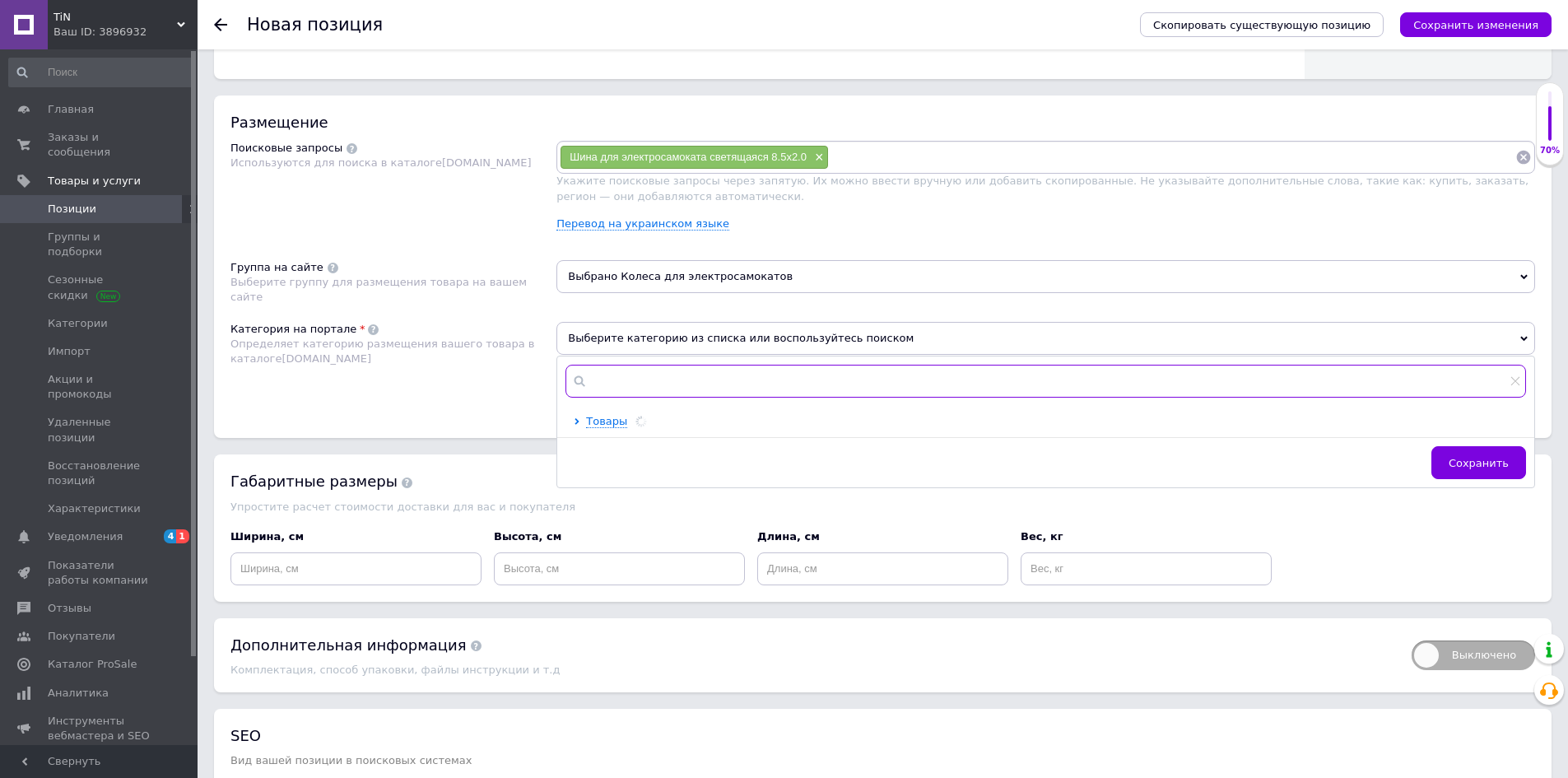
click at [810, 384] on input "text" at bounding box center [1045, 381] width 960 height 33
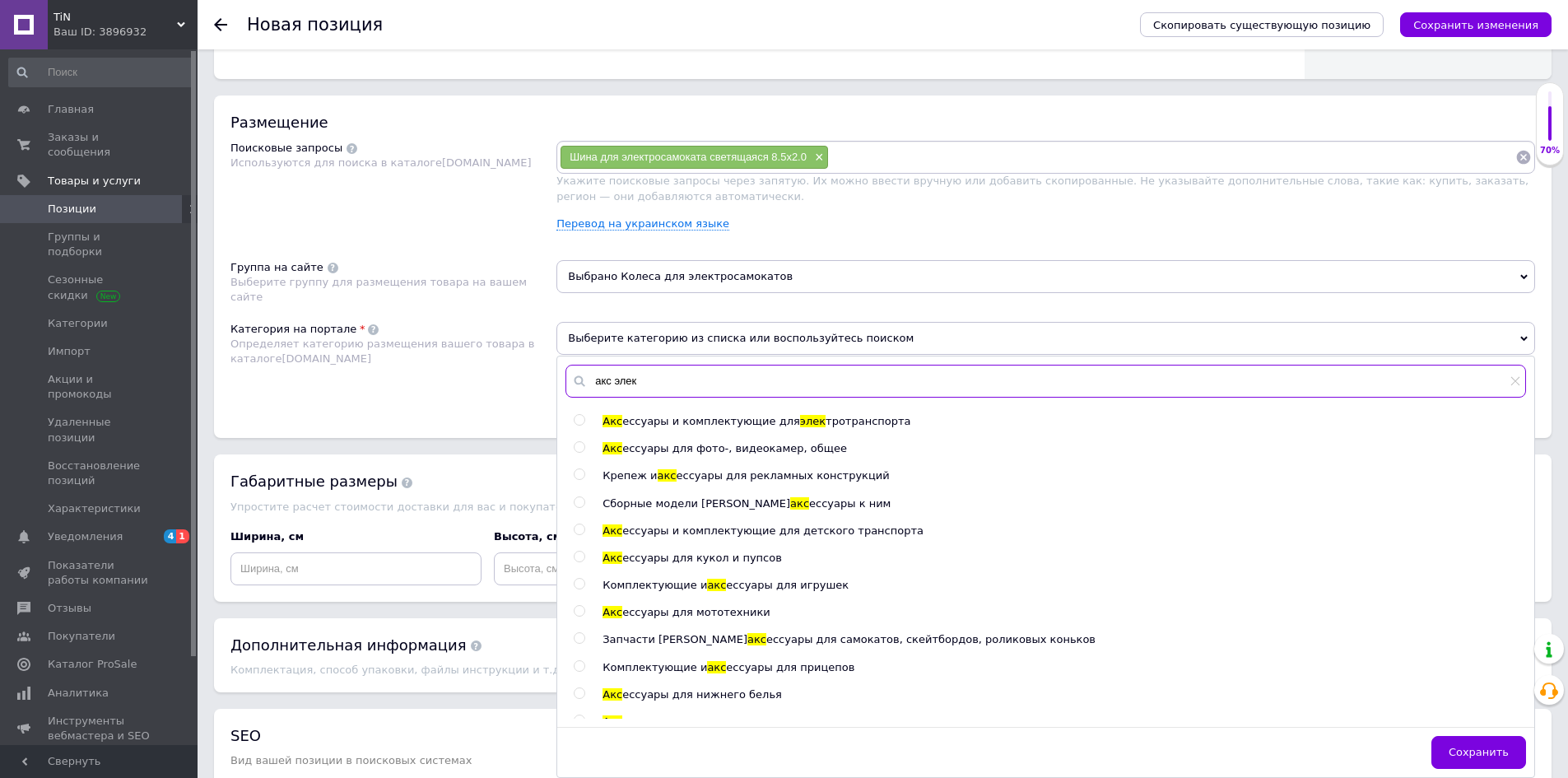
type input "акс элек"
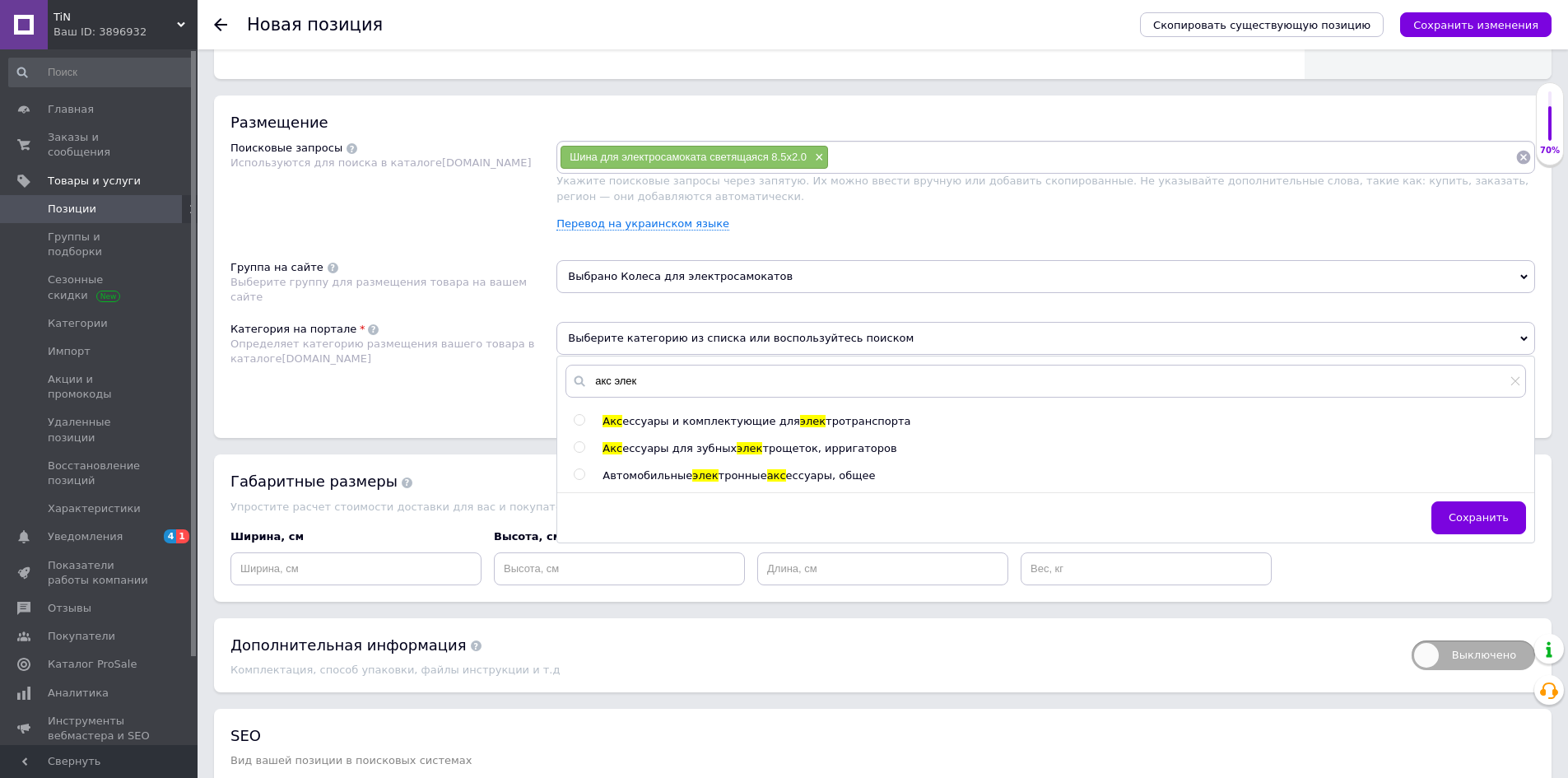
click at [826, 425] on span "тротранспорта" at bounding box center [868, 421] width 85 height 12
radio input "true"
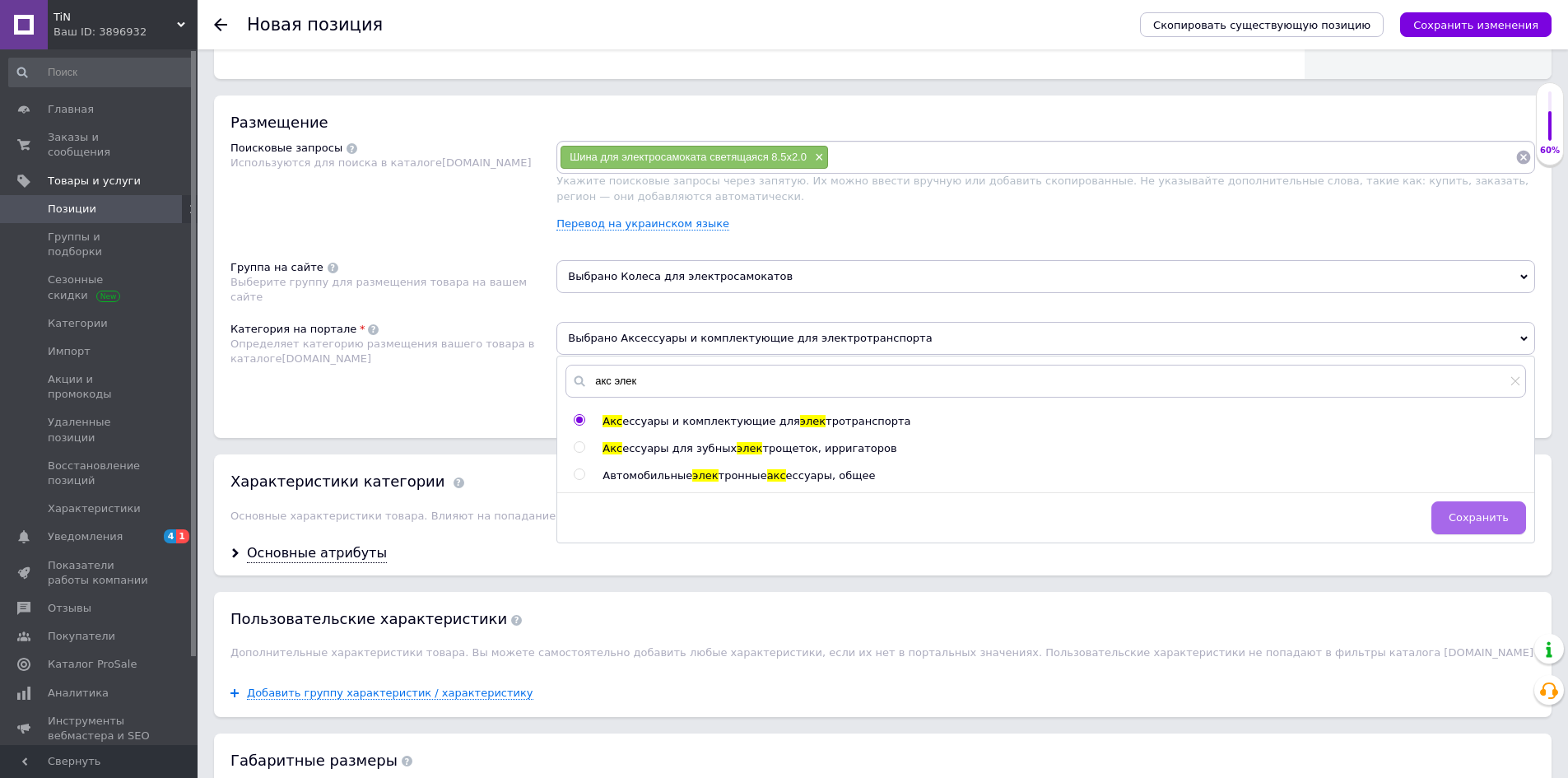
click at [1478, 517] on span "Сохранить" at bounding box center [1479, 516] width 60 height 12
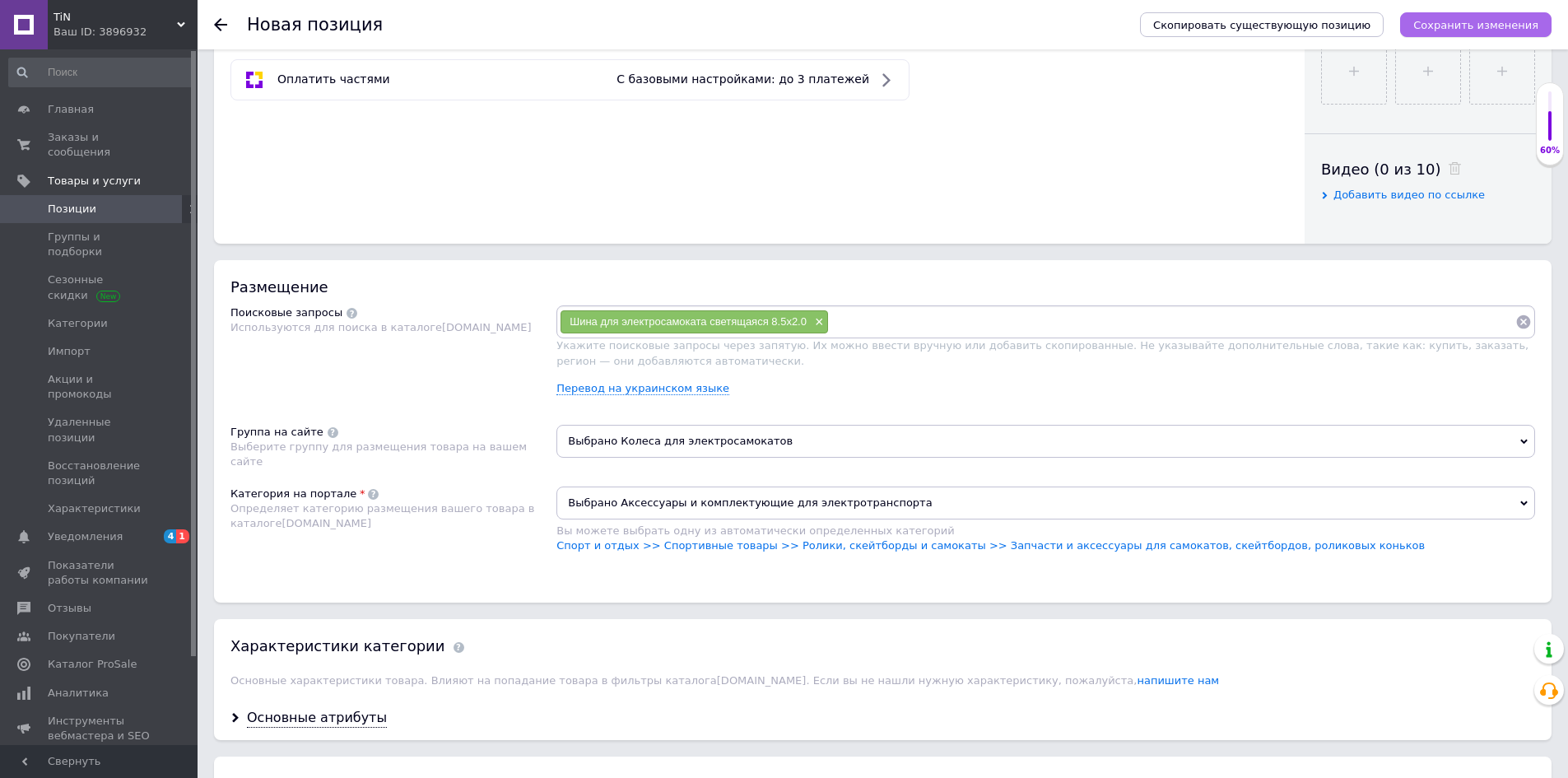
click at [1490, 29] on icon "Сохранить изменения" at bounding box center [1476, 24] width 125 height 12
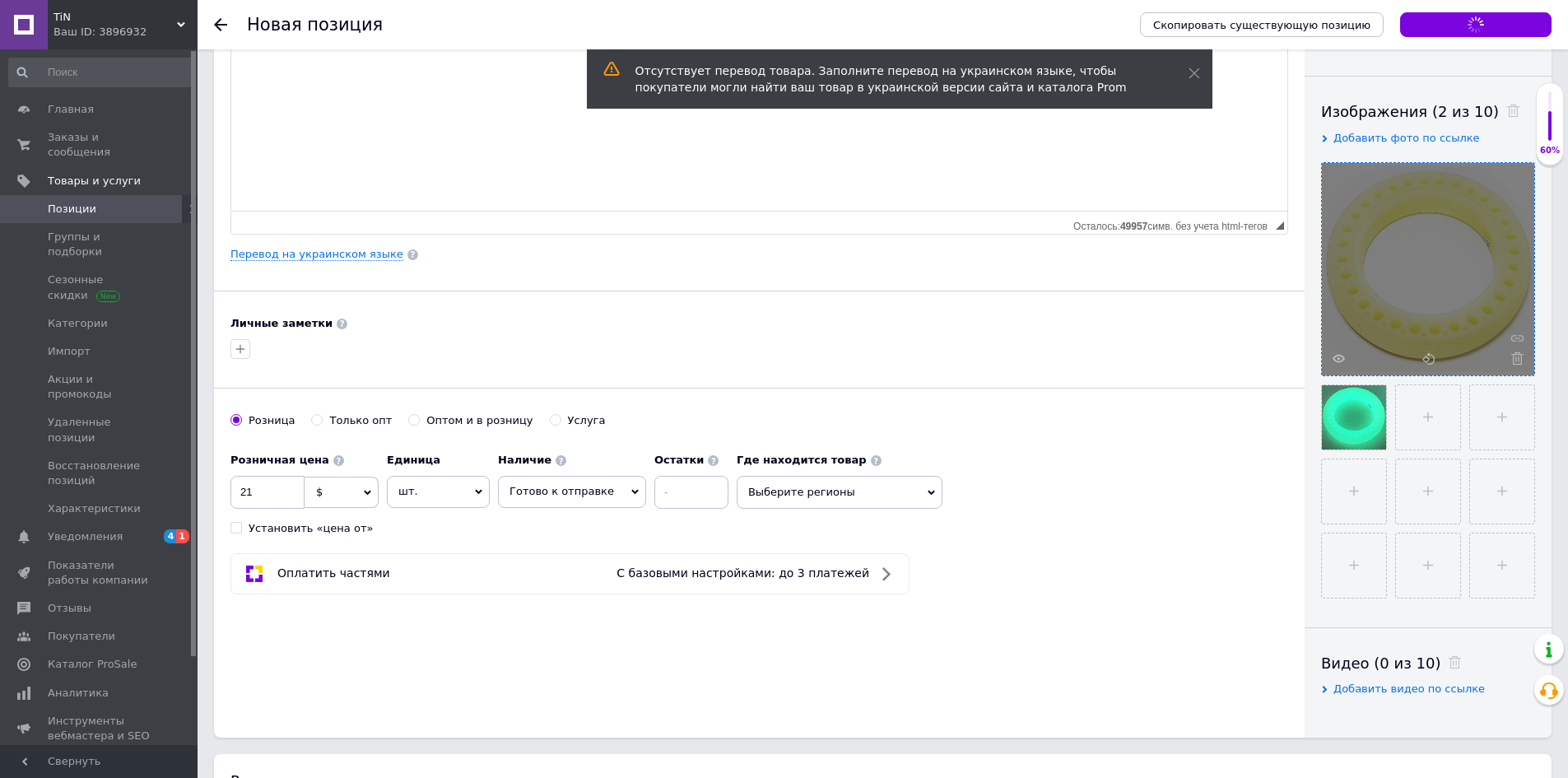
scroll to position [165, 0]
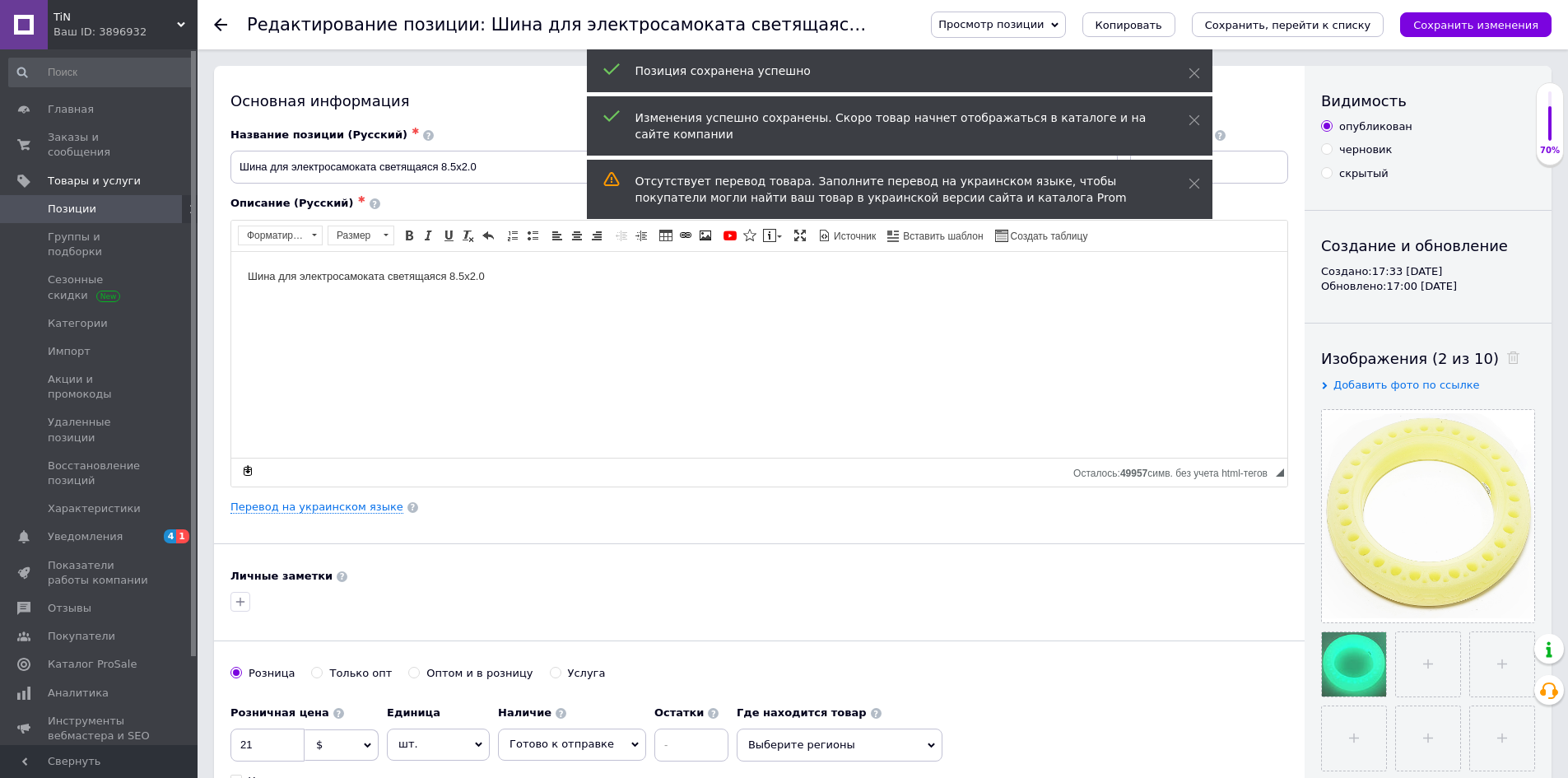
click at [138, 24] on div "Ваш ID: 3896932" at bounding box center [125, 32] width 144 height 15
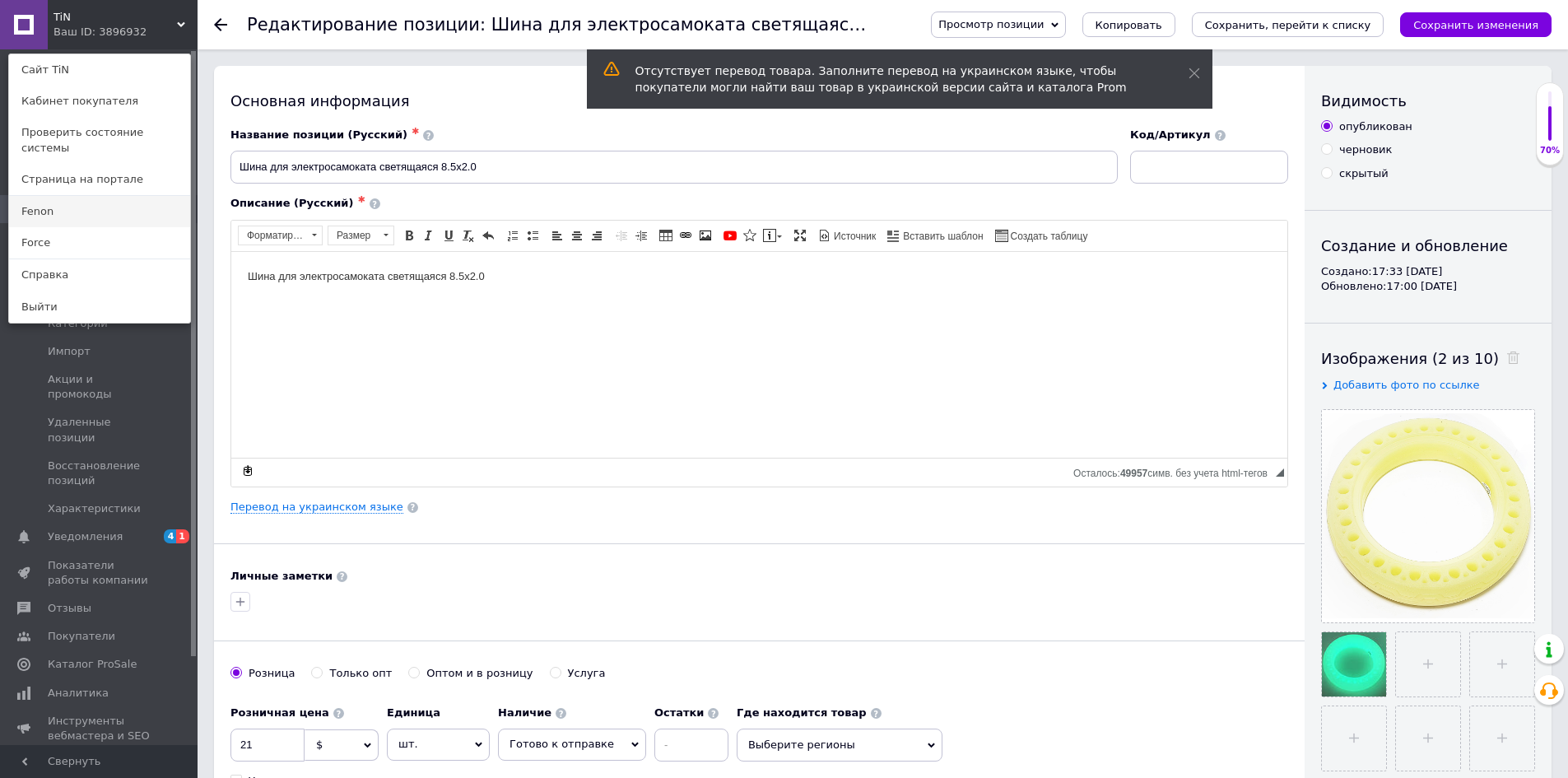
click at [104, 198] on link "Fenon" at bounding box center [100, 211] width 182 height 31
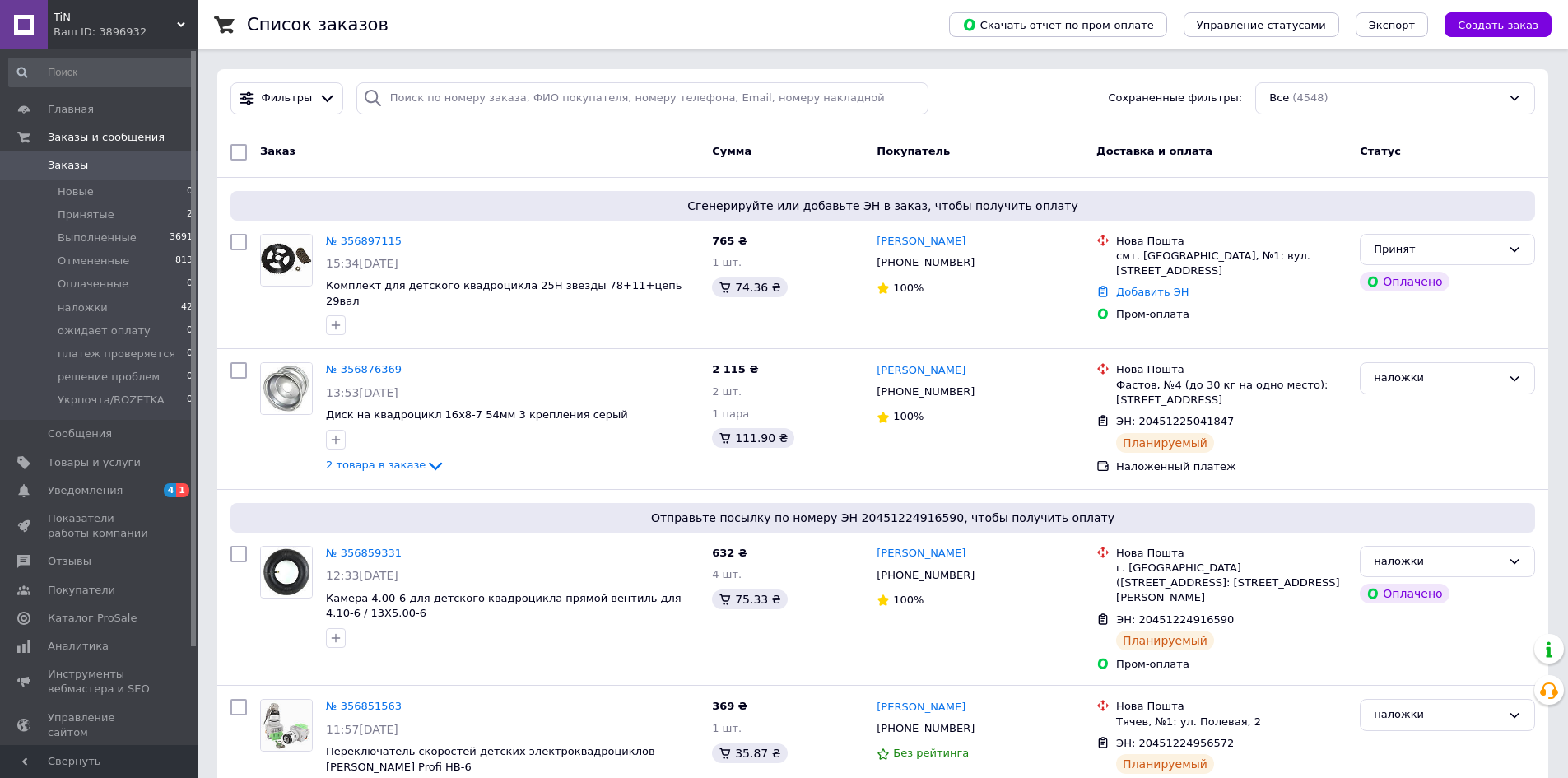
click at [145, 24] on span "TiN" at bounding box center [115, 18] width 123 height 15
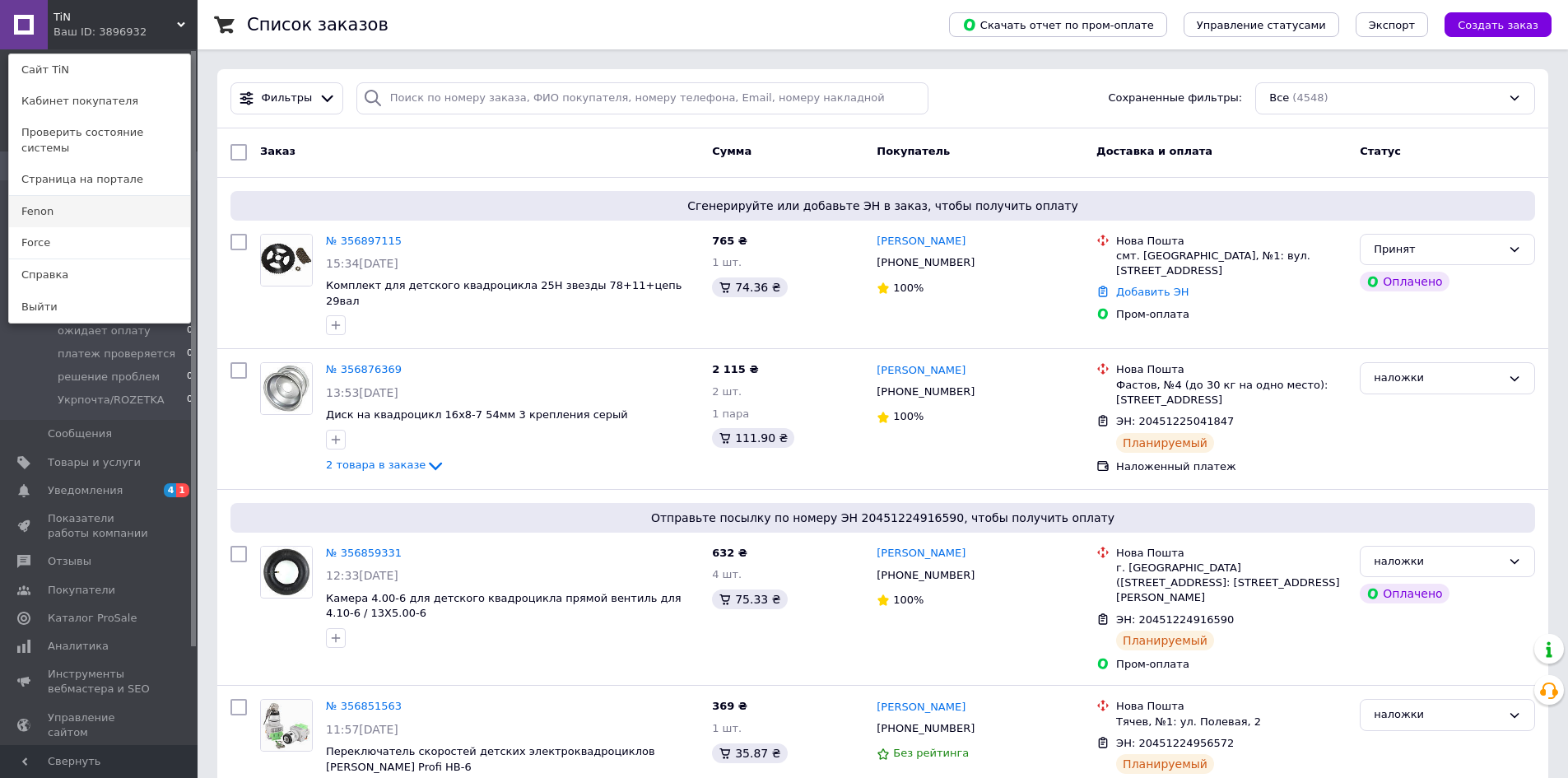
click at [119, 200] on link "Fenon" at bounding box center [100, 211] width 182 height 31
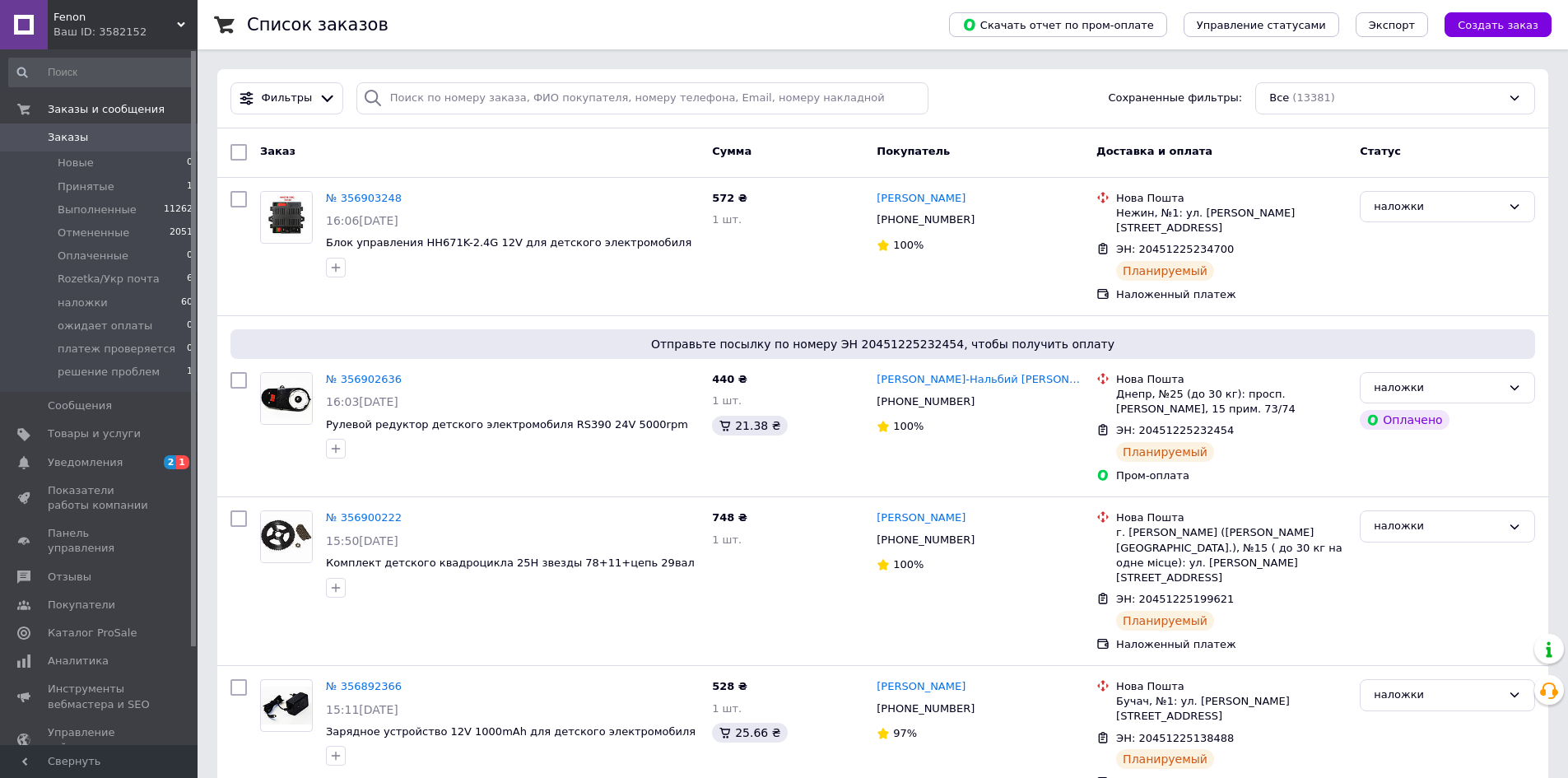
click at [980, 77] on div "Фильтры Сохраненные фильтры: Все (13381)" at bounding box center [882, 99] width 1331 height 59
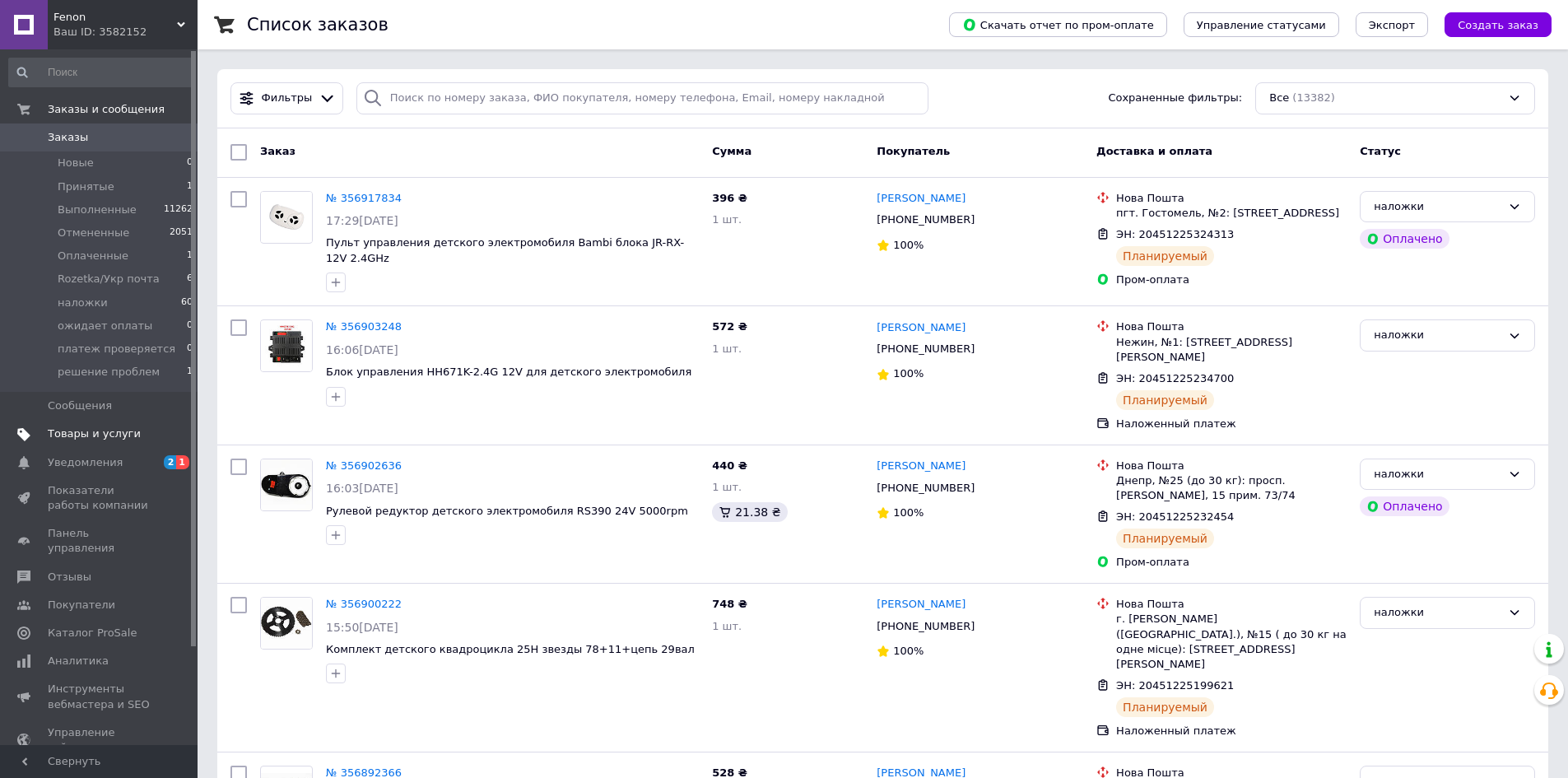
click at [84, 429] on span "Товары и услуги" at bounding box center [94, 434] width 93 height 15
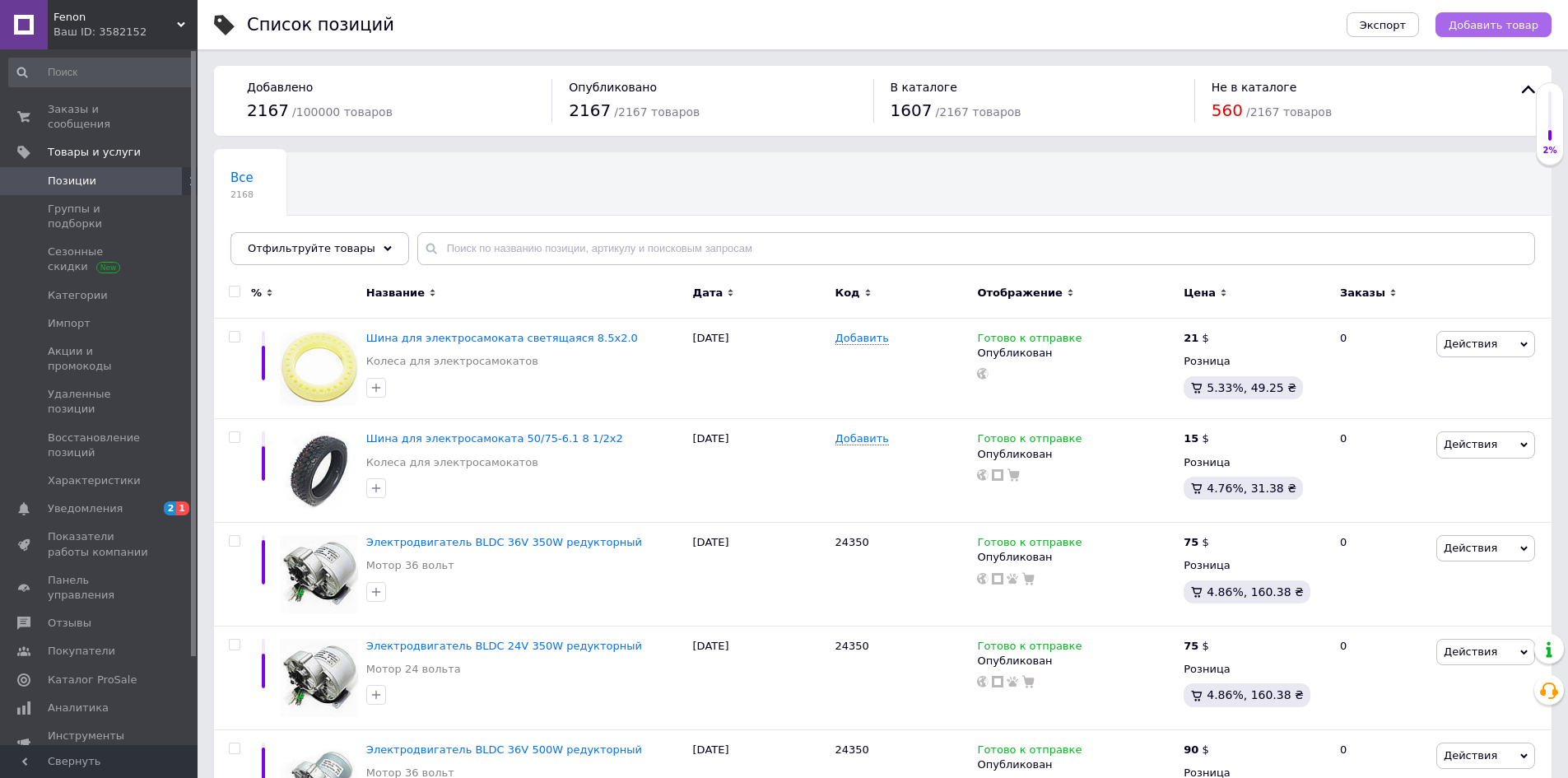
click at [1489, 19] on span "Добавить товар" at bounding box center [1493, 24] width 89 height 12
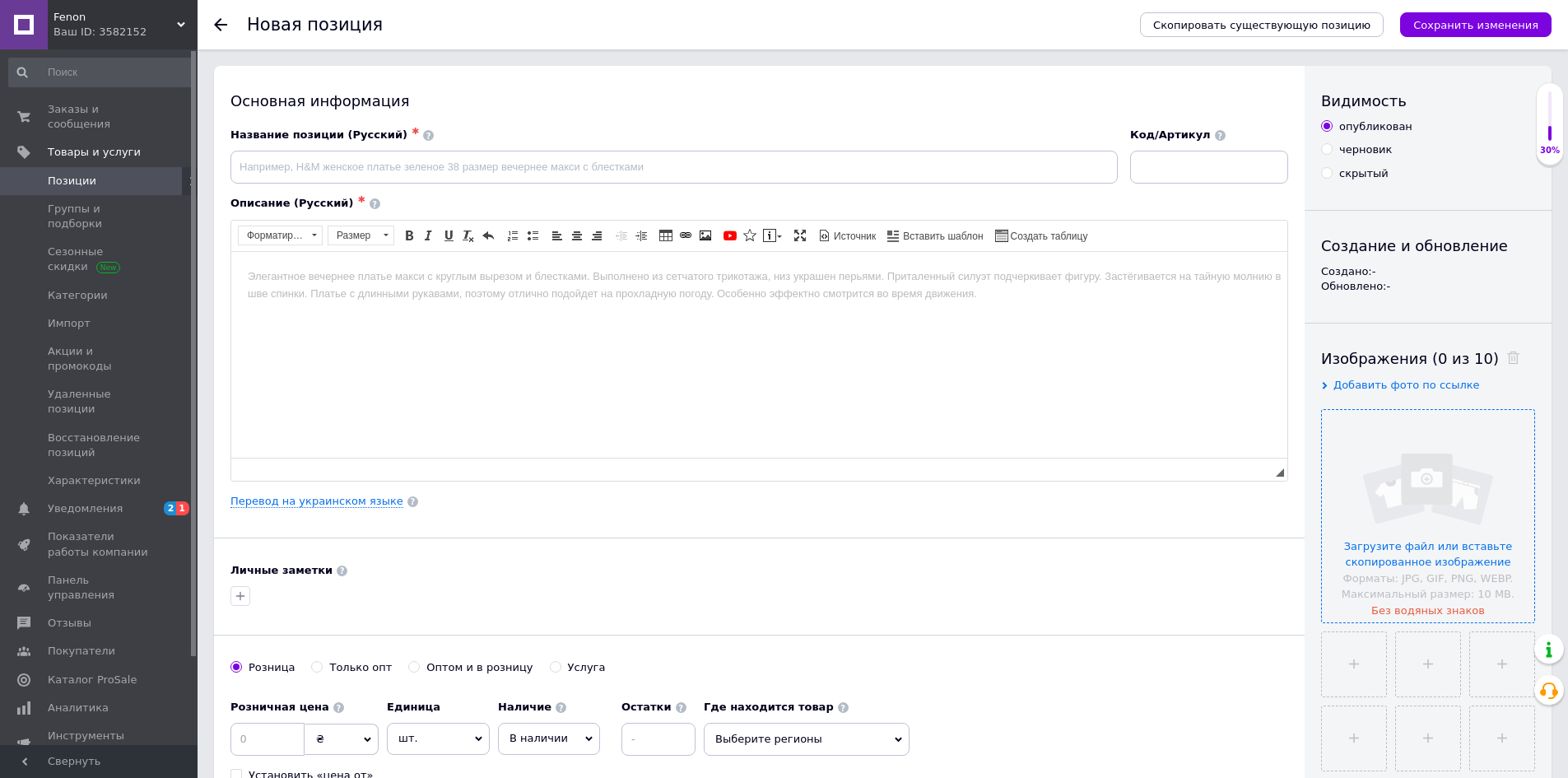
click at [1440, 504] on input "file" at bounding box center [1428, 516] width 213 height 213
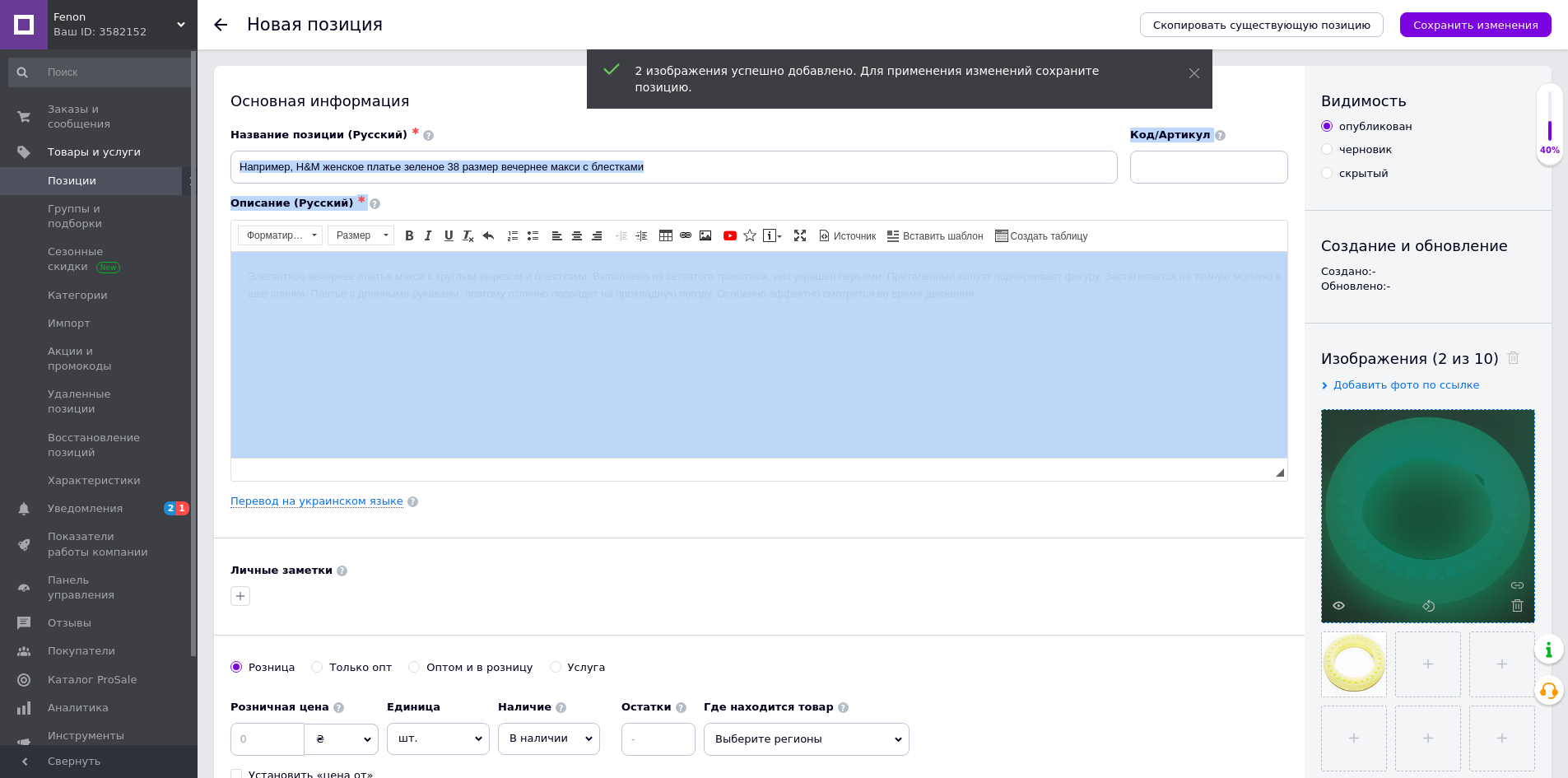
click at [372, 169] on div "Название позиции (Русский) ✱ Код/Артикул Описание (Русский) ✱ Rich Text Editor,…" at bounding box center [759, 304] width 1057 height 353
click at [372, 168] on input at bounding box center [673, 167] width 887 height 33
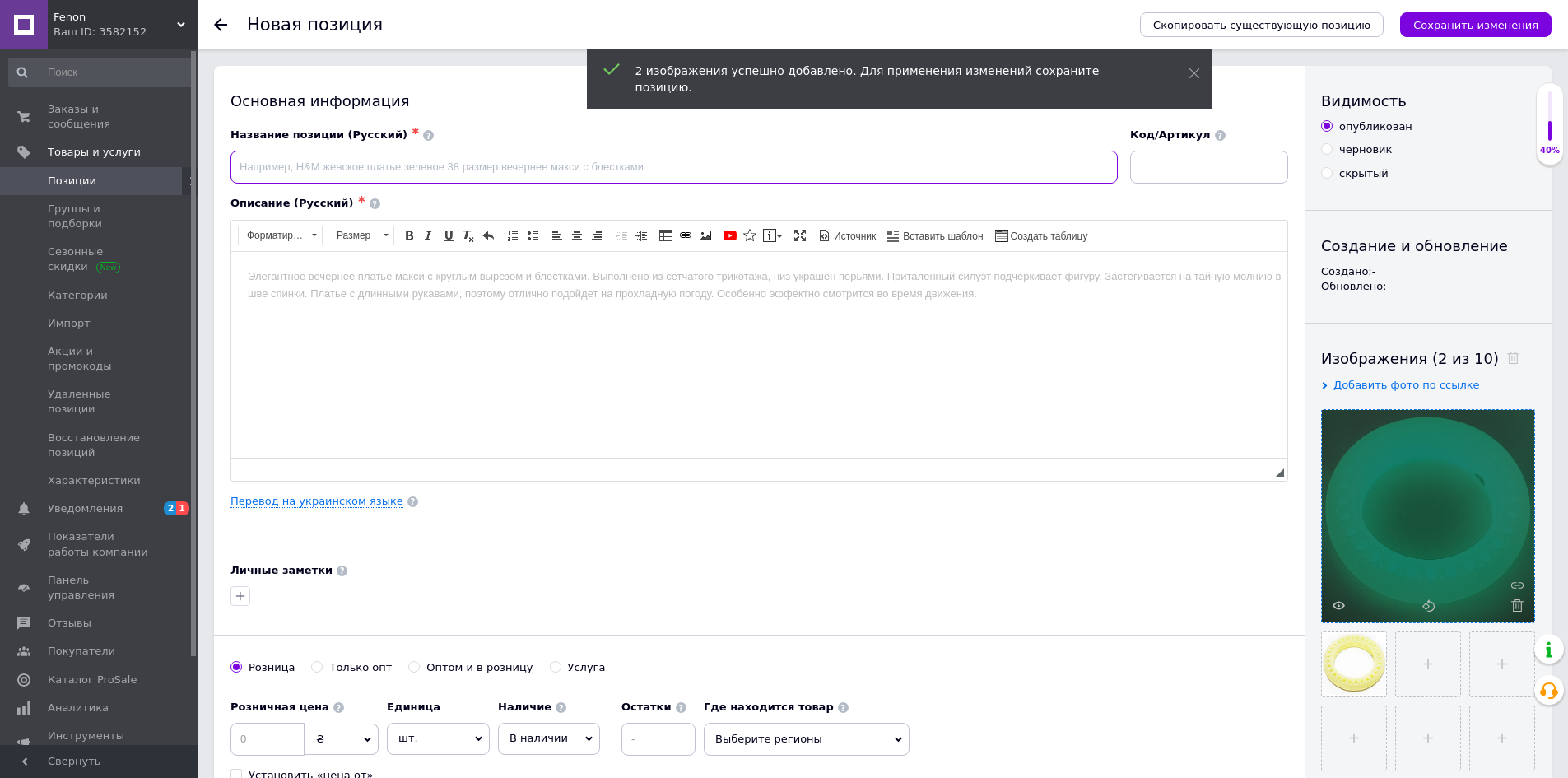
paste input "Шина для электросамоката светящаяся 8.5х2.0"
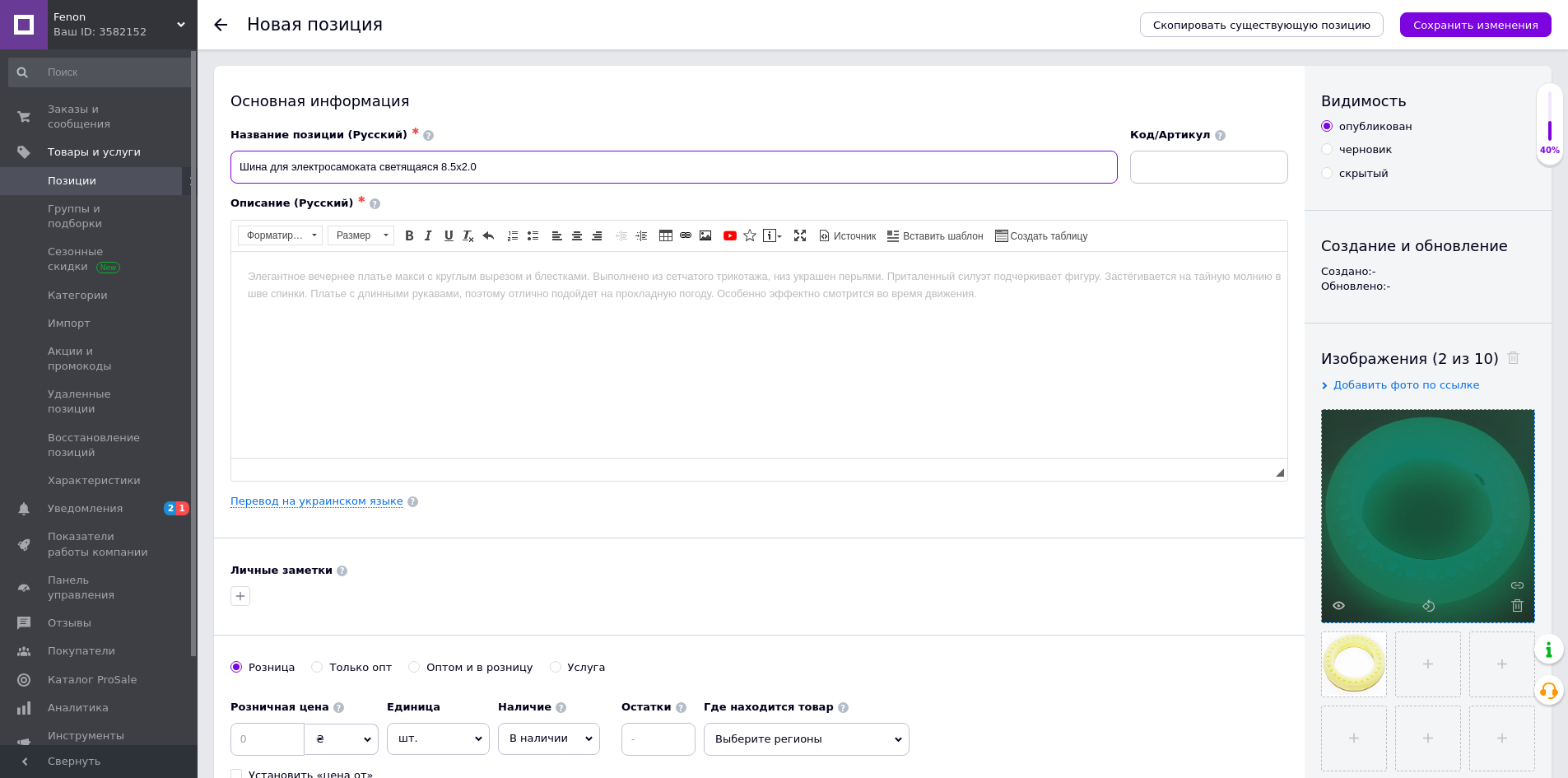
drag, startPoint x: 439, startPoint y: 167, endPoint x: 484, endPoint y: 166, distance: 45.0
click at [484, 166] on input "Шина для электросамоката светящаяся 8.5х2.0" at bounding box center [673, 167] width 887 height 33
click at [267, 167] on input "Шина для электросамоката светящаяся" at bounding box center [673, 167] width 887 height 33
paste input "8.5х2.0"
drag, startPoint x: 422, startPoint y: 166, endPoint x: 313, endPoint y: 163, distance: 109.0
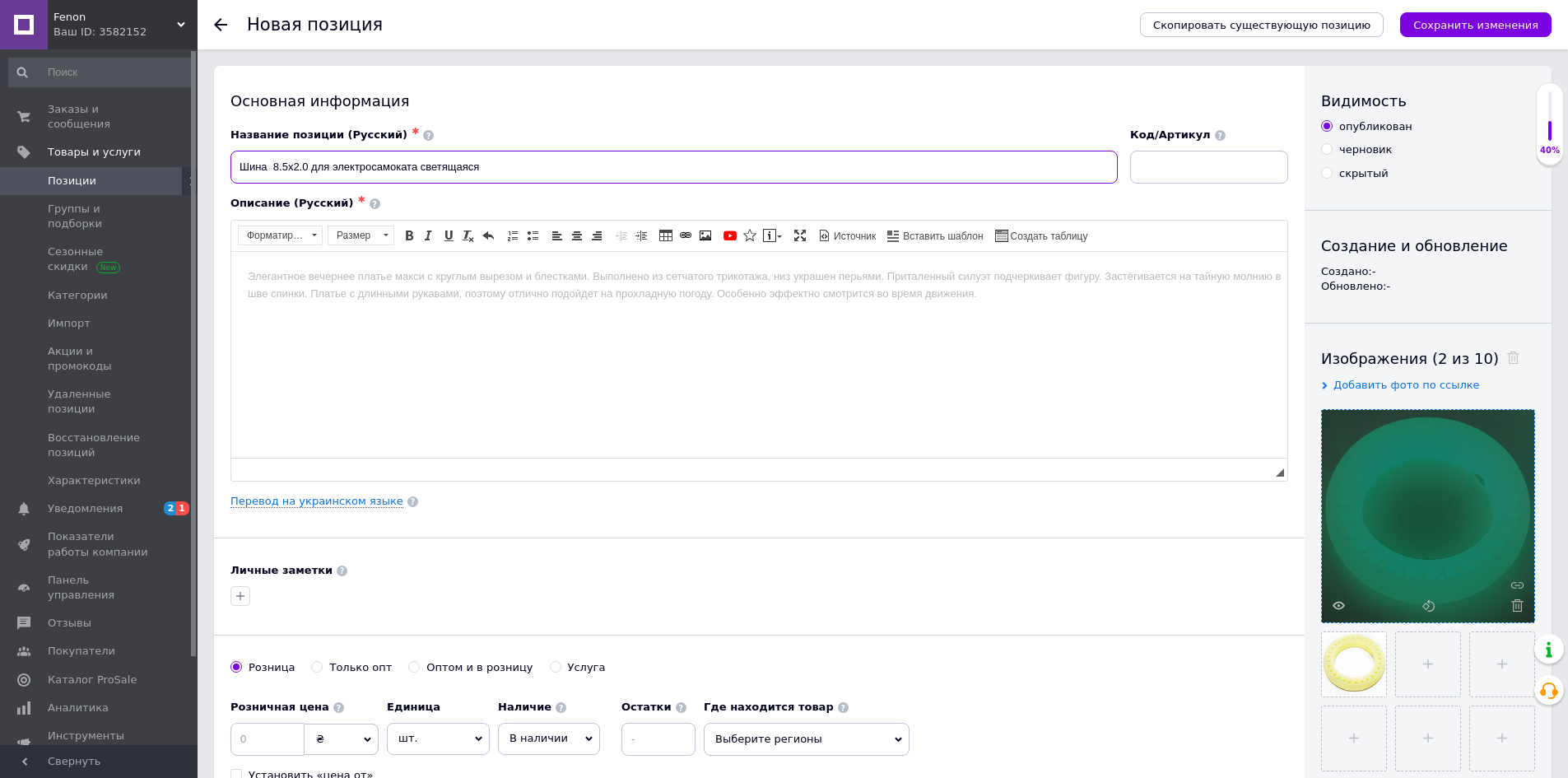
click at [313, 163] on input "Шина 8.5х2.0 для электросамоката светящаяся" at bounding box center [673, 167] width 887 height 33
click at [446, 163] on input "Шина 8.5х2.0 светящаяся" at bounding box center [673, 167] width 887 height 33
click at [581, 169] on input "Шина 8.5х2.0 светящаяся для электрических самокатов" at bounding box center [673, 167] width 887 height 33
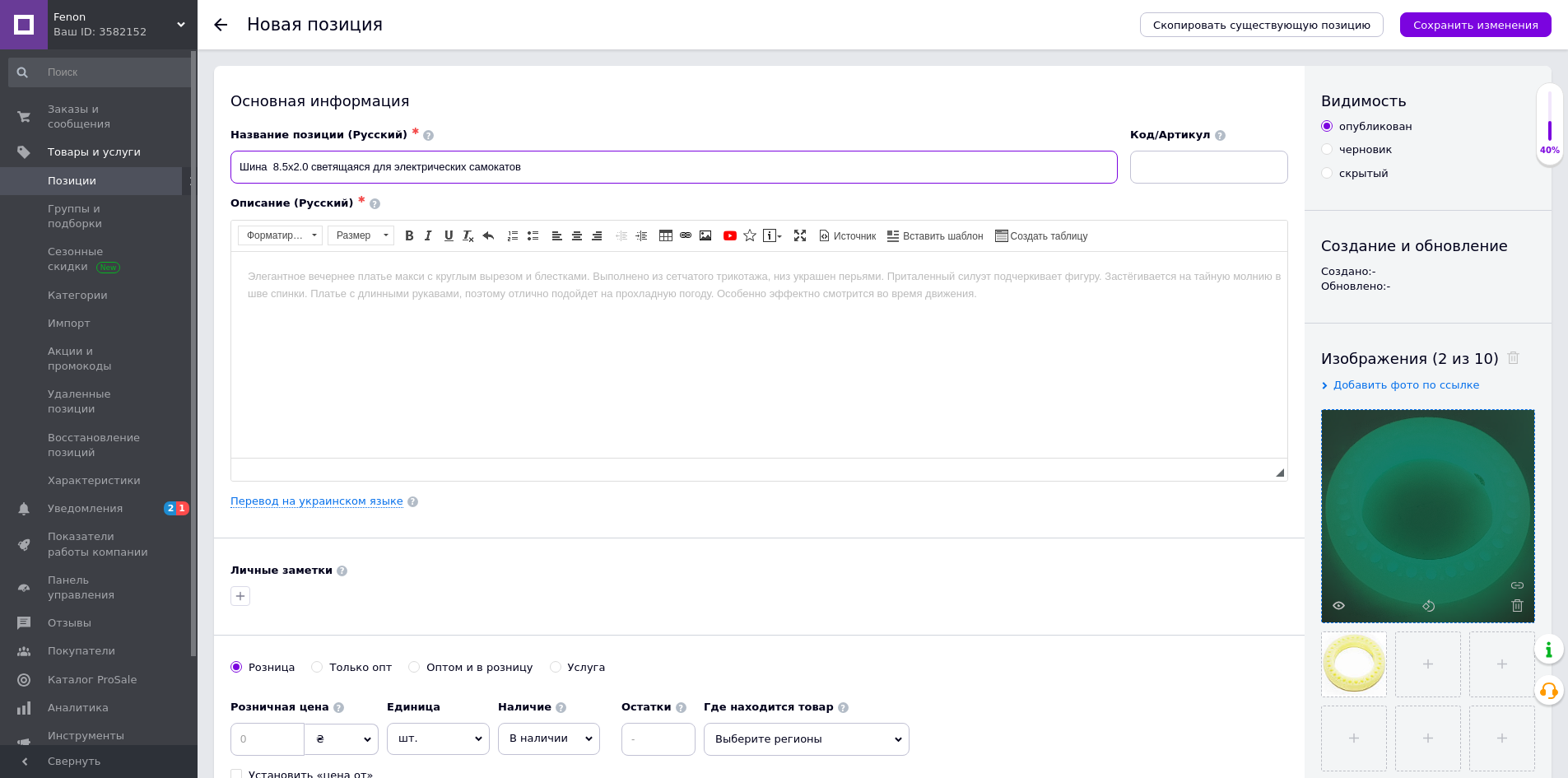
type input "Шина 8.5х2.0 светящаяся для электрических самокатов"
click at [586, 273] on body "Визуальный текстовый редактор, 80D7FEC8-FD4E-45A9-844F-BCC19E32E3EF" at bounding box center [759, 276] width 1023 height 17
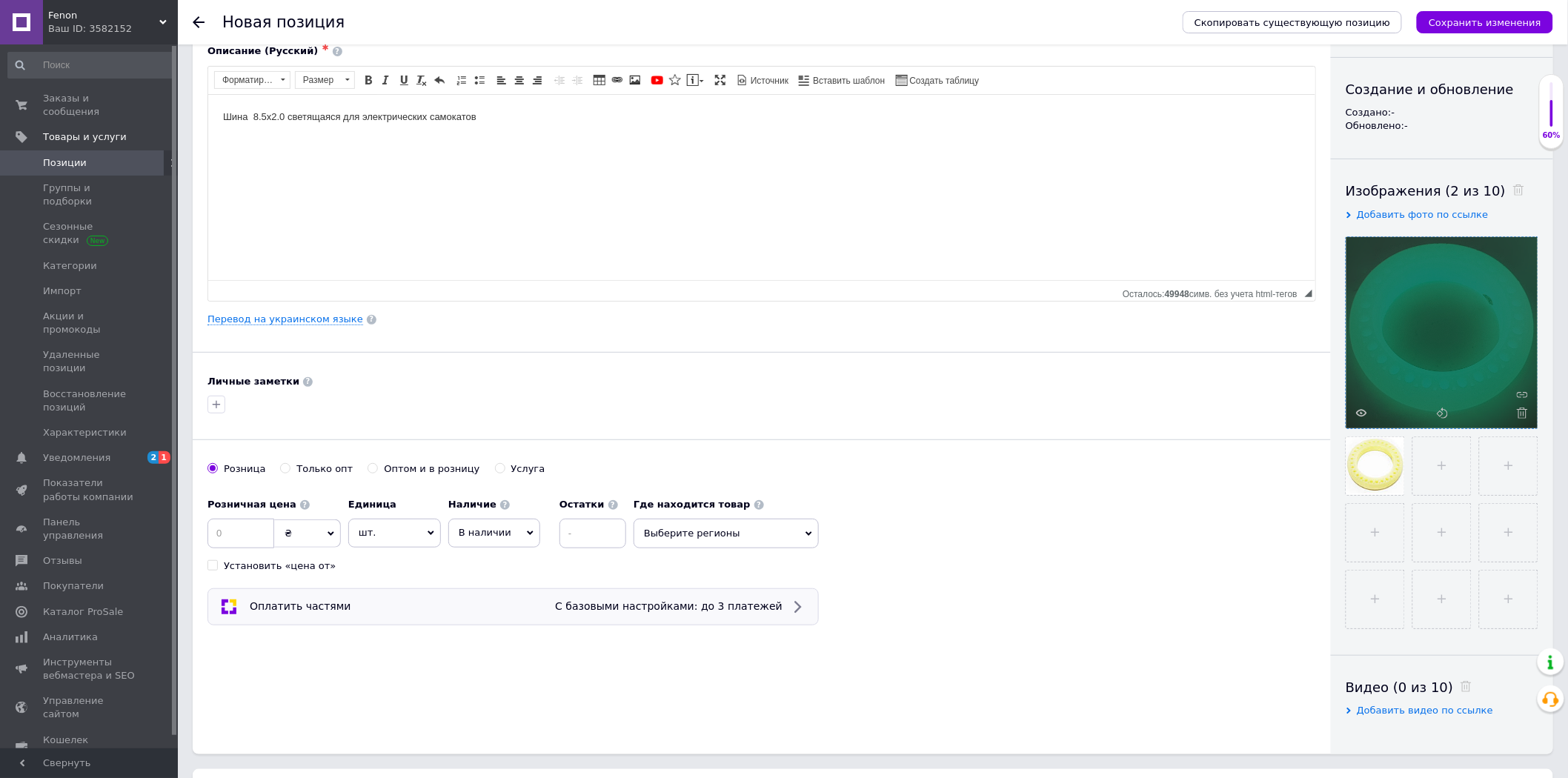
scroll to position [246, 0]
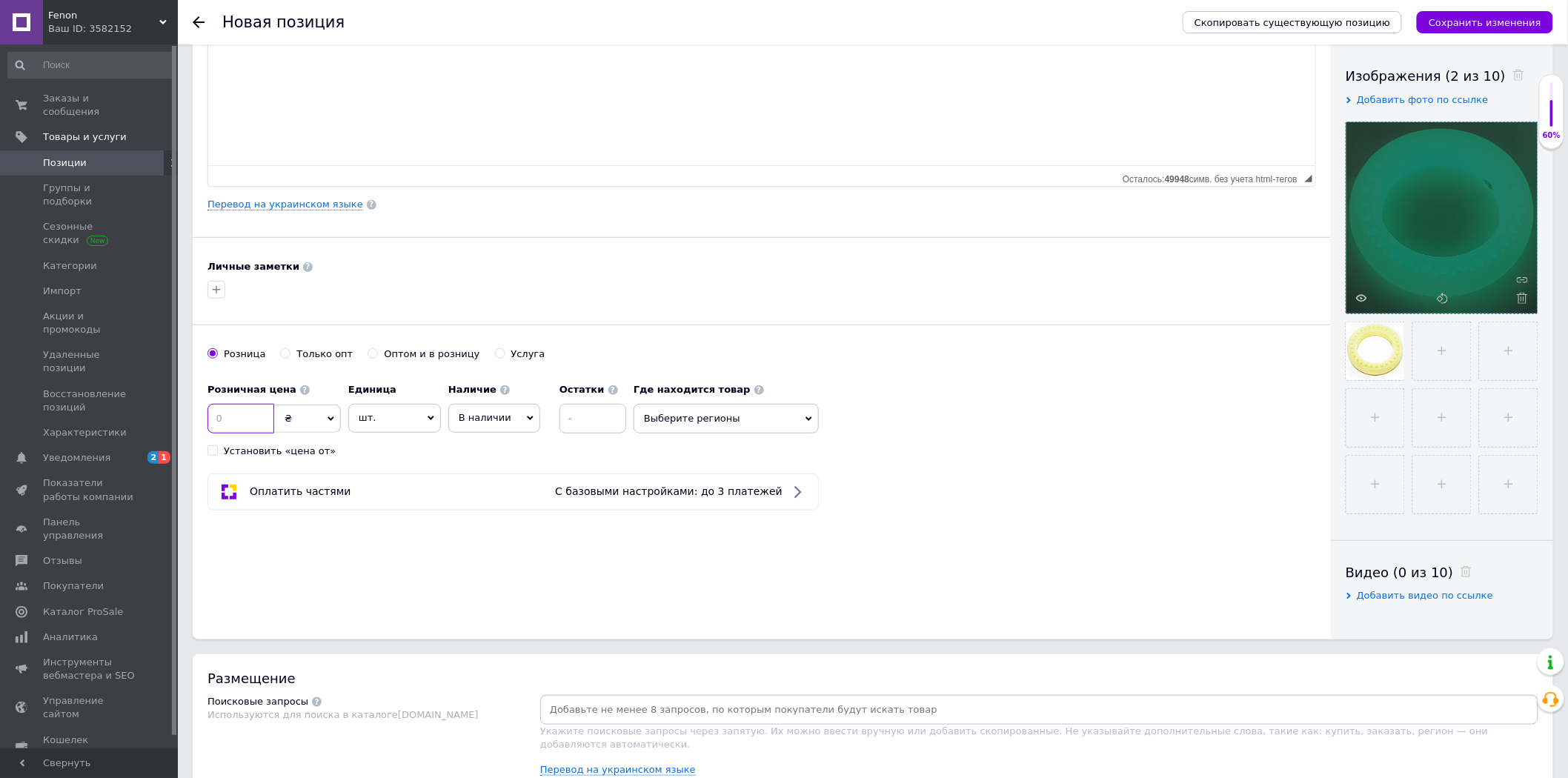
click at [254, 419] on input at bounding box center [240, 418] width 67 height 30
type input "21"
click at [279, 423] on span "₴" at bounding box center [307, 418] width 67 height 28
click at [298, 455] on li "$" at bounding box center [307, 449] width 65 height 21
click at [479, 419] on span "В наличии" at bounding box center [485, 417] width 52 height 11
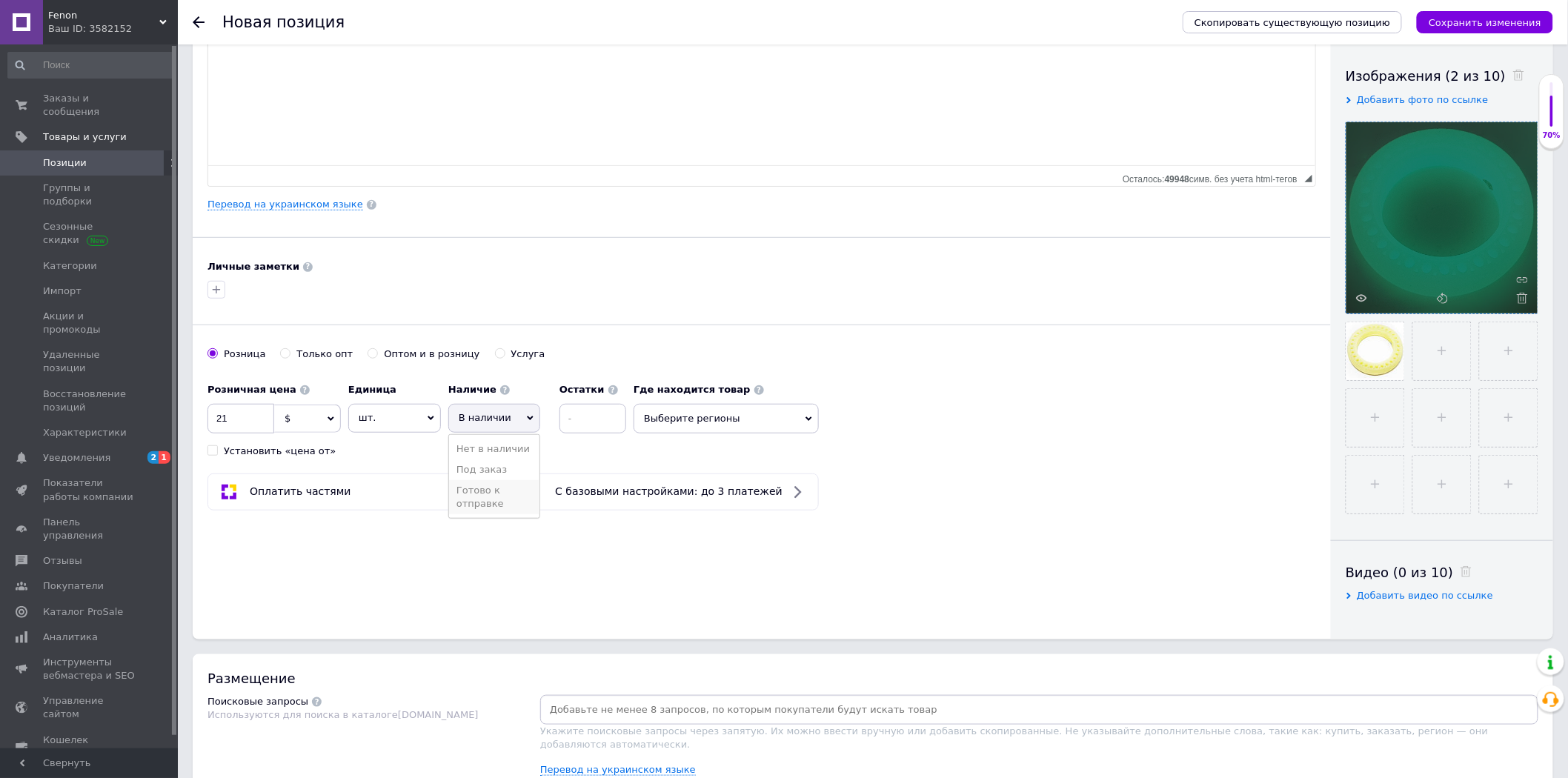
click at [492, 504] on li "Готово к отправке" at bounding box center [494, 497] width 91 height 34
click at [911, 639] on div "Основная информация Название позиции (Русский) ✱ Шина 8.5х2.0 светящаяся для эл…" at bounding box center [762, 226] width 1138 height 827
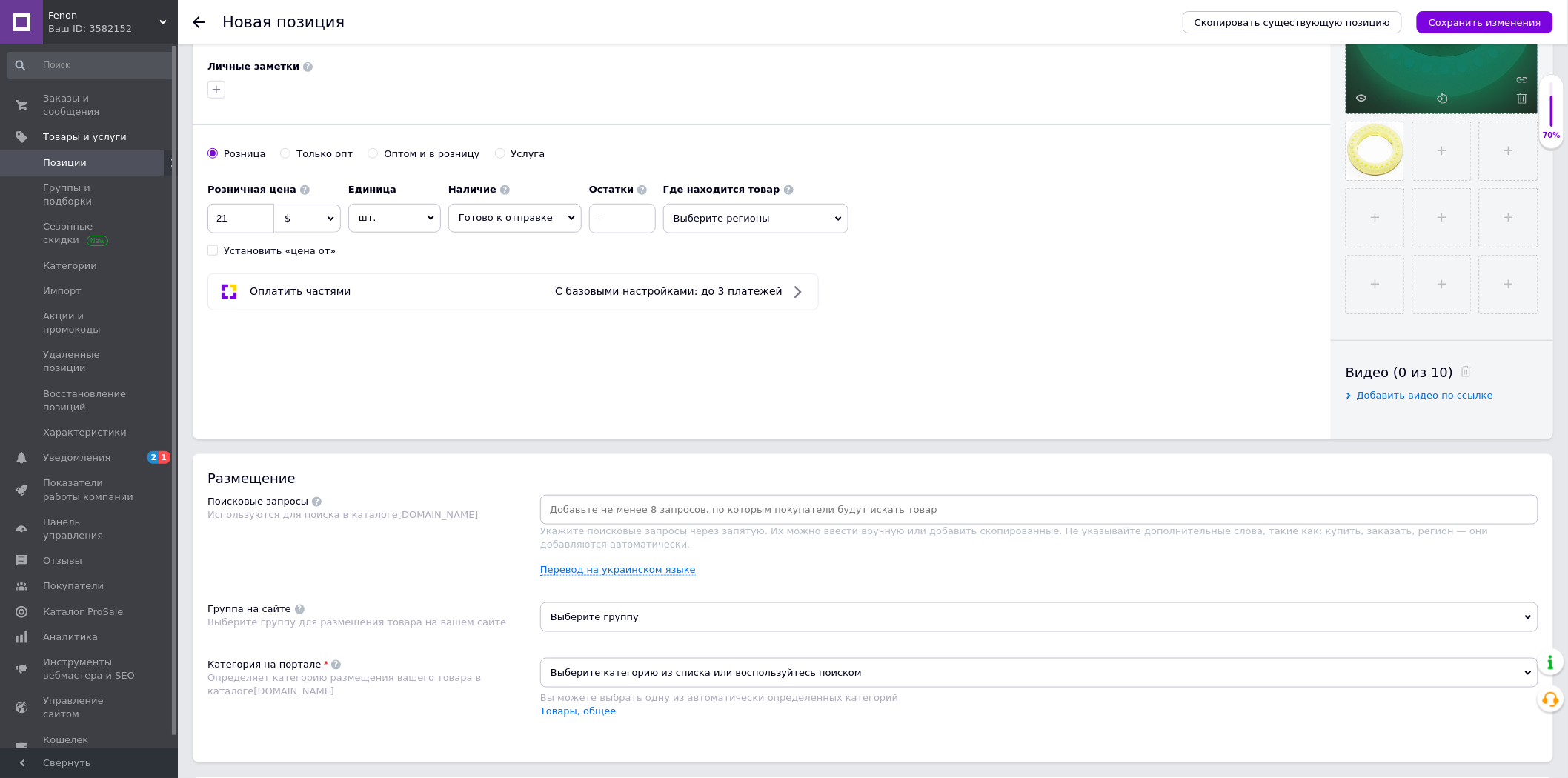
scroll to position [658, 0]
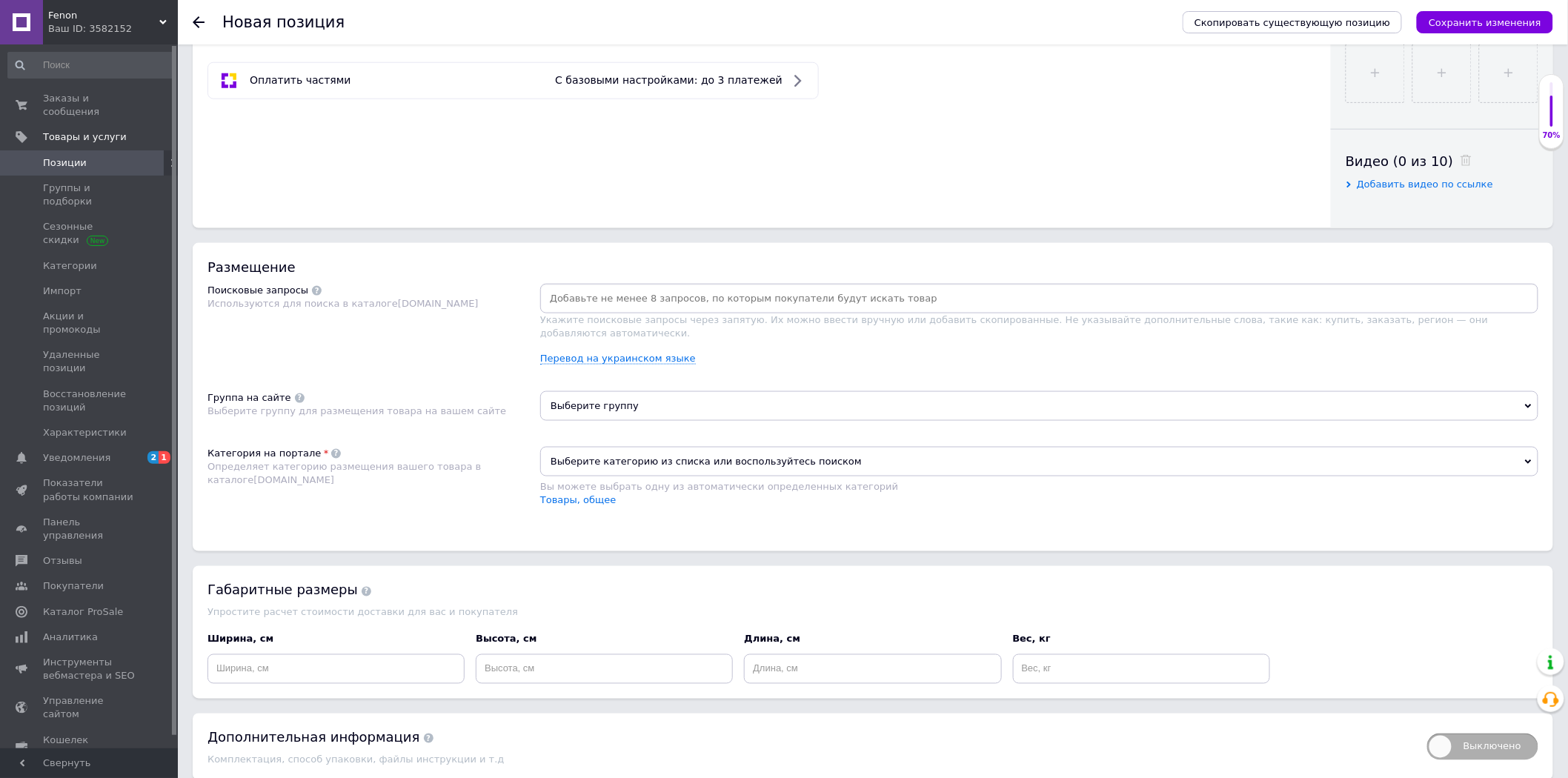
click at [709, 310] on input at bounding box center [1039, 299] width 992 height 22
paste input "Шина 8.5х2.0 светящаяся для электрических самокатов"
type input "Шина 8.5х2.0 светящаяся для электрических самокатов"
click at [627, 421] on span "Выберите группу" at bounding box center [1039, 406] width 998 height 30
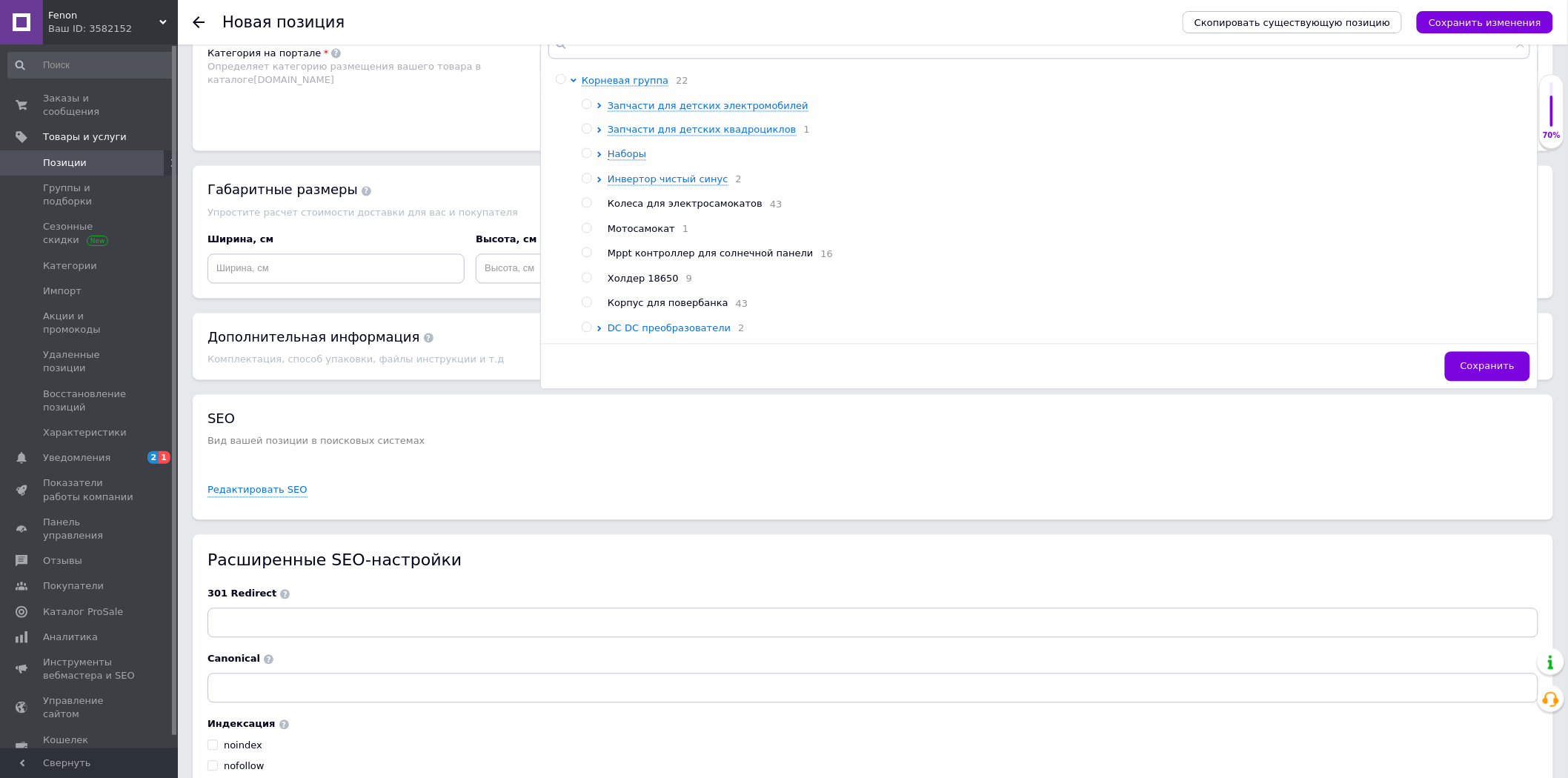
scroll to position [1070, 0]
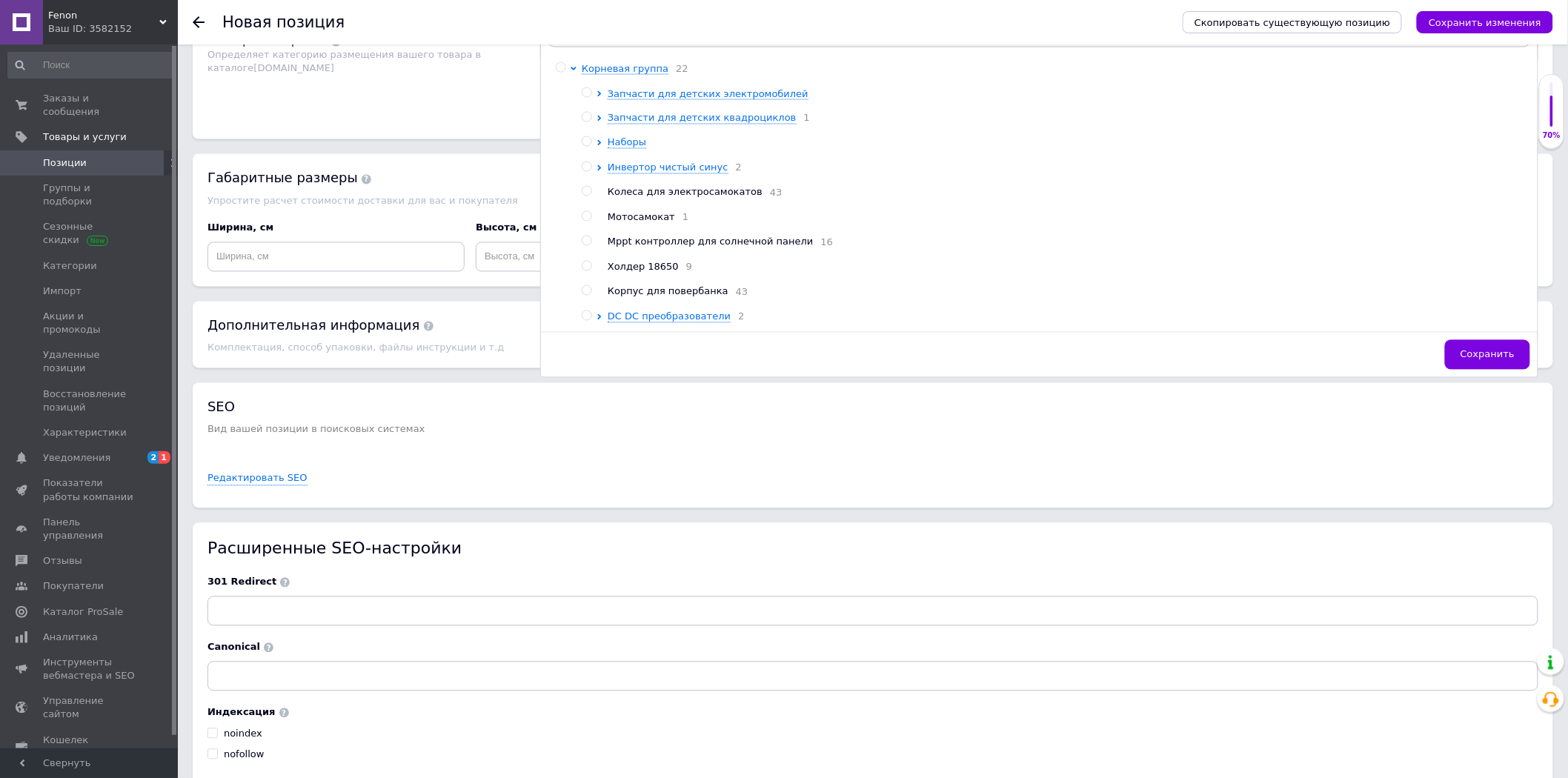
click at [650, 198] on span "Колеса для электросамокатов" at bounding box center [685, 192] width 155 height 11
radio input "true"
click at [1422, 370] on button "Сохранить" at bounding box center [1487, 355] width 86 height 30
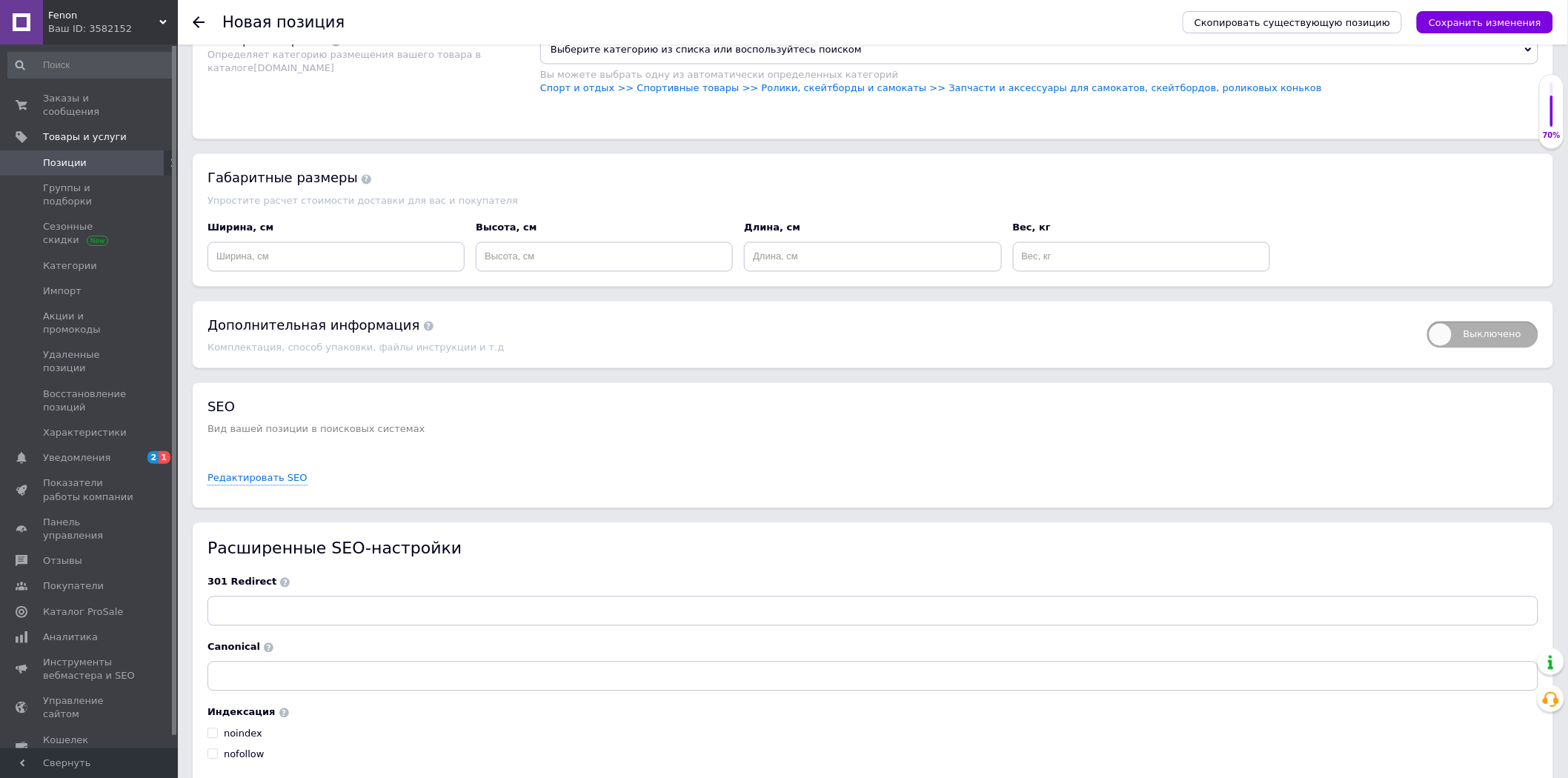
click at [873, 64] on span "Выберите категорию из списка или воспользуйтесь поиском" at bounding box center [1039, 49] width 998 height 30
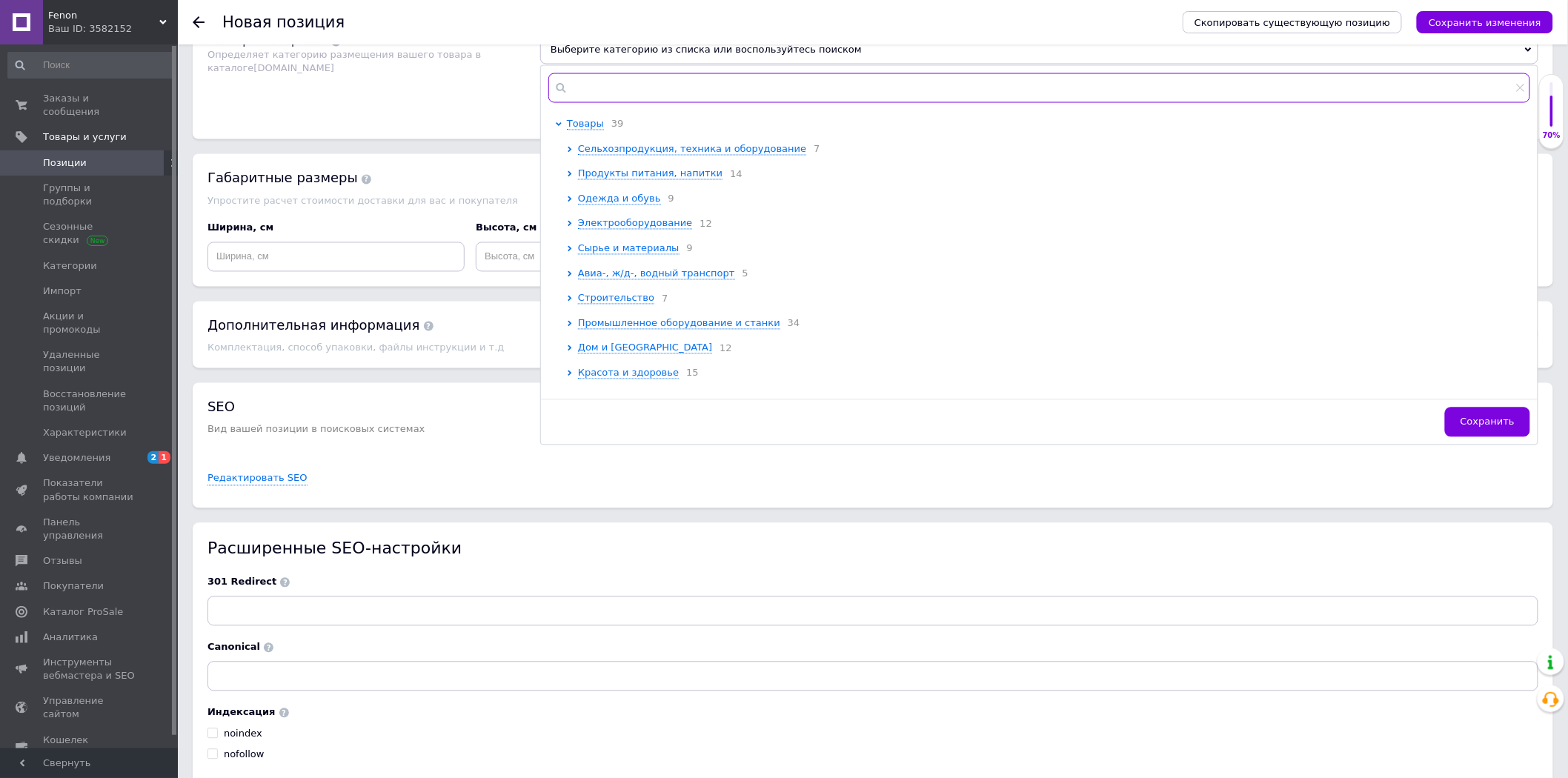
click at [811, 103] on input "text" at bounding box center [1039, 88] width 981 height 30
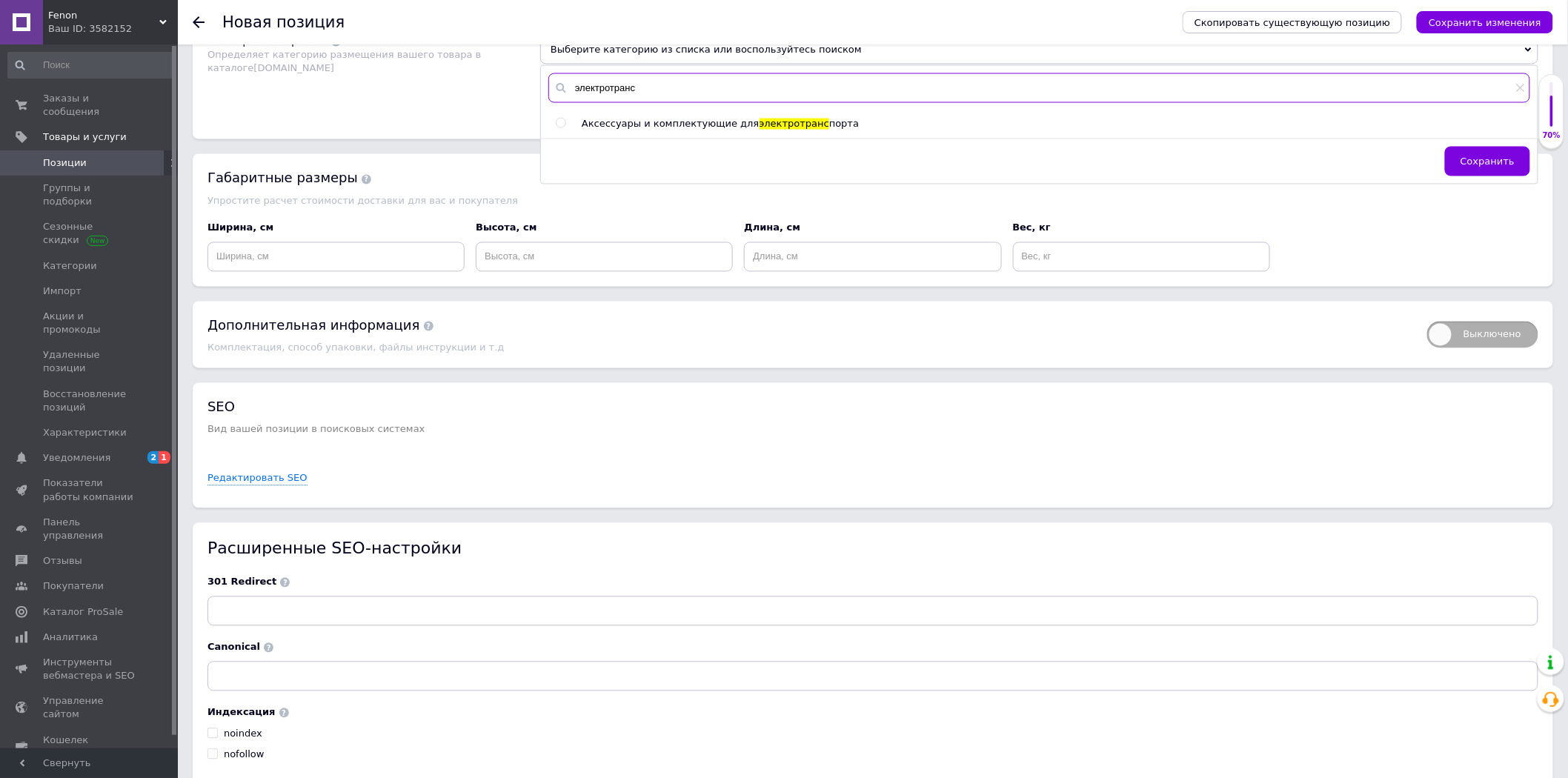
type input "электротранс"
click at [768, 130] on span "электротранс" at bounding box center [794, 124] width 70 height 11
radio input "true"
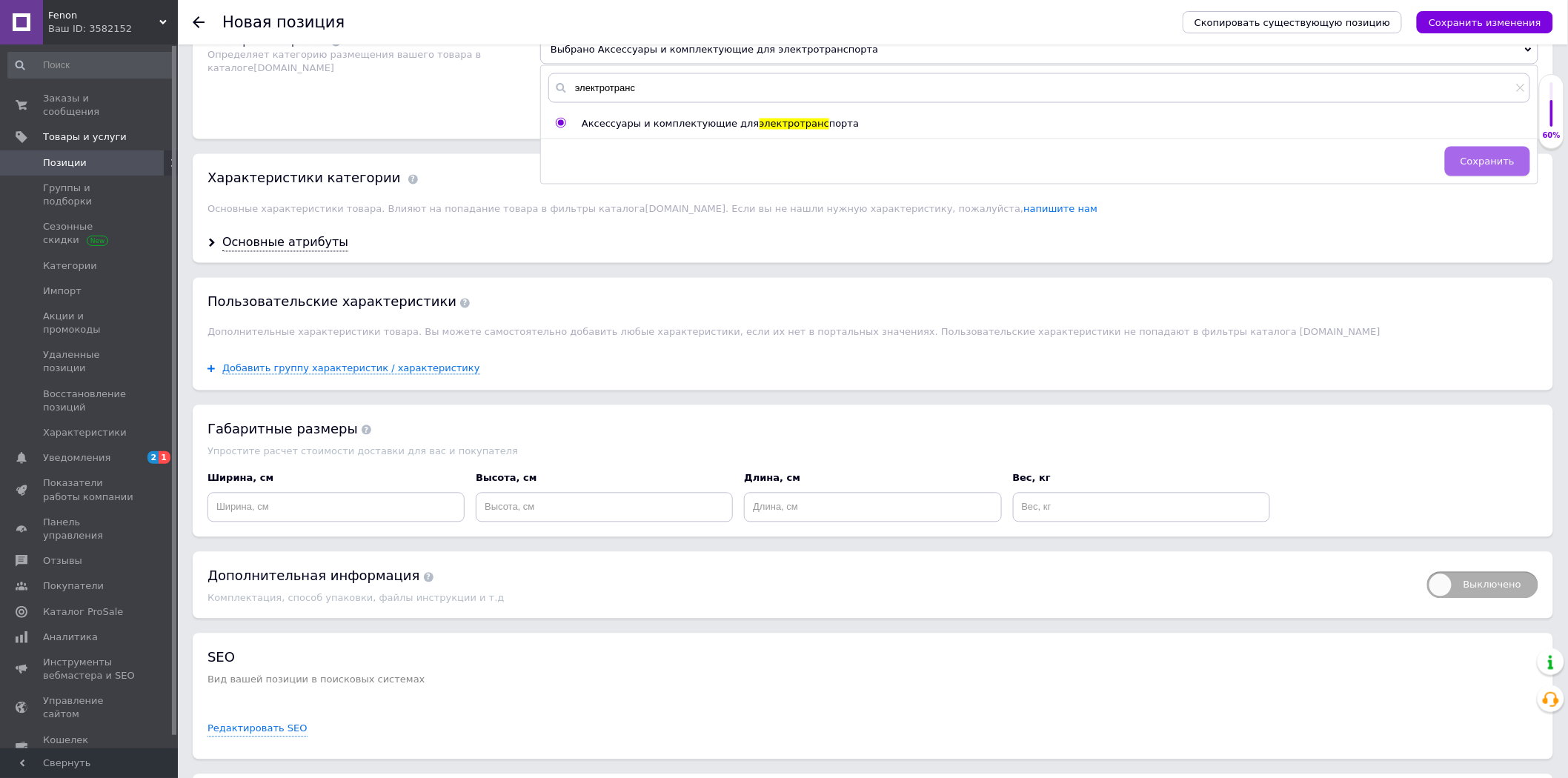
click at [1422, 168] on span "Сохранить" at bounding box center [1488, 162] width 54 height 11
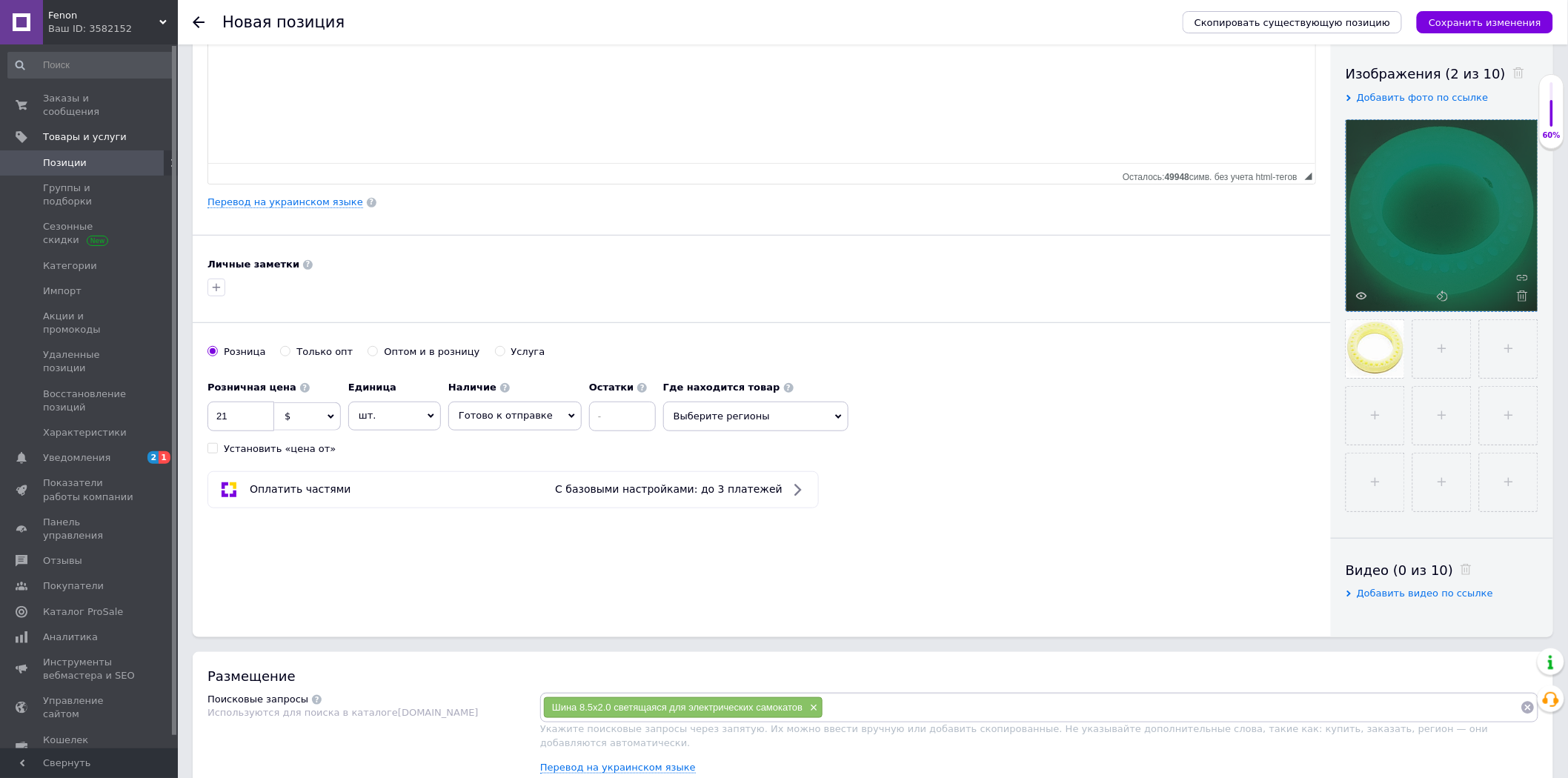
scroll to position [246, 0]
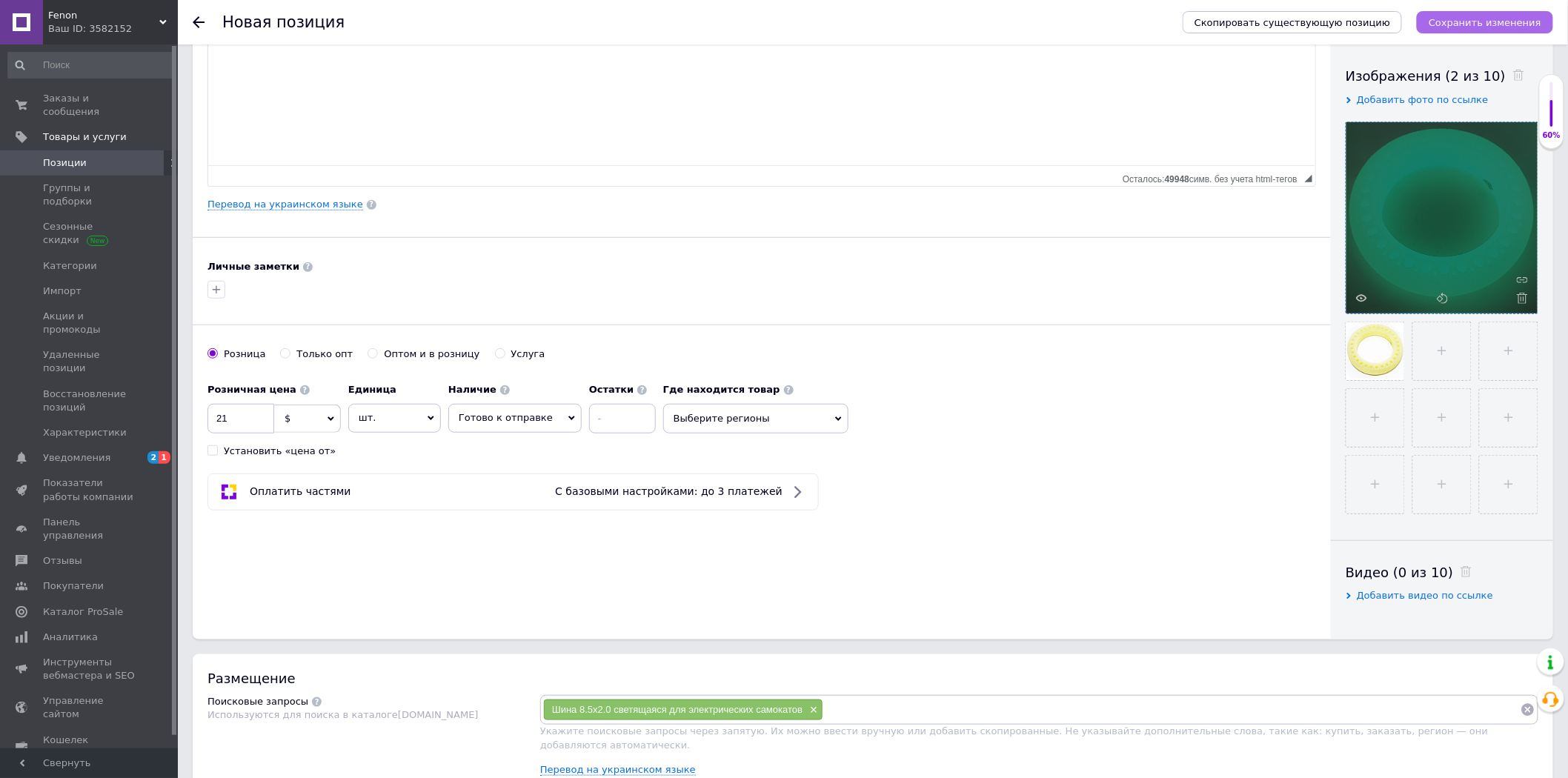
click at [1422, 17] on icon "Сохранить изменения" at bounding box center [1484, 22] width 113 height 11
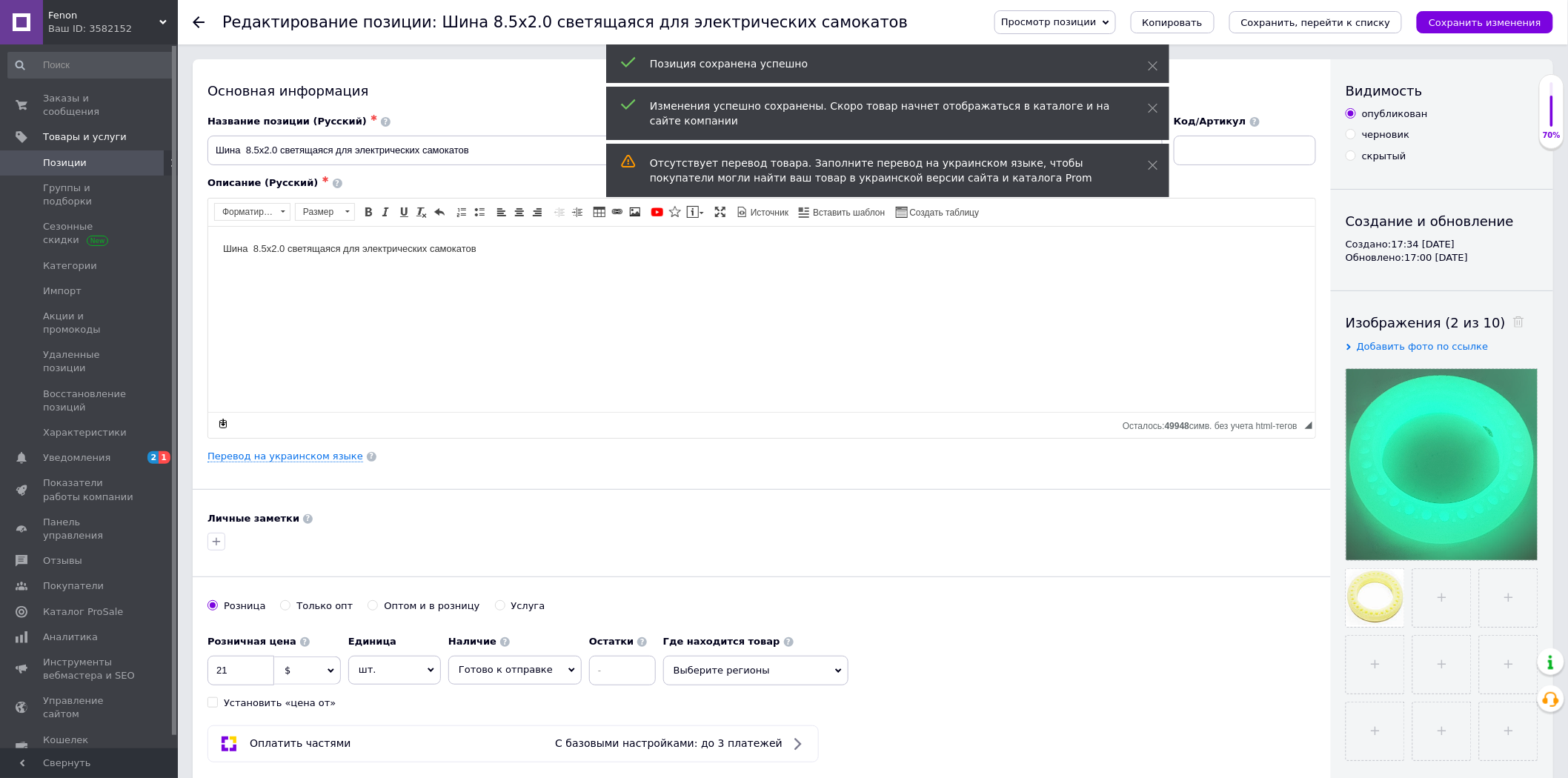
click at [87, 157] on span "Позиции" at bounding box center [90, 163] width 94 height 14
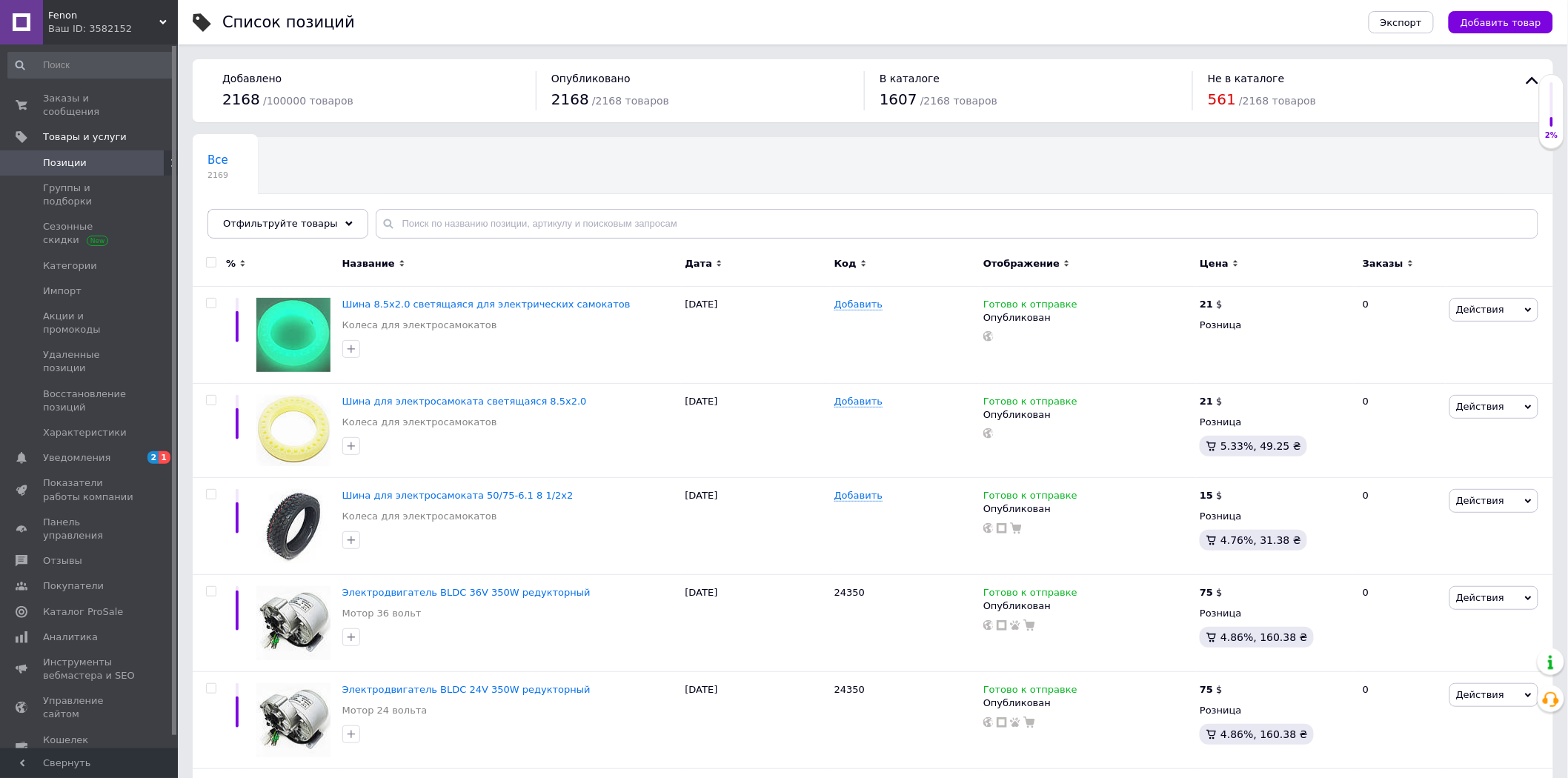
click at [744, 181] on div "Все 2169 Немає в наявності 544 Удалить Редактировать Ok Отфильтровано... Сохран…" at bounding box center [873, 195] width 1361 height 122
click at [827, 183] on div "Все 2169 Немає в наявності 544 Удалить Редактировать Ok Отфильтровано... Сохран…" at bounding box center [873, 195] width 1361 height 122
click at [800, 157] on div "Все 2169 Немає в наявності 544 Удалить Редактировать Ok Отфильтровано... Сохран…" at bounding box center [873, 195] width 1361 height 122
click at [164, 24] on icon at bounding box center [163, 22] width 8 height 8
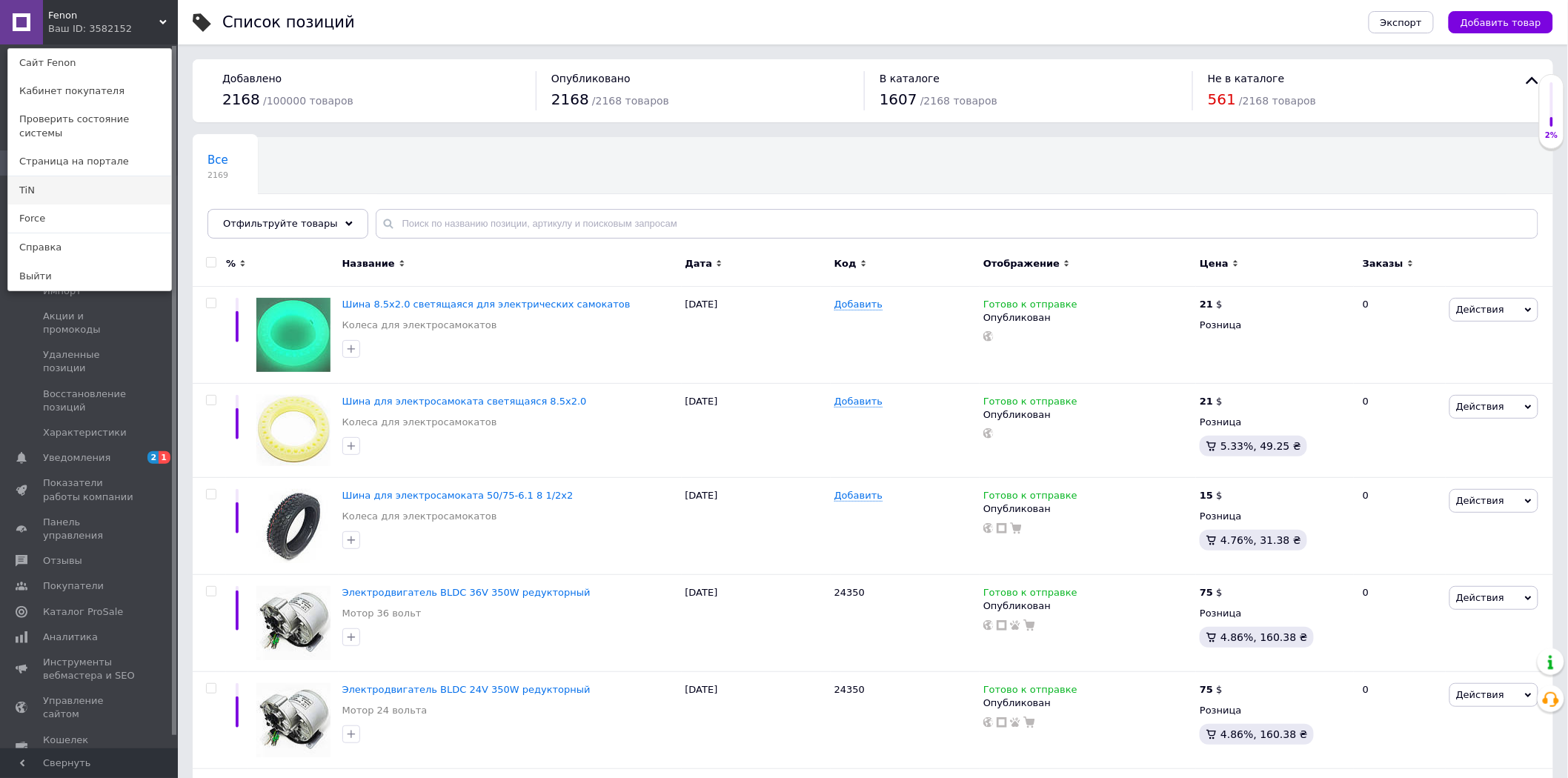
click at [64, 179] on link "TiN" at bounding box center [90, 190] width 163 height 28
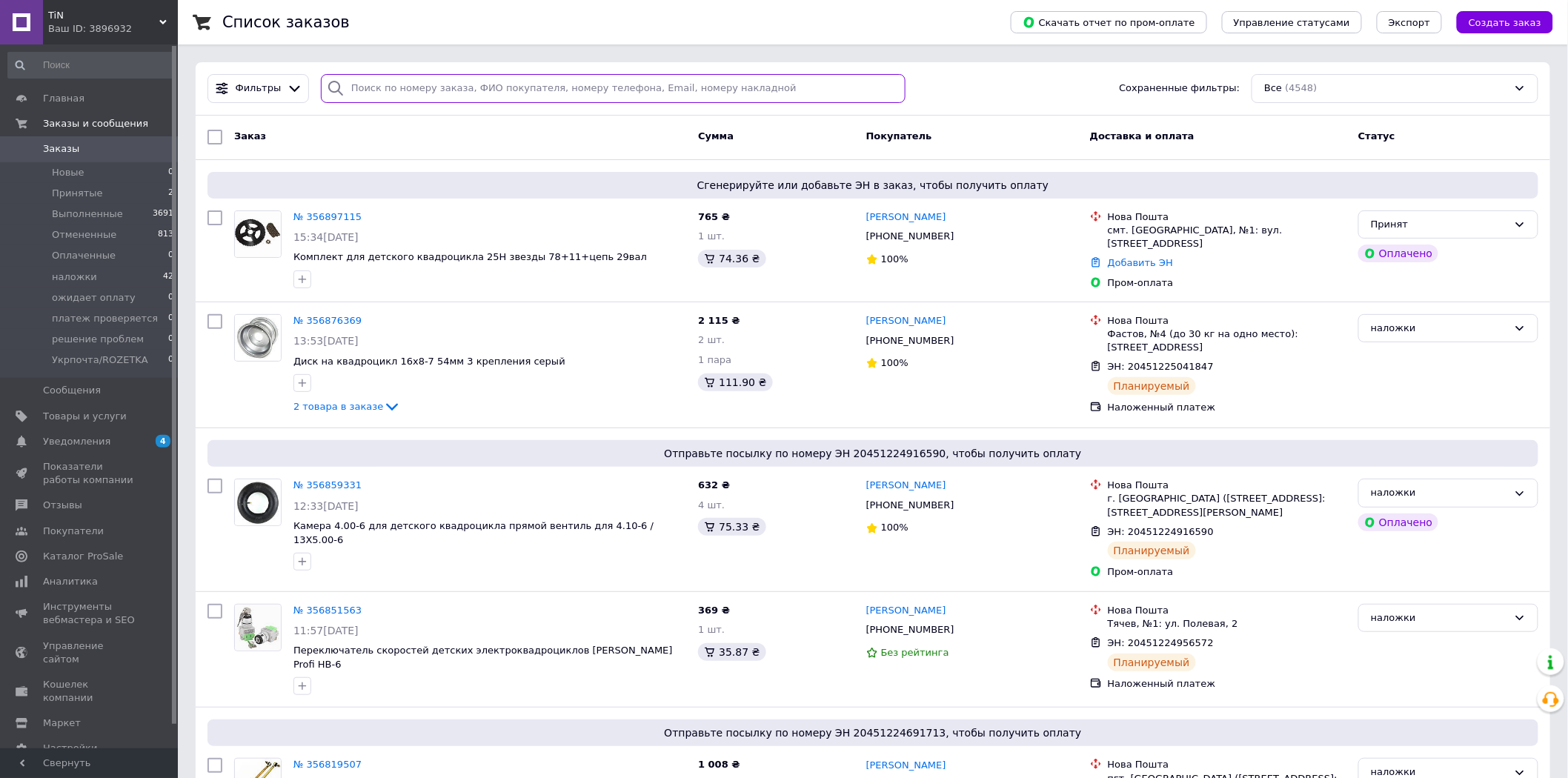
click at [395, 89] on input "search" at bounding box center [613, 89] width 584 height 29
click at [39, 416] on span at bounding box center [21, 417] width 43 height 14
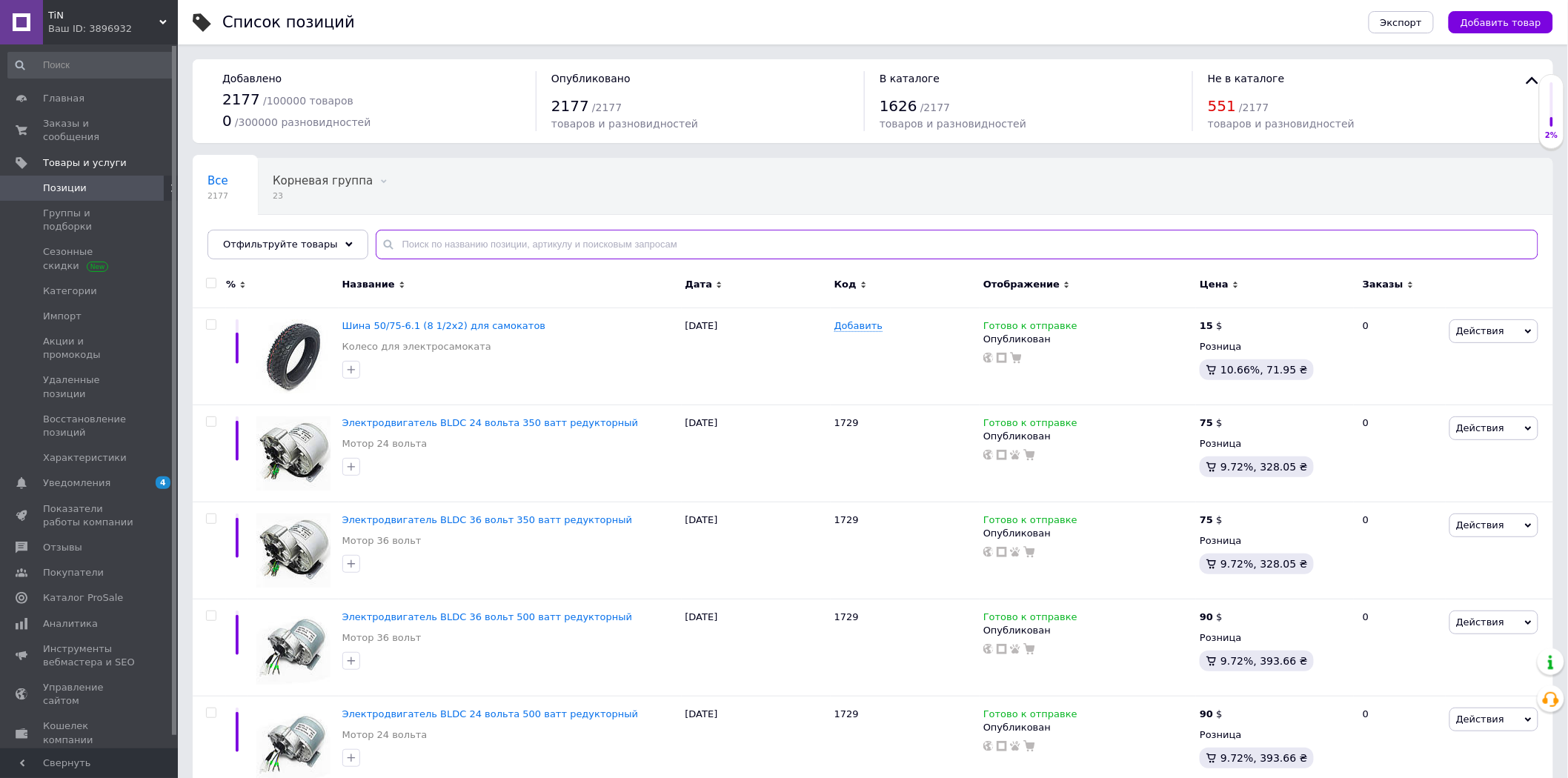
click at [435, 245] on input "text" at bounding box center [957, 244] width 1162 height 30
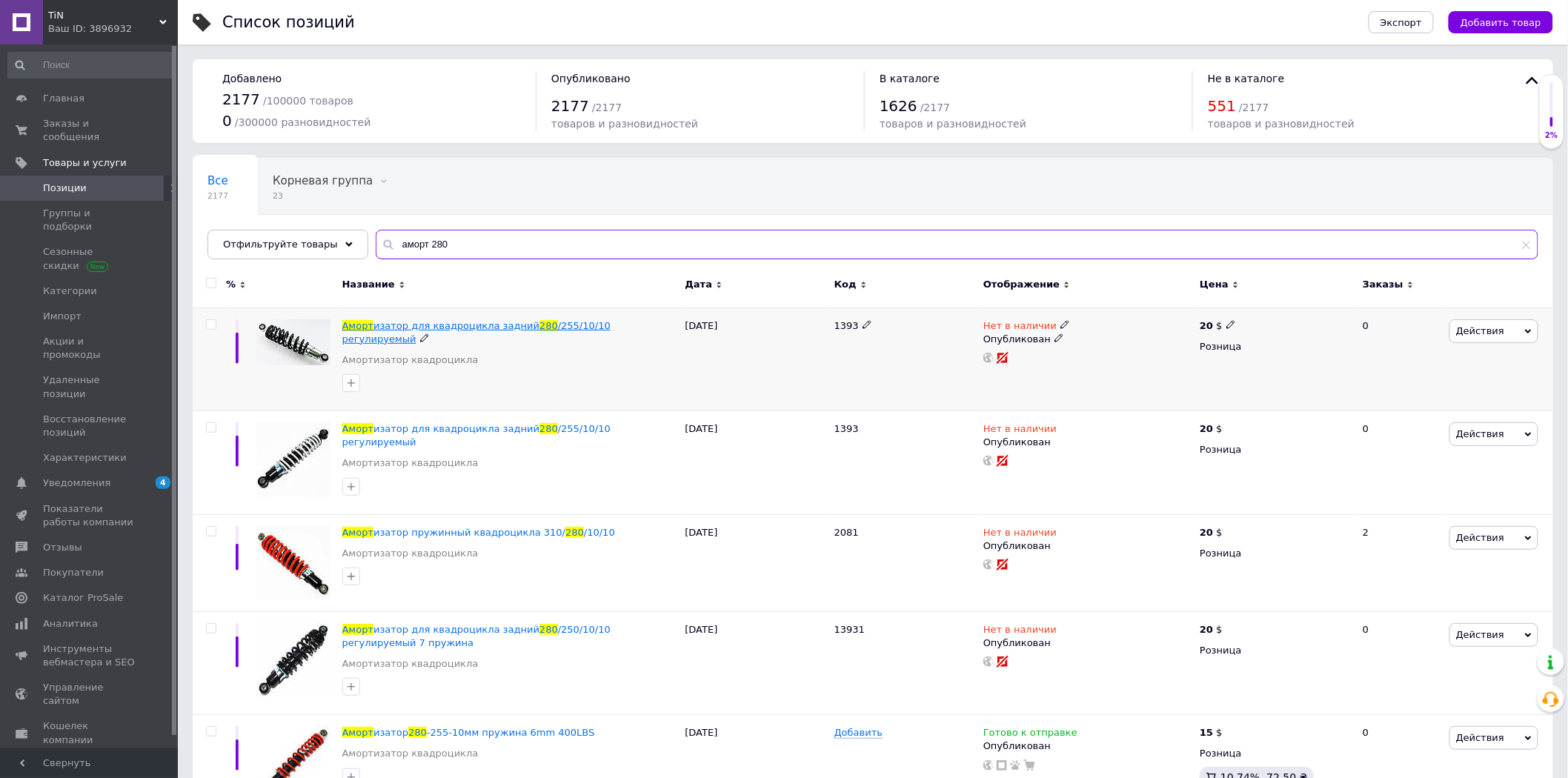
type input "аморт 280"
